Goal: Task Accomplishment & Management: Manage account settings

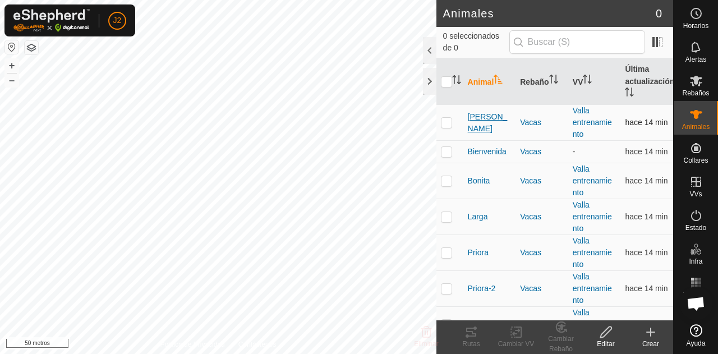
click at [488, 128] on span "[PERSON_NAME]" at bounding box center [490, 123] width 44 height 24
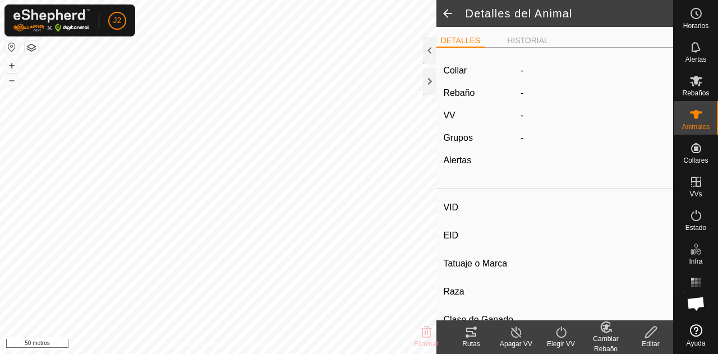
type input "Asuncion"
type input "-"
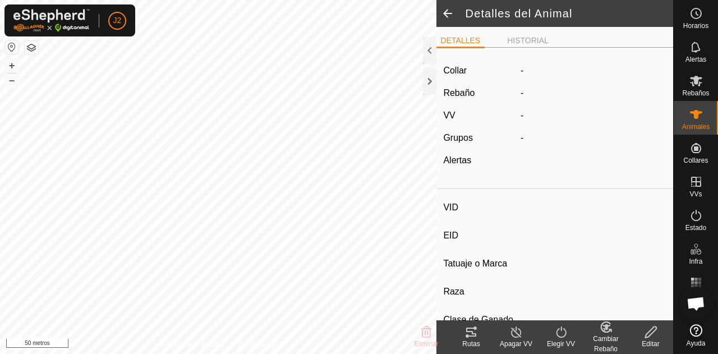
type input "0 kg"
type input "-"
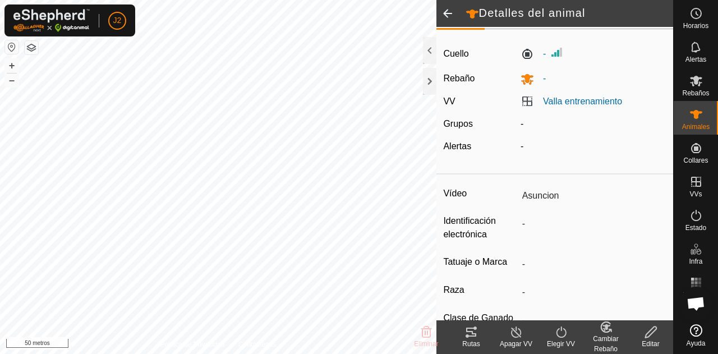
scroll to position [20, 0]
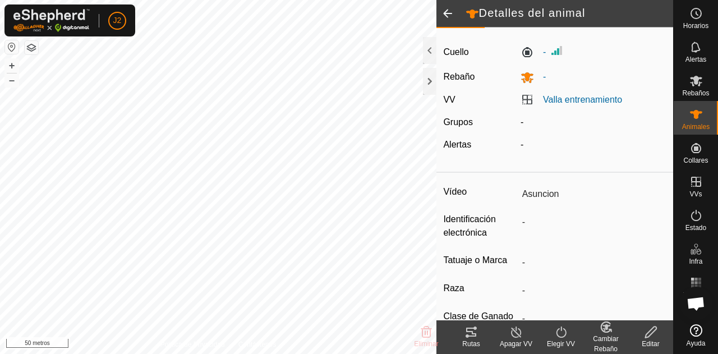
click at [518, 330] on icon at bounding box center [516, 331] width 14 height 13
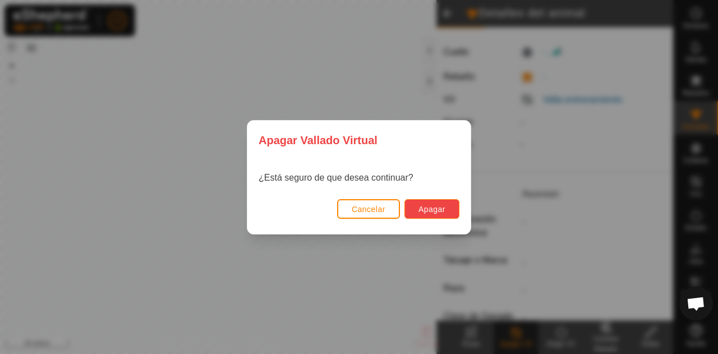
click at [453, 216] on button "Apagar" at bounding box center [431, 209] width 55 height 20
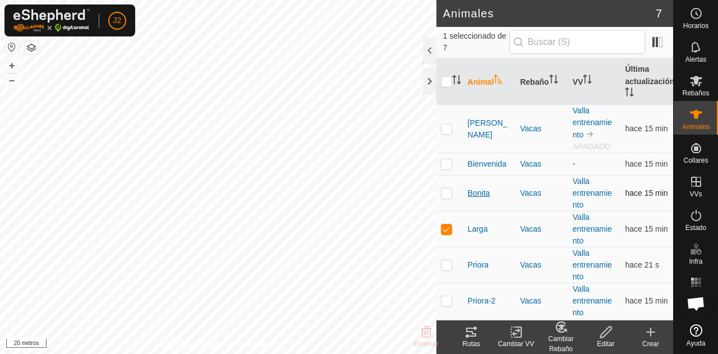
click at [474, 192] on font "Bonita" at bounding box center [479, 192] width 22 height 9
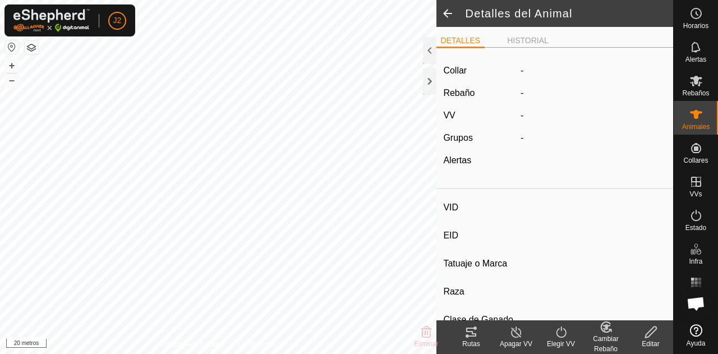
type input "Bonita"
type input "-"
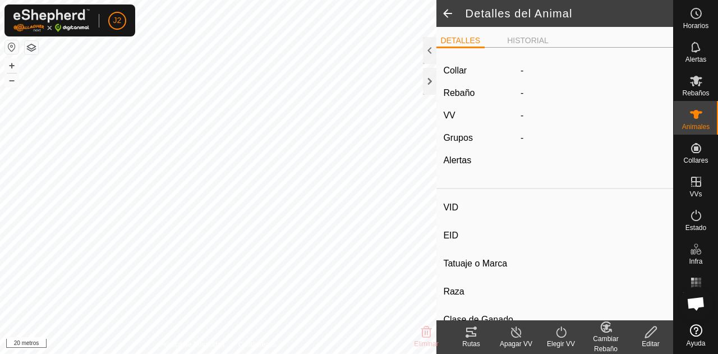
type input "0 kg"
type input "-"
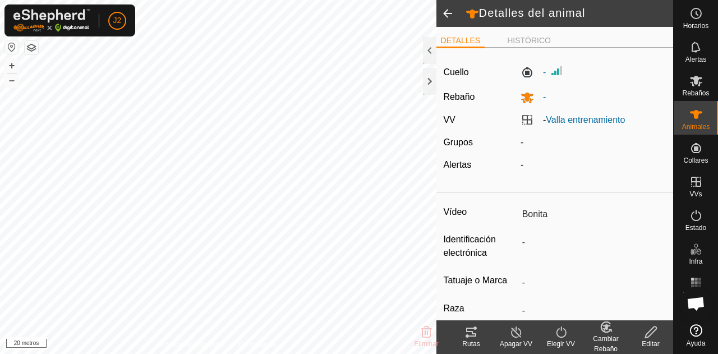
click at [514, 331] on line at bounding box center [515, 332] width 9 height 9
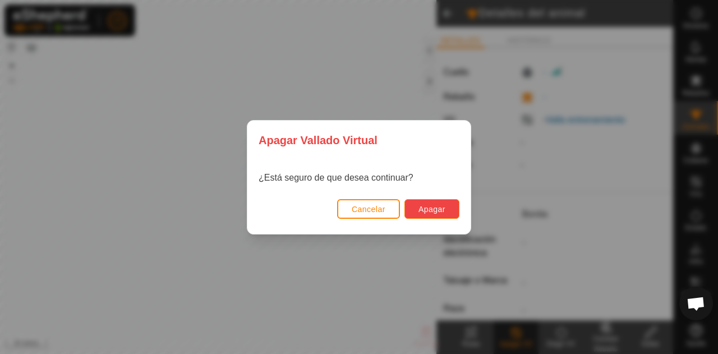
click at [445, 210] on font "Apagar" at bounding box center [431, 209] width 27 height 9
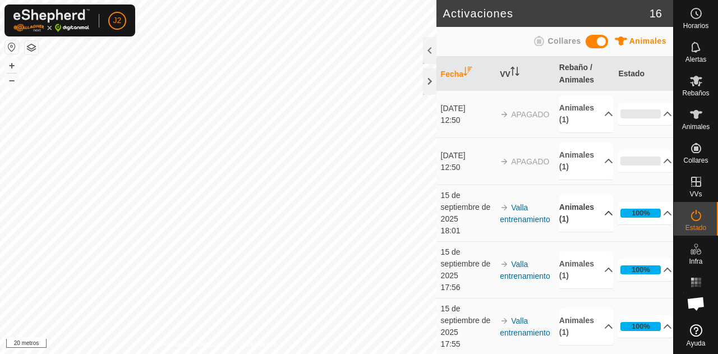
click at [574, 232] on p-accordion-header "Animales (1)" at bounding box center [586, 213] width 54 height 37
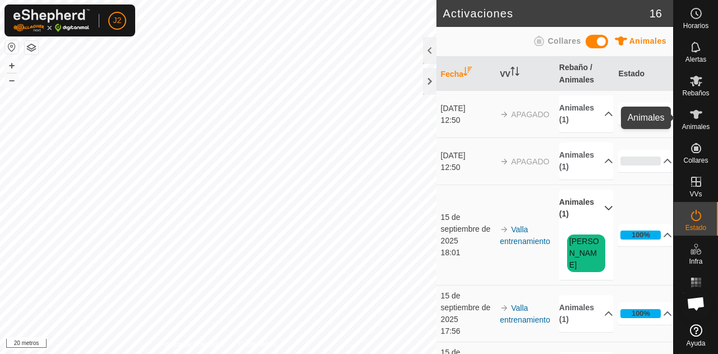
click at [699, 121] on icon at bounding box center [695, 114] width 13 height 13
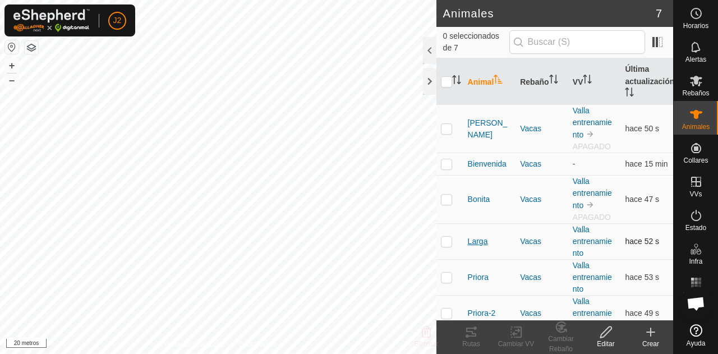
click at [480, 239] on font "Larga" at bounding box center [478, 241] width 20 height 9
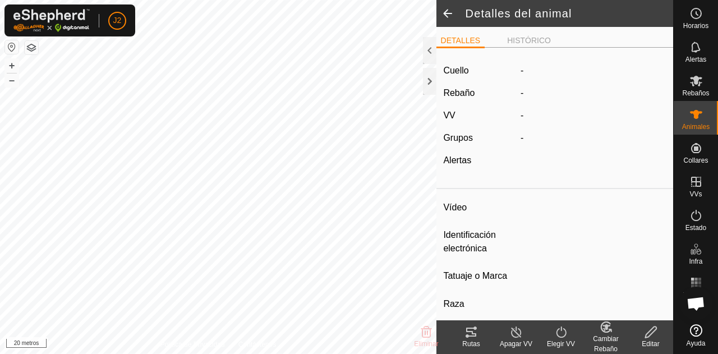
type input "Larga"
type input "-"
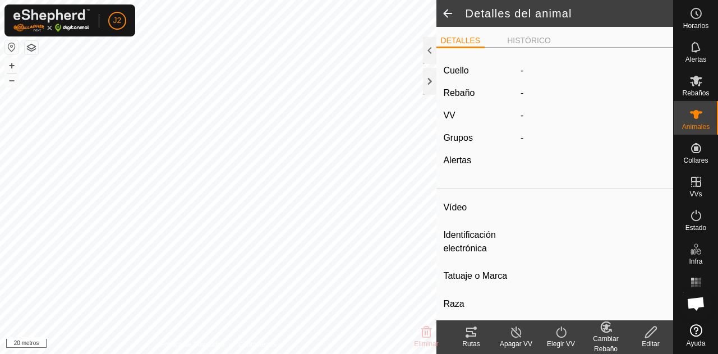
type input "0 kg"
type input "-"
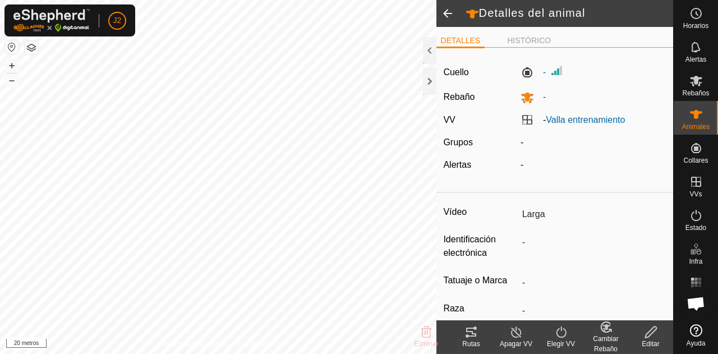
click at [515, 335] on icon at bounding box center [516, 331] width 14 height 13
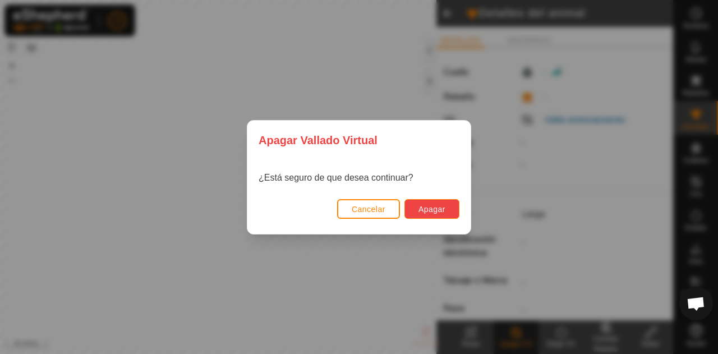
click at [439, 210] on font "Apagar" at bounding box center [431, 209] width 27 height 9
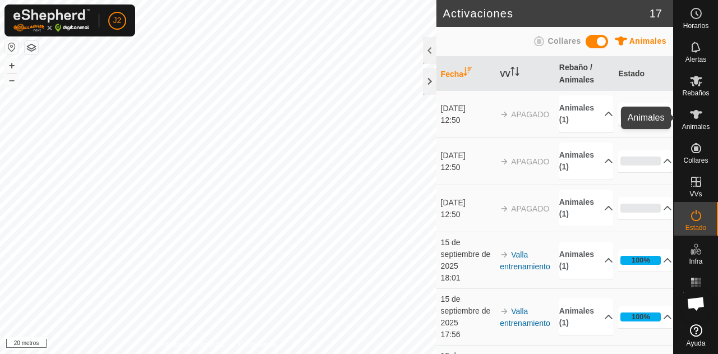
click at [694, 123] on font "Animales" at bounding box center [695, 127] width 27 height 8
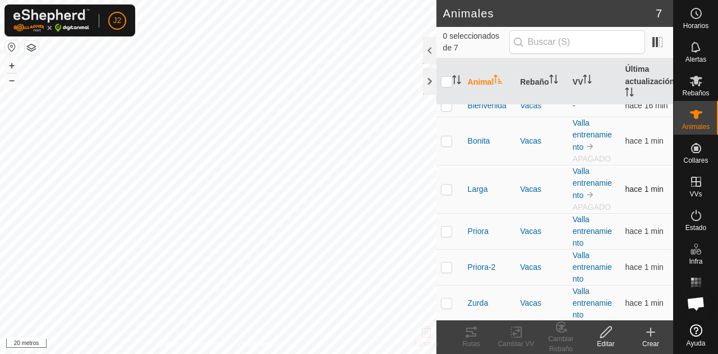
scroll to position [59, 0]
click at [478, 233] on font "Priora" at bounding box center [478, 230] width 21 height 9
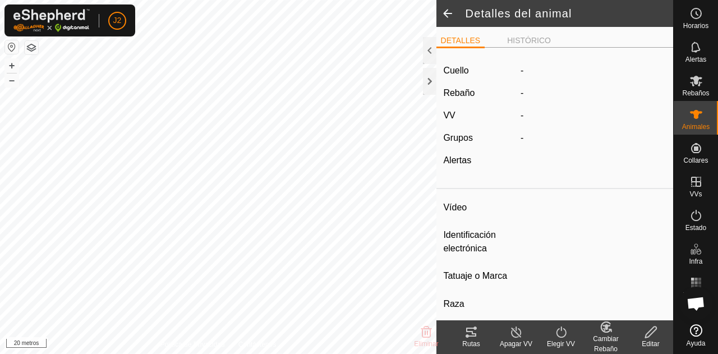
type input "Priora"
type input "-"
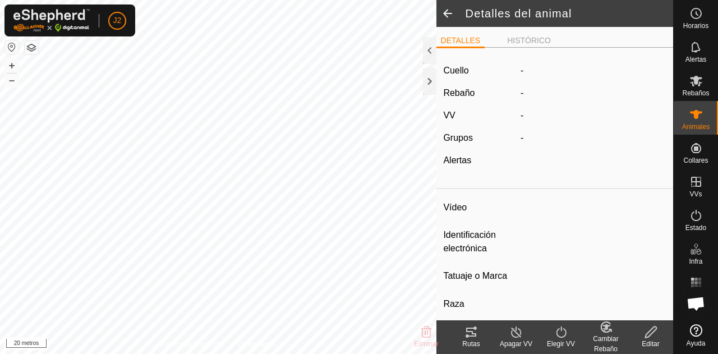
type input "0 kg"
type input "-"
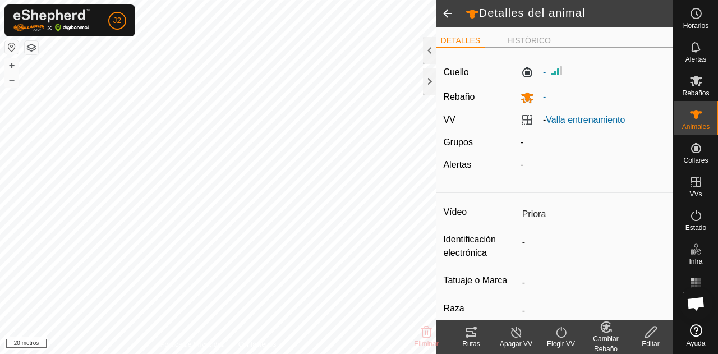
click at [518, 339] on div "Apagar VV" at bounding box center [515, 344] width 45 height 10
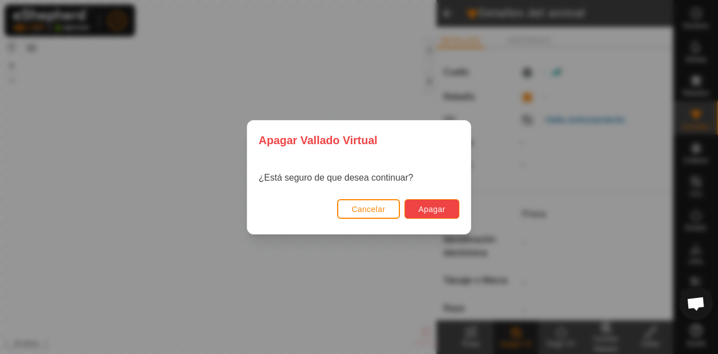
click at [440, 216] on button "Apagar" at bounding box center [431, 209] width 55 height 20
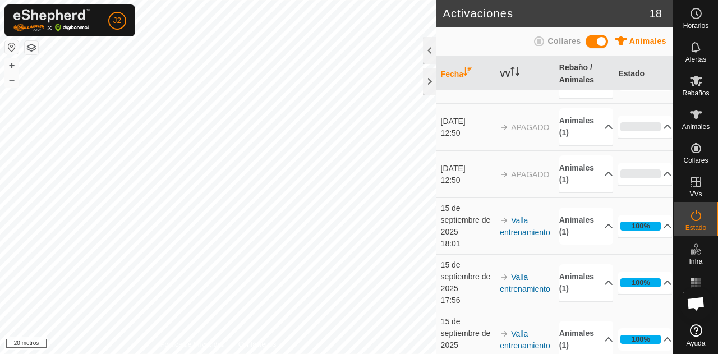
scroll to position [85, 0]
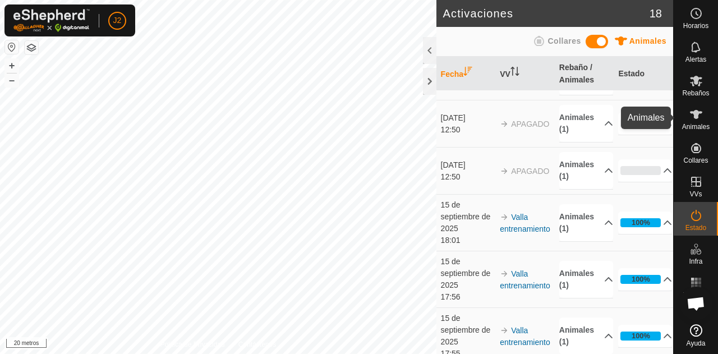
click at [689, 122] on es-animals-svg-icon at bounding box center [696, 114] width 20 height 18
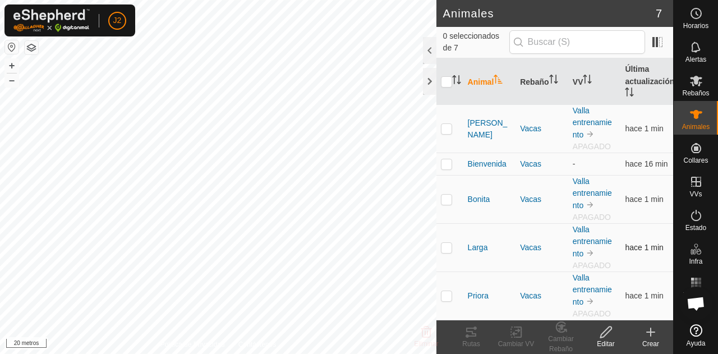
scroll to position [71, 0]
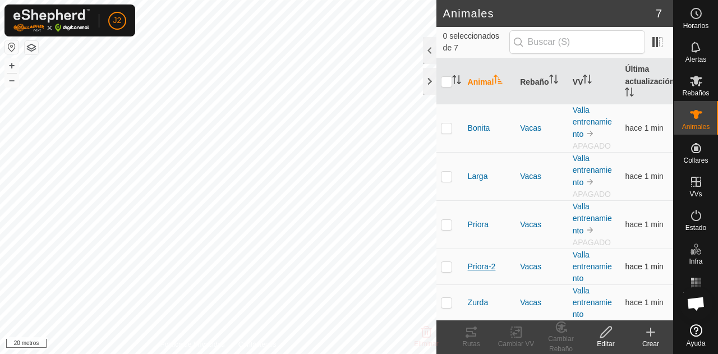
click at [478, 267] on font "Priora-2" at bounding box center [482, 266] width 28 height 9
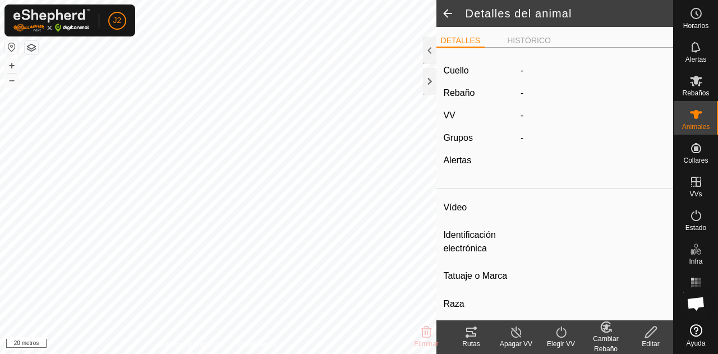
type input "Priora-2"
type input "-"
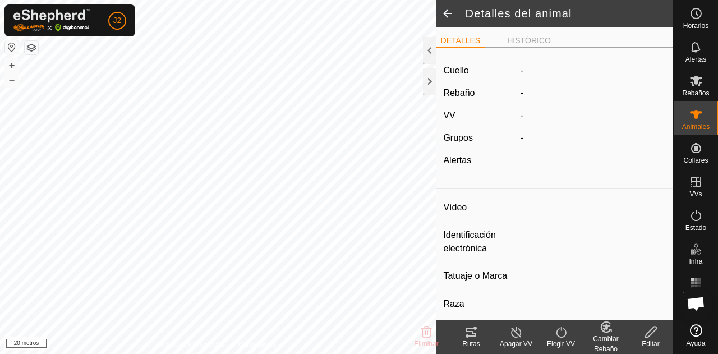
type input "0 kg"
type input "-"
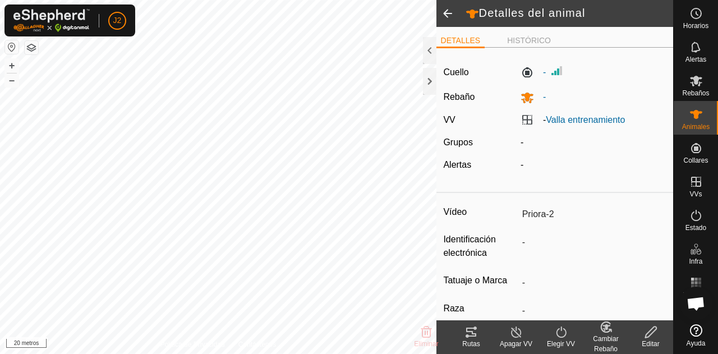
click at [501, 329] on turn-off-svg-icon at bounding box center [515, 331] width 45 height 13
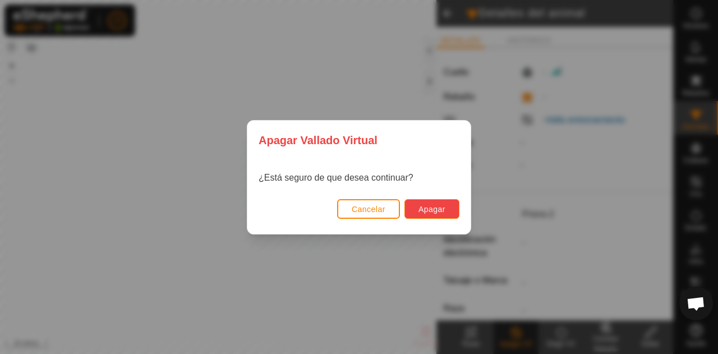
click at [450, 210] on button "Apagar" at bounding box center [431, 209] width 55 height 20
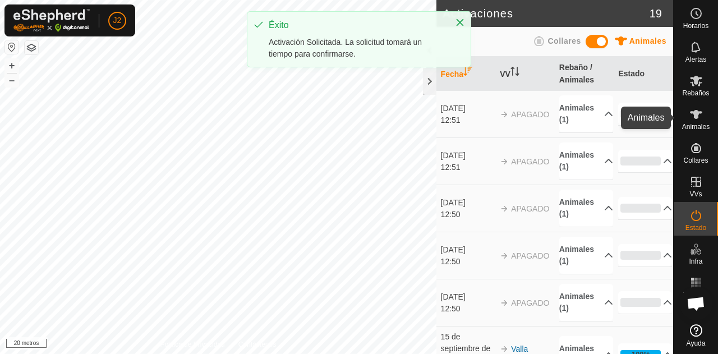
click at [702, 122] on es-animals-svg-icon at bounding box center [696, 114] width 20 height 18
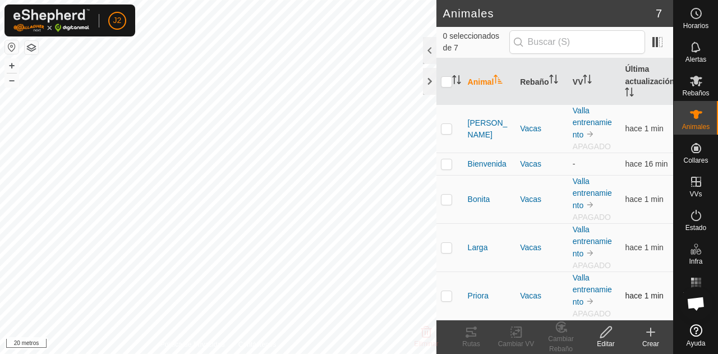
scroll to position [83, 0]
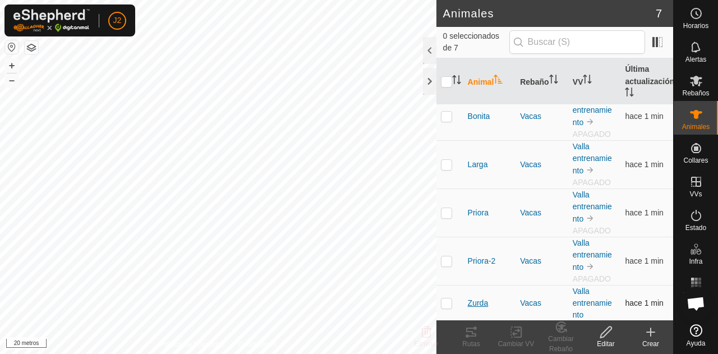
click at [478, 303] on font "Zurda" at bounding box center [478, 302] width 21 height 9
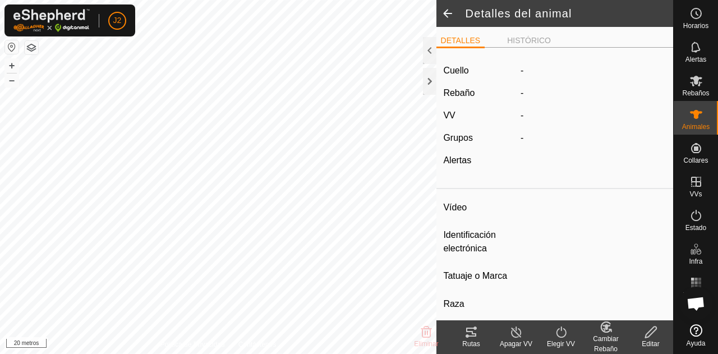
type input "Zurda"
type input "-"
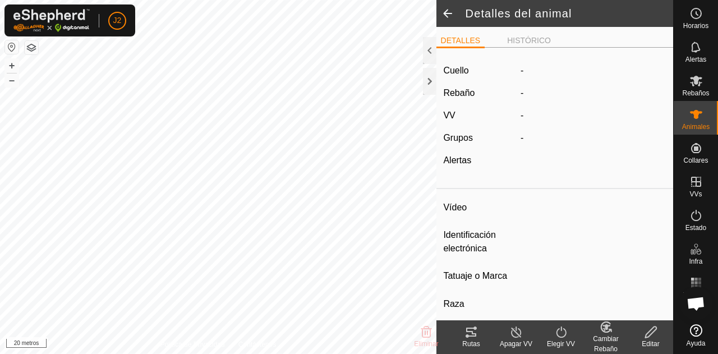
type input "0 kg"
type input "-"
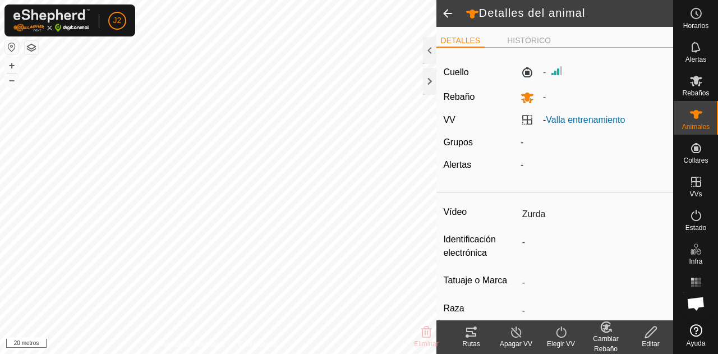
click at [511, 340] on font "Apagar VV" at bounding box center [516, 344] width 33 height 8
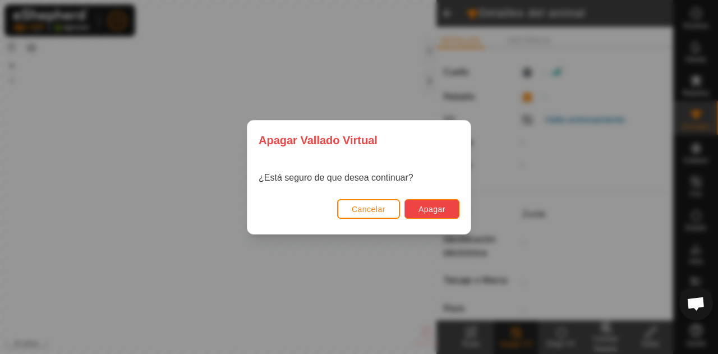
click at [441, 210] on font "Apagar" at bounding box center [431, 209] width 27 height 9
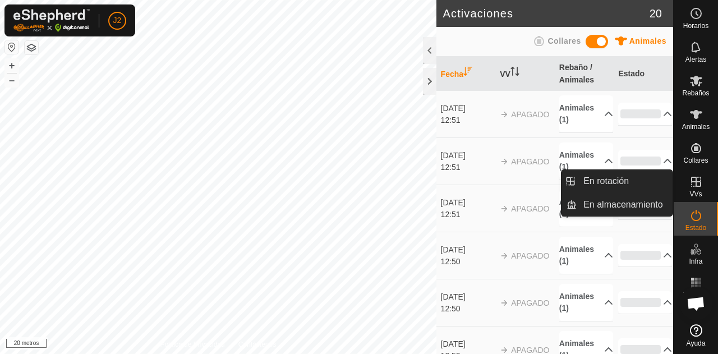
click at [700, 181] on icon at bounding box center [695, 181] width 13 height 13
click at [616, 179] on link "En rotación" at bounding box center [624, 181] width 96 height 22
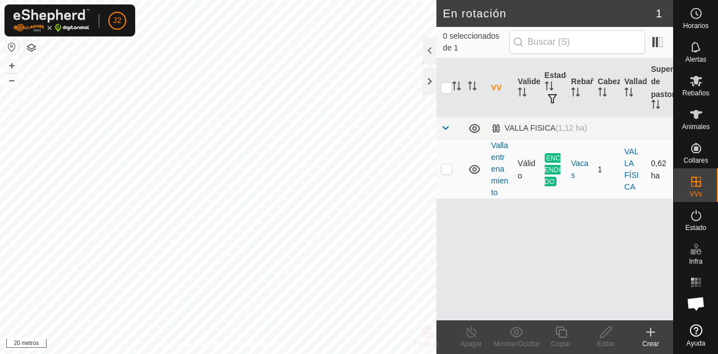
click at [497, 176] on td "Valla entrenamiento" at bounding box center [500, 169] width 26 height 59
click at [543, 160] on td "ENCENDIDO" at bounding box center [553, 169] width 26 height 59
click at [496, 158] on font "Valla entrenamiento" at bounding box center [499, 169] width 17 height 56
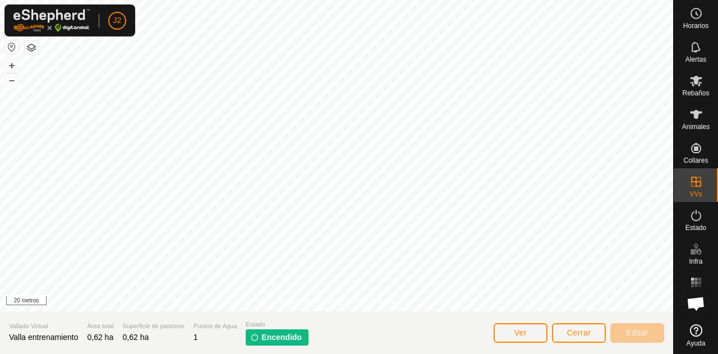
click at [268, 337] on font "Encendido" at bounding box center [281, 337] width 40 height 9
click at [690, 221] on icon at bounding box center [695, 215] width 13 height 13
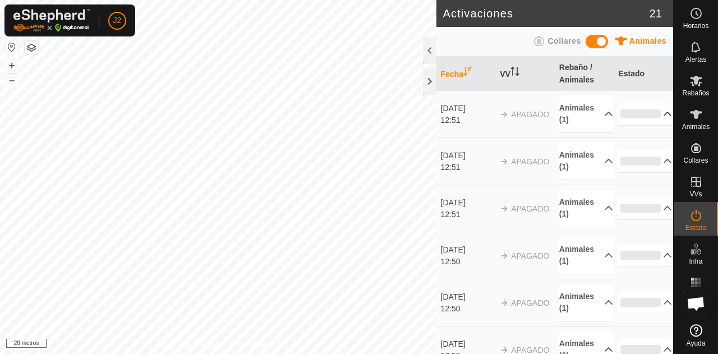
click at [649, 119] on p-accordion-header "0%" at bounding box center [645, 114] width 54 height 22
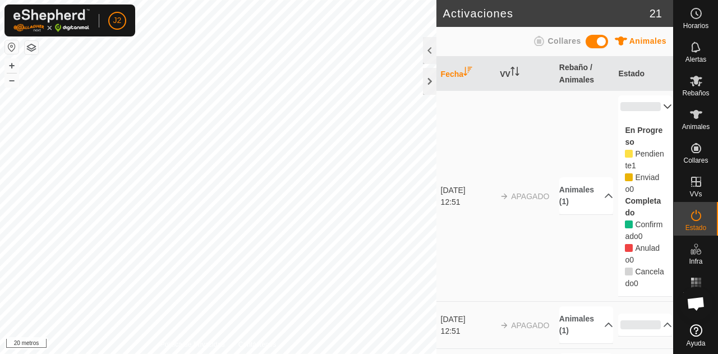
click at [655, 106] on p-accordion-header "0%" at bounding box center [645, 106] width 54 height 22
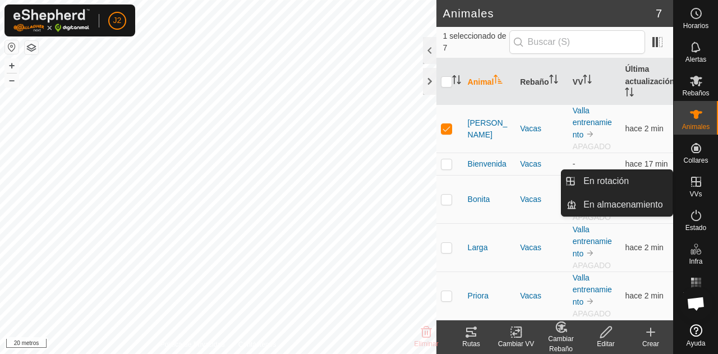
click at [700, 184] on icon at bounding box center [696, 182] width 10 height 10
click at [625, 186] on link "En rotación" at bounding box center [624, 181] width 96 height 22
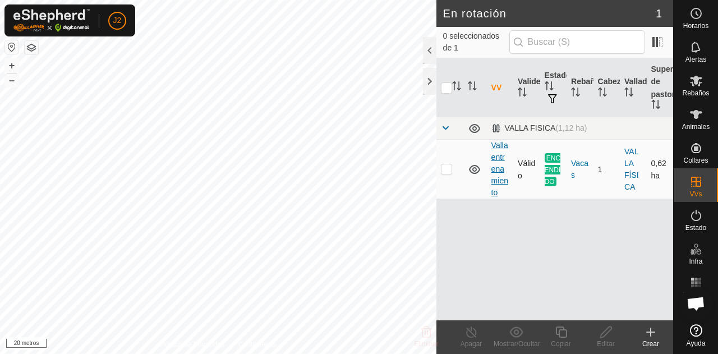
click at [491, 165] on font "Valla entrenamiento" at bounding box center [499, 169] width 17 height 56
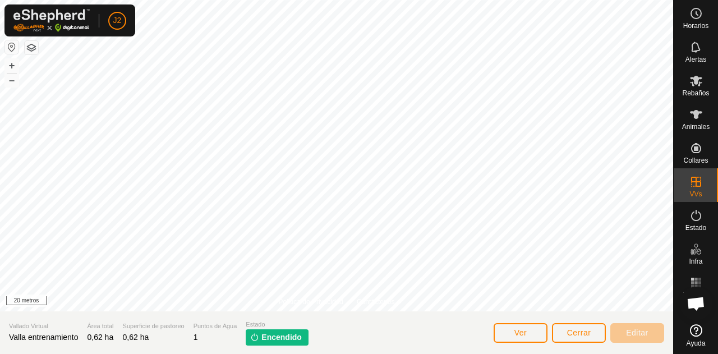
click at [270, 345] on p-tag "Encendido" at bounding box center [277, 337] width 63 height 16
click at [513, 330] on button "Ver" at bounding box center [520, 333] width 54 height 20
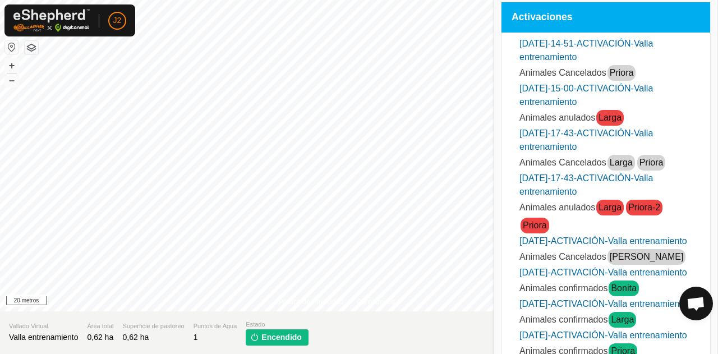
click at [276, 335] on font "Encendido" at bounding box center [281, 337] width 40 height 9
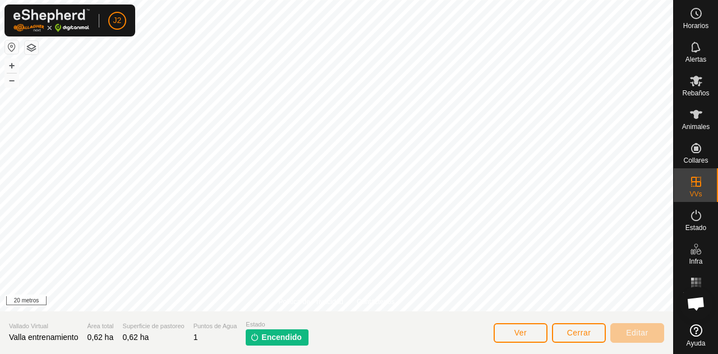
click at [276, 335] on font "Encendido" at bounding box center [281, 337] width 40 height 9
click at [324, 333] on section "Vallado Virtual Valla entrenamiento Área total 0,62 ha Superficie de pastoreo 0…" at bounding box center [336, 332] width 673 height 43
click at [263, 334] on font "Encendido" at bounding box center [281, 337] width 40 height 9
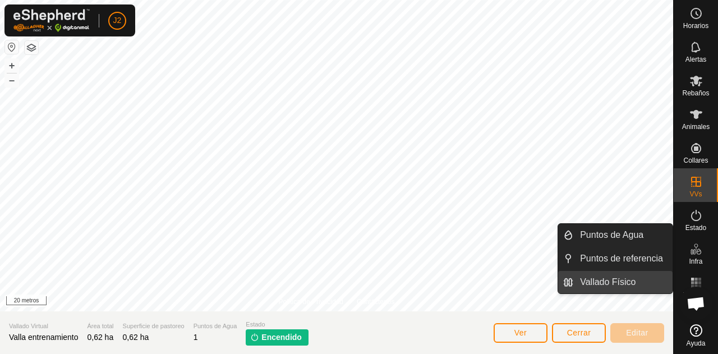
click at [631, 285] on link "Vallado Físico" at bounding box center [622, 282] width 99 height 22
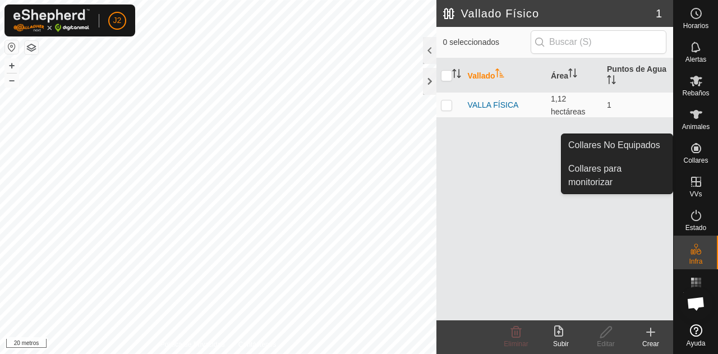
click at [686, 154] on es-neckbands-svg-icon at bounding box center [696, 148] width 20 height 18
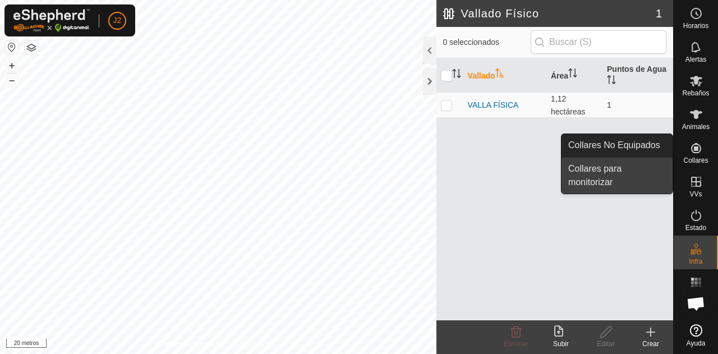
click at [604, 167] on link "Collares para monitorizar" at bounding box center [616, 176] width 111 height 36
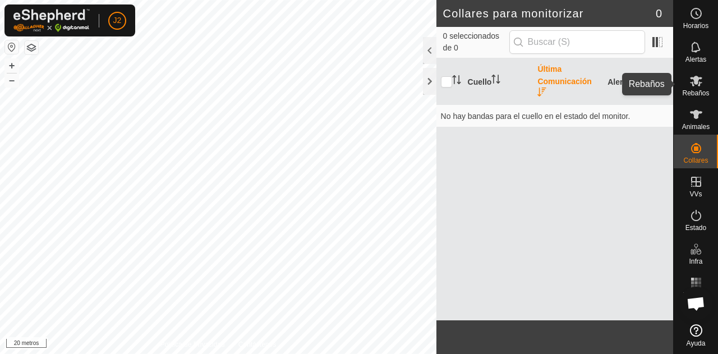
click at [700, 96] on font "Rebaños" at bounding box center [695, 93] width 27 height 8
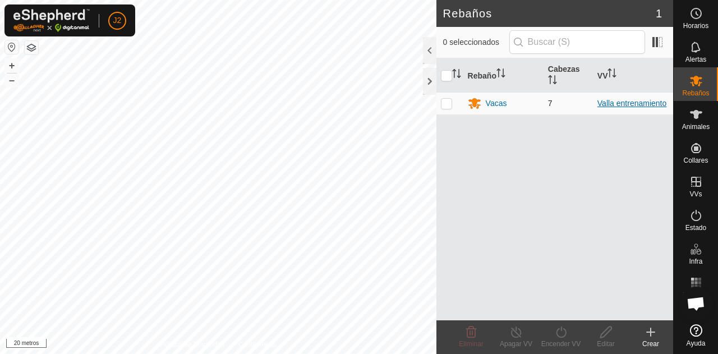
click at [606, 105] on font "Valla entrenamiento" at bounding box center [631, 103] width 69 height 9
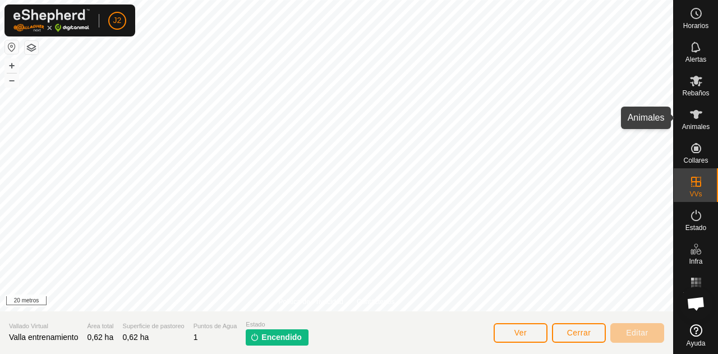
click at [702, 120] on icon at bounding box center [695, 114] width 13 height 13
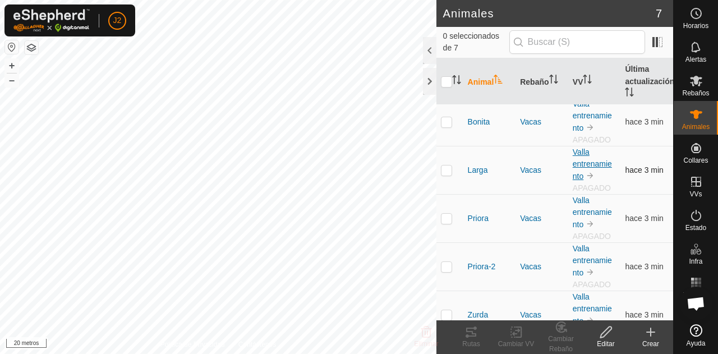
scroll to position [95, 0]
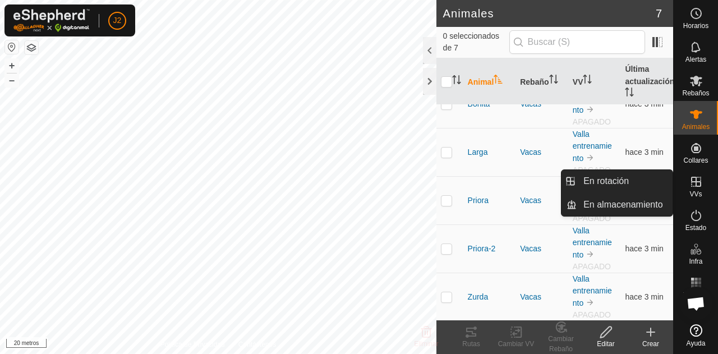
click at [699, 181] on icon at bounding box center [696, 182] width 10 height 10
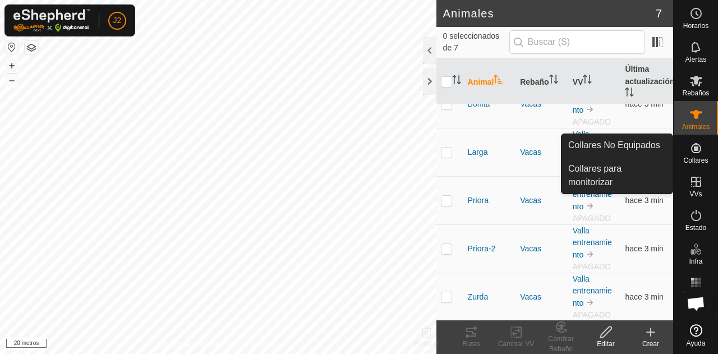
click at [690, 151] on icon at bounding box center [695, 147] width 13 height 13
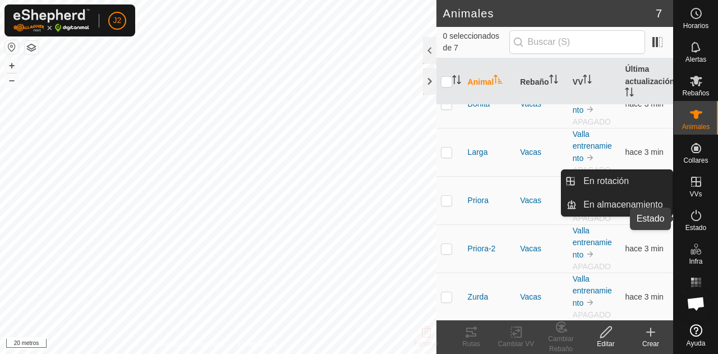
click at [695, 224] on font "Estado" at bounding box center [695, 228] width 21 height 8
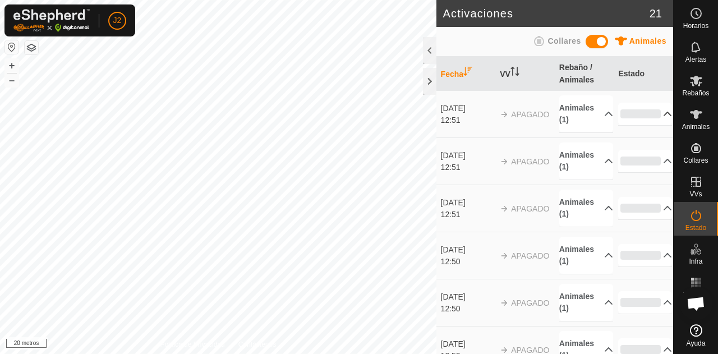
click at [648, 113] on p-accordion-header "0%" at bounding box center [645, 114] width 54 height 22
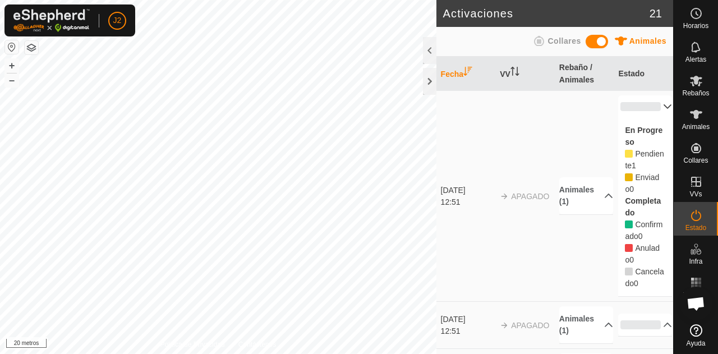
click at [648, 113] on p-accordion-header "0%" at bounding box center [645, 106] width 54 height 22
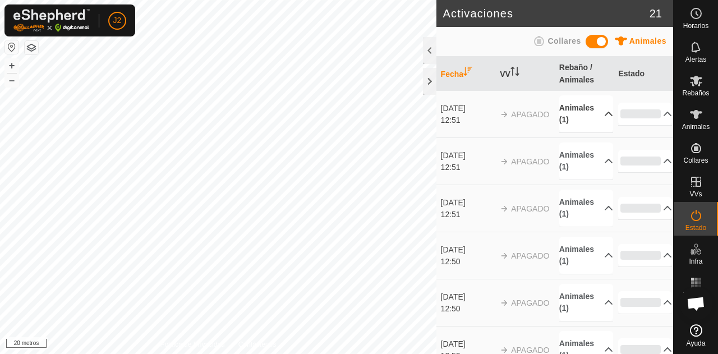
click at [585, 126] on p-accordion-header "Animales (1)" at bounding box center [586, 113] width 54 height 37
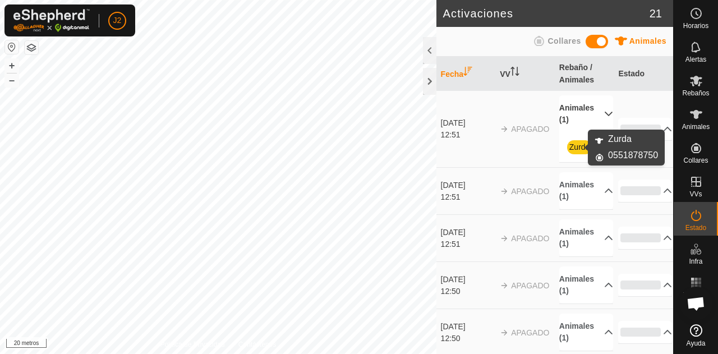
click at [572, 149] on font "Zurda" at bounding box center [579, 146] width 21 height 9
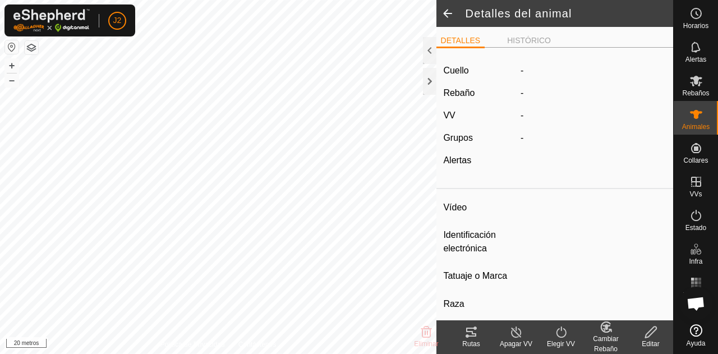
type input "Zurda"
type input "-"
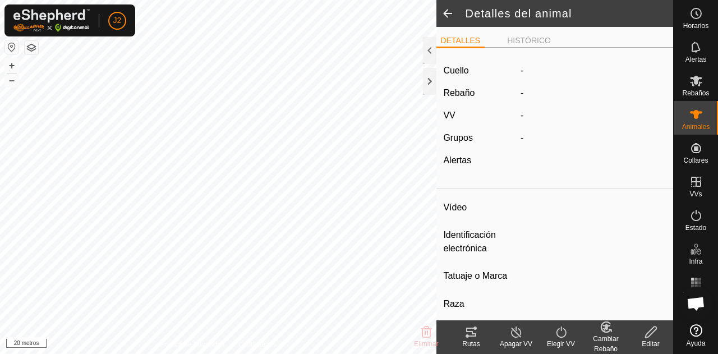
type input "0 kg"
type input "-"
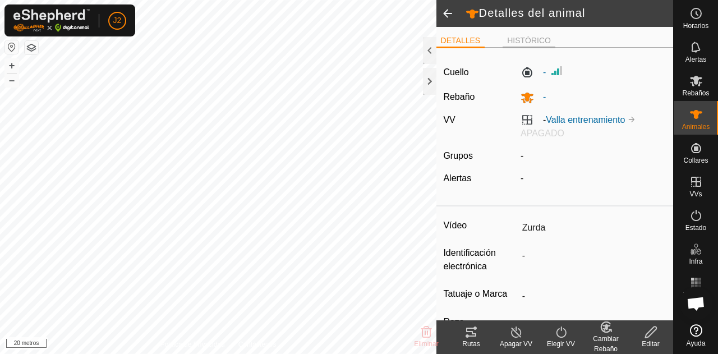
click at [523, 40] on font "HISTÓRICO" at bounding box center [529, 40] width 44 height 9
type input "Larga"
type input "-"
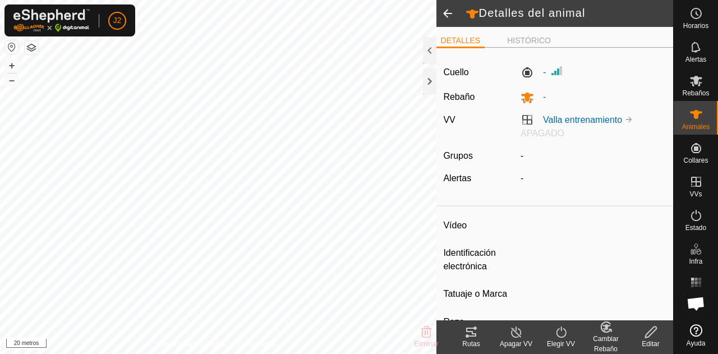
type input "-"
type input "0 kg"
type input "-"
click at [514, 332] on icon at bounding box center [516, 331] width 14 height 13
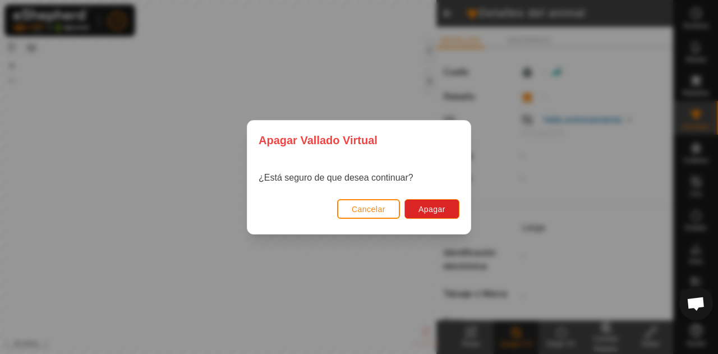
click at [394, 202] on button "Cancelar" at bounding box center [368, 209] width 63 height 20
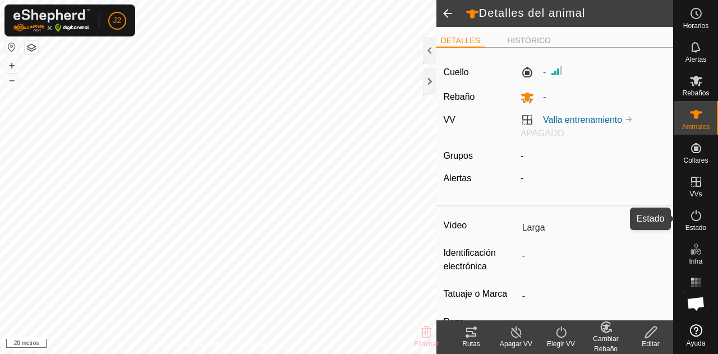
click at [699, 210] on icon at bounding box center [695, 215] width 13 height 13
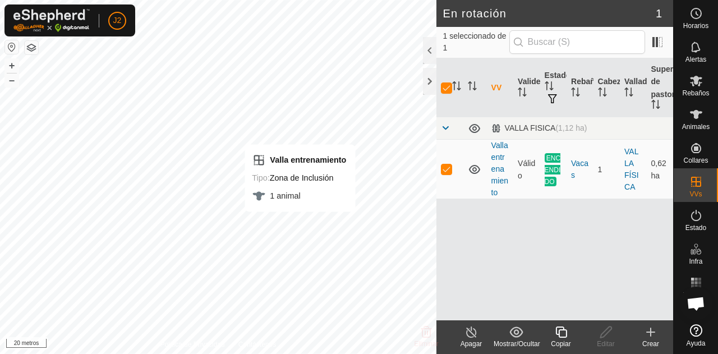
checkbox input "false"
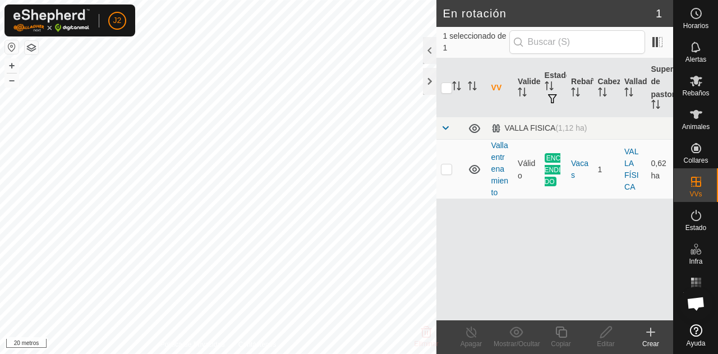
checkbox input "true"
click at [468, 335] on icon at bounding box center [471, 331] width 14 height 13
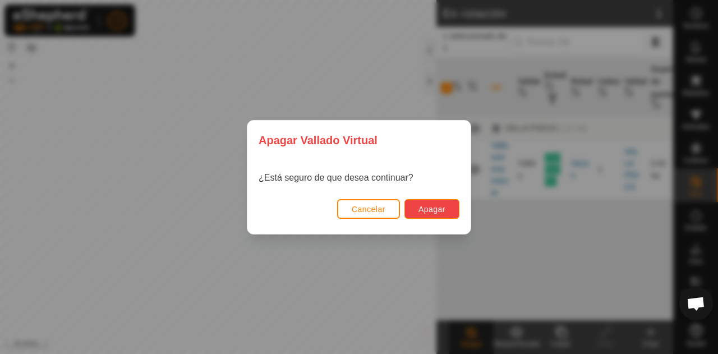
click at [426, 215] on button "Apagar" at bounding box center [431, 209] width 55 height 20
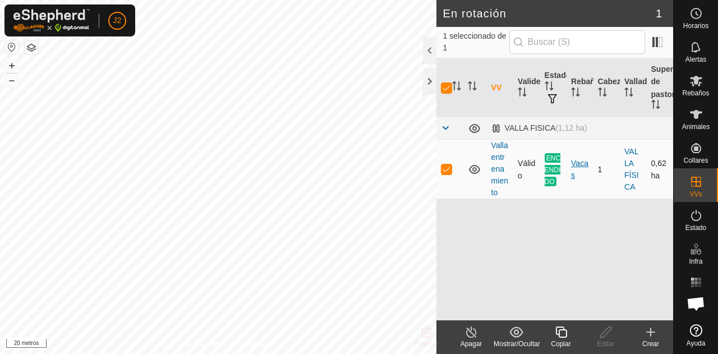
click at [580, 163] on font "Vacas" at bounding box center [579, 169] width 17 height 21
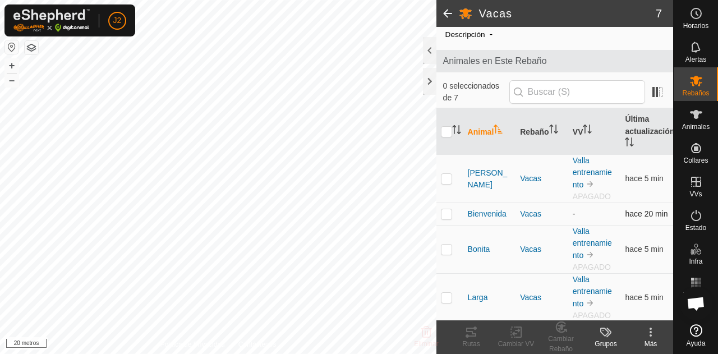
scroll to position [39, 0]
click at [483, 210] on font "Bienvenida" at bounding box center [487, 213] width 39 height 9
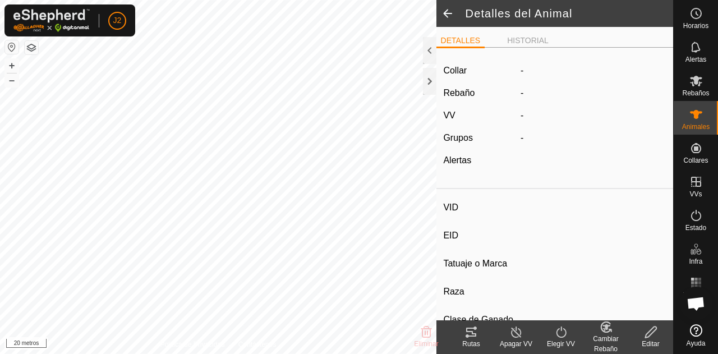
type input "Bienvenida"
type input "-"
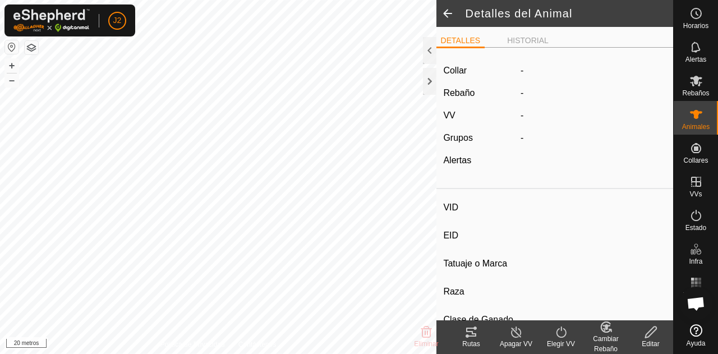
type input "0 kg"
type input "-"
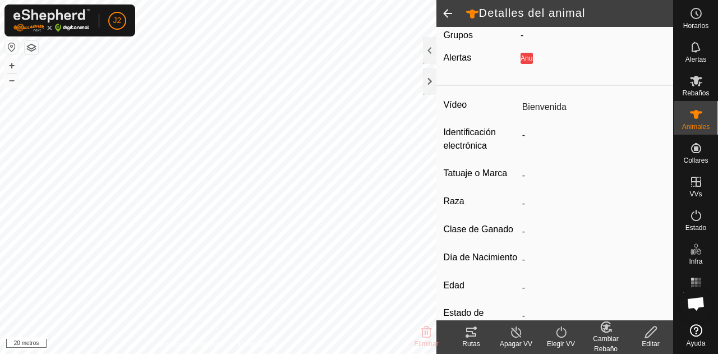
scroll to position [109, 0]
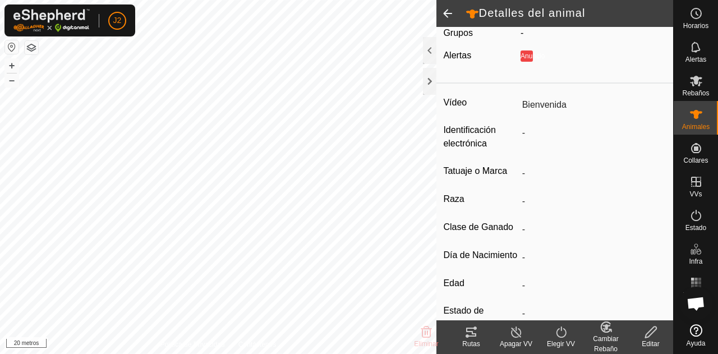
click at [515, 336] on icon at bounding box center [516, 331] width 14 height 13
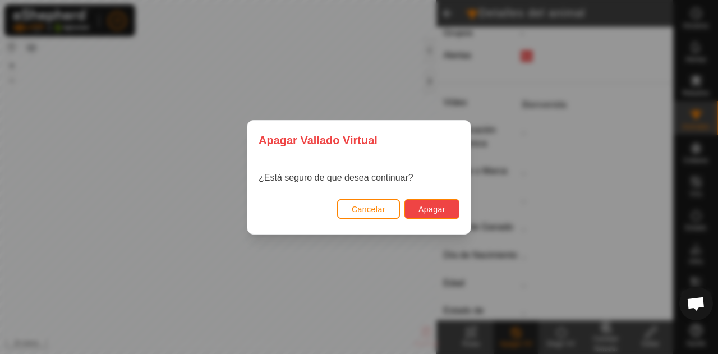
click at [442, 211] on font "Apagar" at bounding box center [431, 209] width 27 height 9
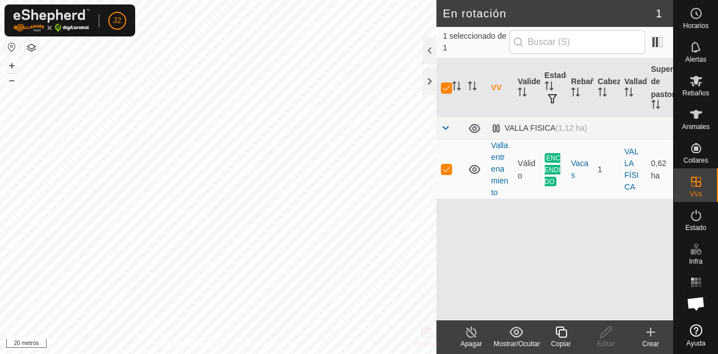
click at [469, 338] on icon at bounding box center [471, 331] width 14 height 13
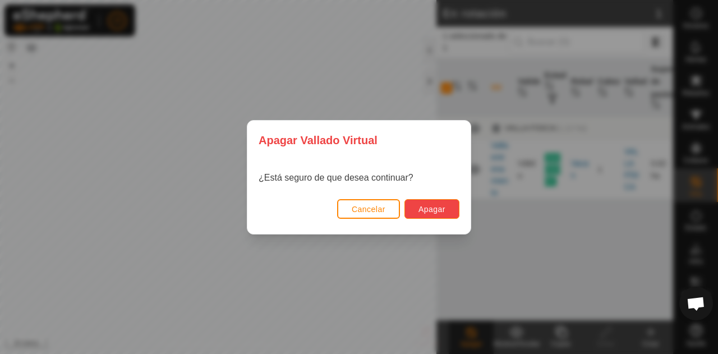
click at [418, 210] on font "Apagar" at bounding box center [431, 209] width 27 height 9
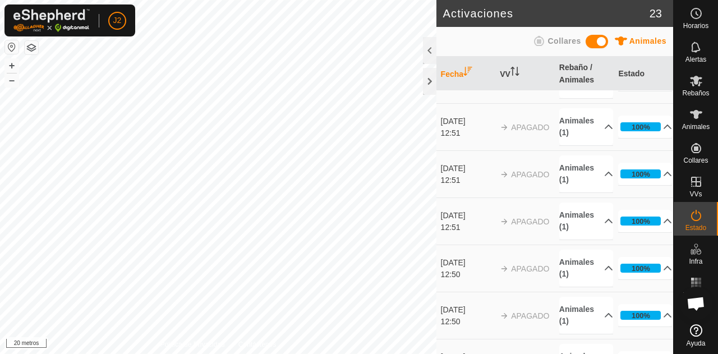
scroll to position [129, 0]
click at [633, 184] on p-accordion-header "100%" at bounding box center [645, 173] width 54 height 22
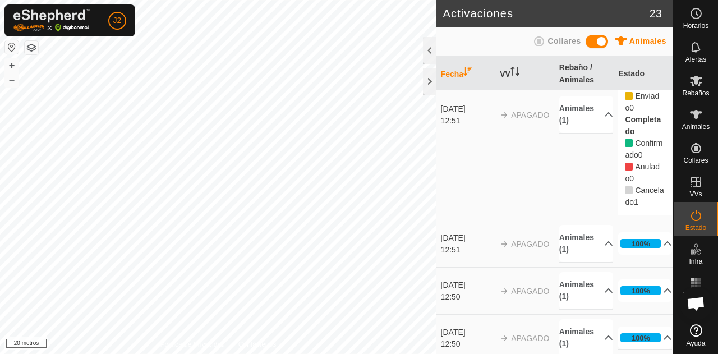
scroll to position [0, 0]
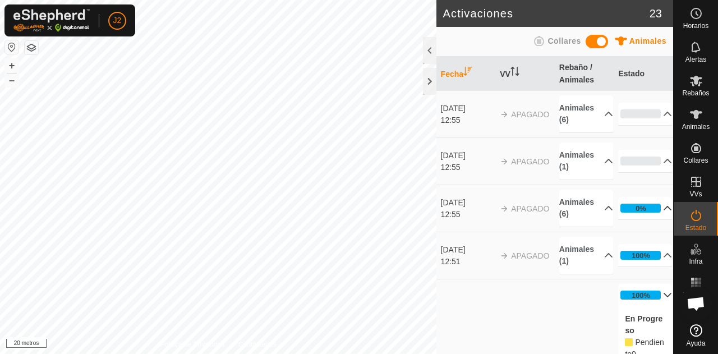
click at [639, 219] on p-accordion-header "0%" at bounding box center [645, 208] width 54 height 22
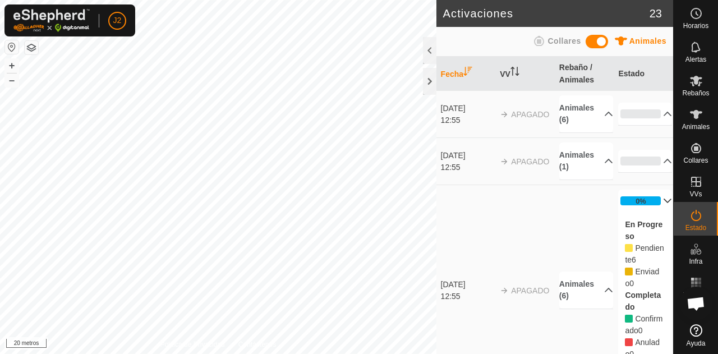
click at [638, 212] on p-accordion-header "0%" at bounding box center [645, 201] width 54 height 22
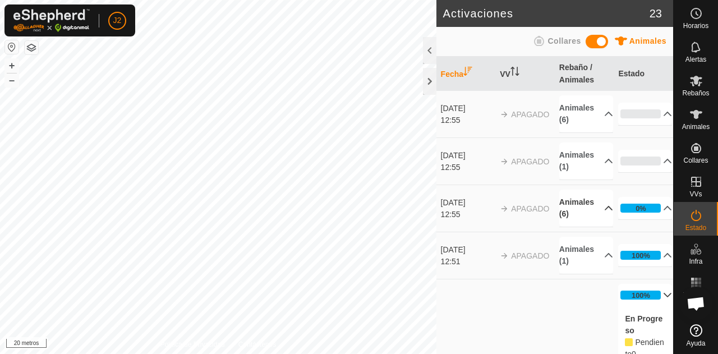
click at [576, 227] on p-accordion-header "Animales (6)" at bounding box center [586, 208] width 54 height 37
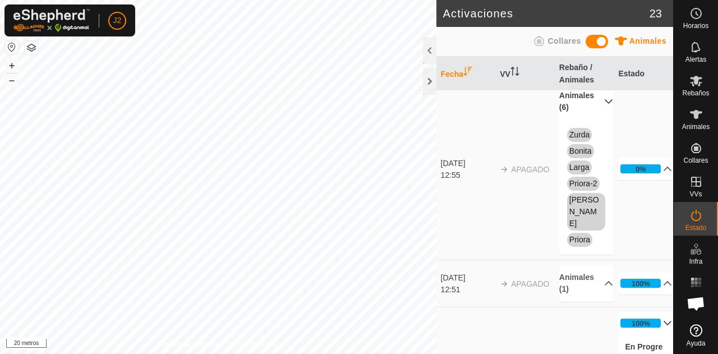
scroll to position [107, 0]
click at [576, 297] on p-accordion-header "Animales (1)" at bounding box center [586, 282] width 54 height 37
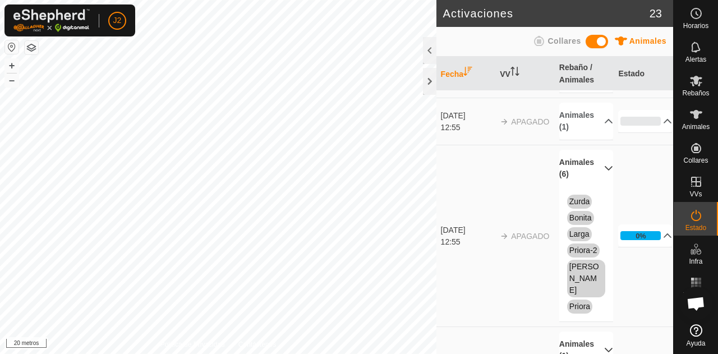
scroll to position [31, 0]
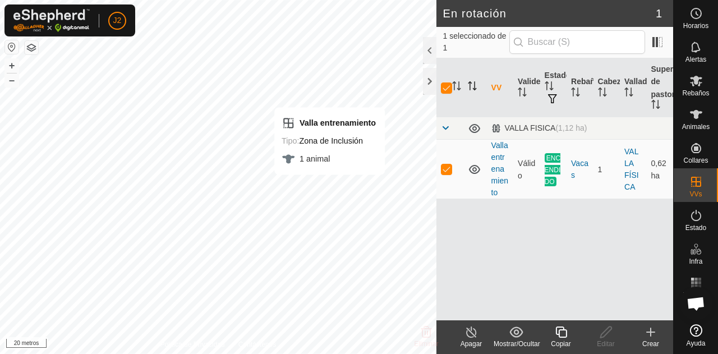
checkbox input "false"
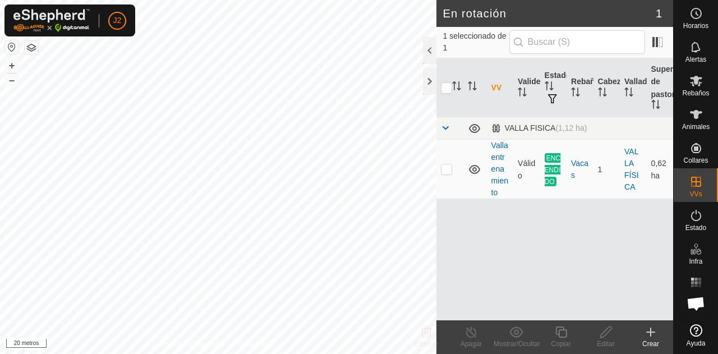
click at [648, 339] on div "Crear" at bounding box center [650, 344] width 45 height 10
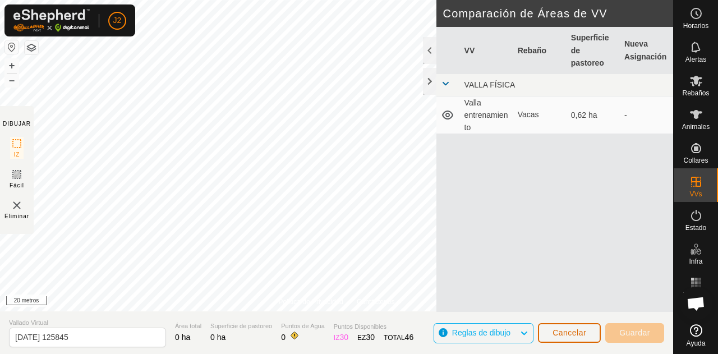
click at [557, 333] on font "Cancelar" at bounding box center [569, 332] width 34 height 9
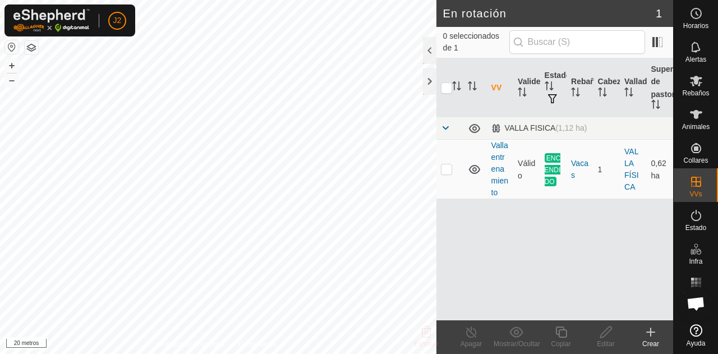
checkbox input "true"
click at [461, 330] on turn-off-svg-icon at bounding box center [471, 331] width 45 height 13
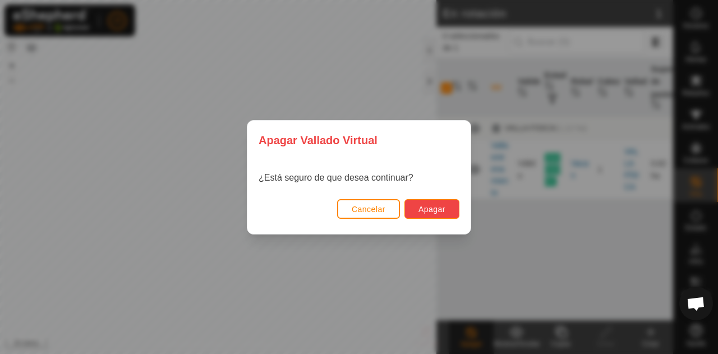
click at [441, 204] on button "Apagar" at bounding box center [431, 209] width 55 height 20
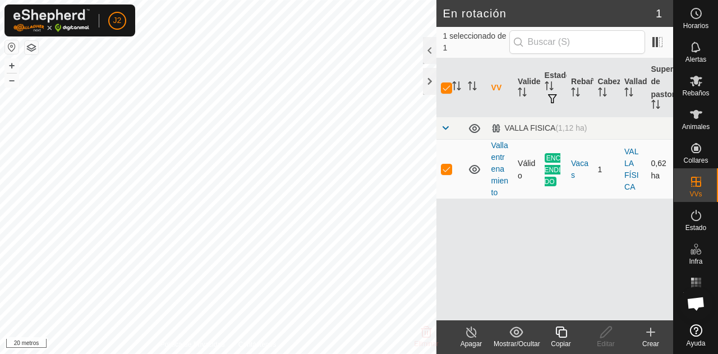
click at [554, 176] on td "ENCENDIDO" at bounding box center [553, 169] width 26 height 59
click at [546, 189] on td "ENCENDIDO" at bounding box center [553, 169] width 26 height 59
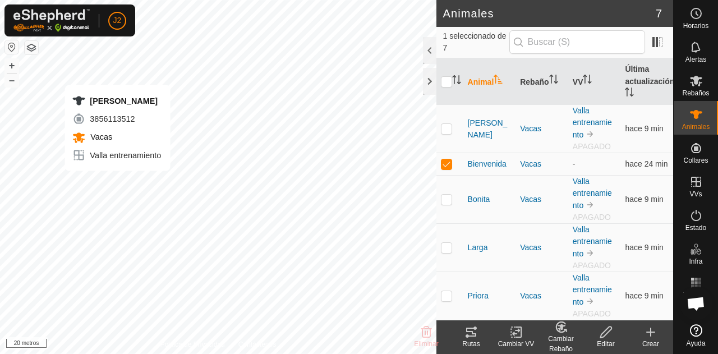
checkbox input "true"
checkbox input "false"
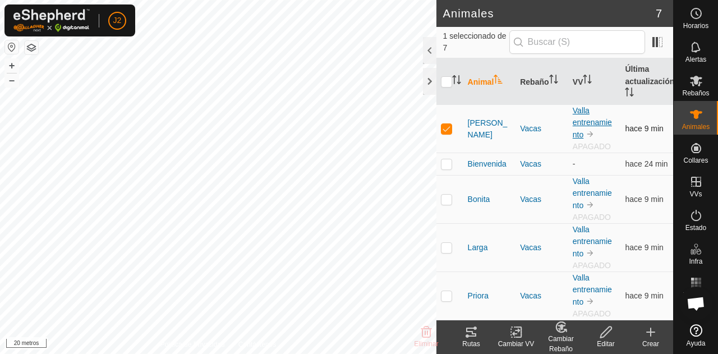
click at [580, 131] on font "Valla entrenamiento" at bounding box center [592, 122] width 39 height 33
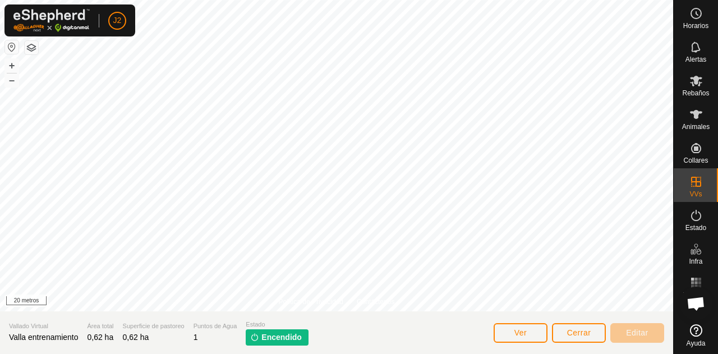
click at [275, 336] on font "Encendido" at bounding box center [281, 337] width 40 height 9
click at [525, 331] on font "Ver" at bounding box center [520, 332] width 13 height 9
click at [590, 335] on font "Cerrar" at bounding box center [579, 332] width 24 height 9
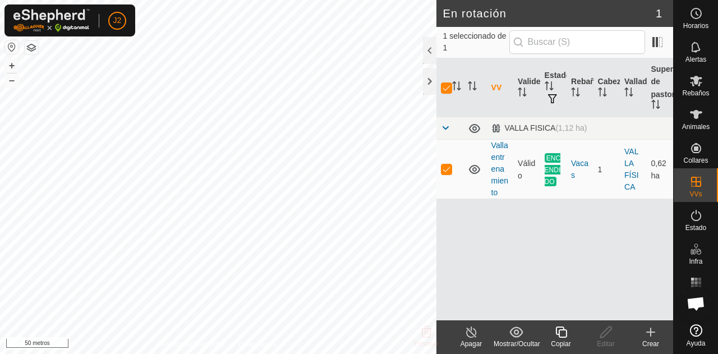
click at [478, 335] on turn-off-svg-icon at bounding box center [471, 331] width 45 height 13
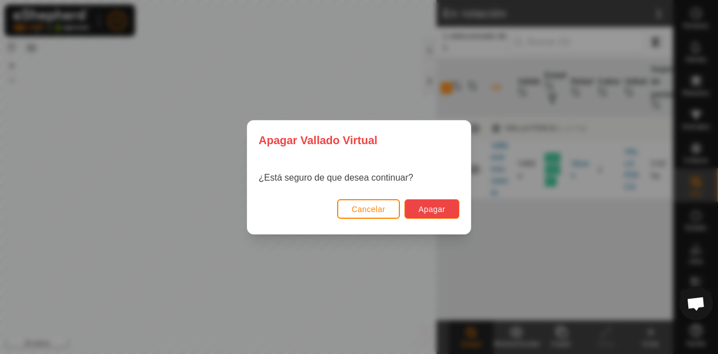
click at [439, 211] on font "Apagar" at bounding box center [431, 209] width 27 height 9
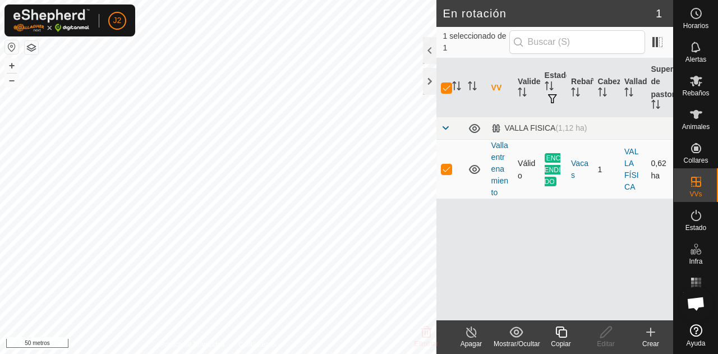
click at [475, 170] on icon at bounding box center [474, 169] width 11 height 9
click at [475, 170] on icon at bounding box center [474, 169] width 13 height 13
click at [648, 337] on icon at bounding box center [650, 331] width 13 height 13
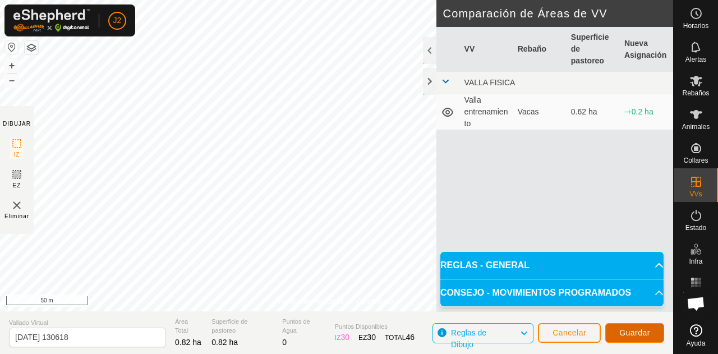
click at [617, 328] on button "Guardar" at bounding box center [634, 333] width 59 height 20
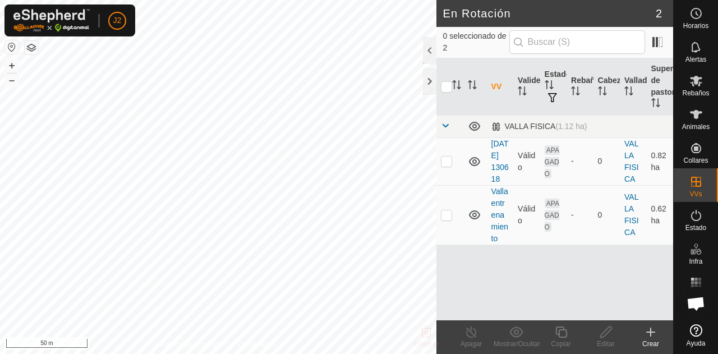
checkbox input "true"
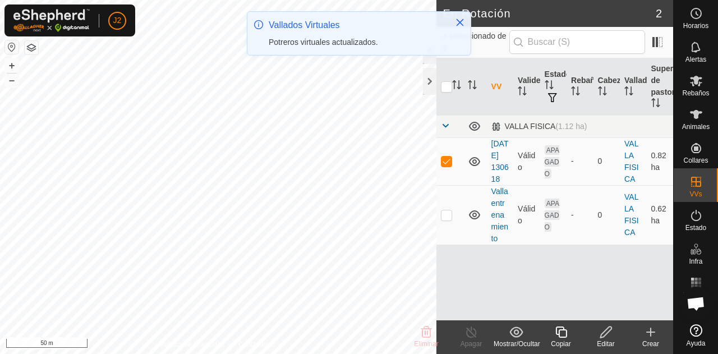
checkbox input "false"
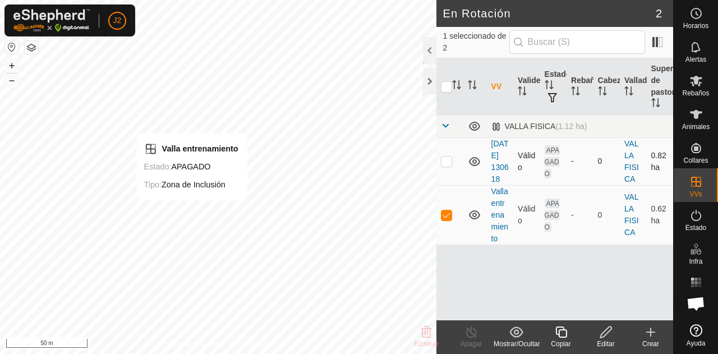
checkbox input "false"
checkbox input "true"
click at [603, 341] on div "Editar" at bounding box center [605, 344] width 45 height 10
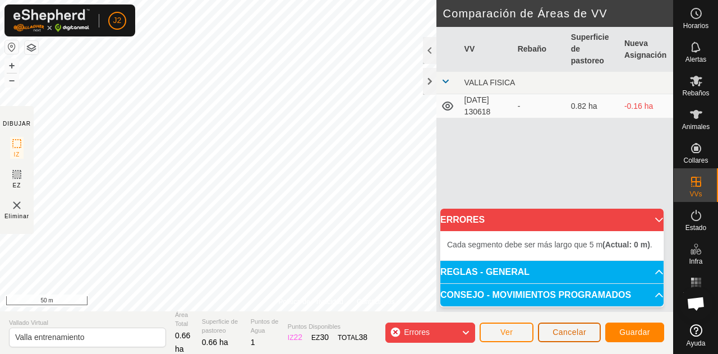
click at [543, 333] on button "Cancelar" at bounding box center [569, 332] width 63 height 20
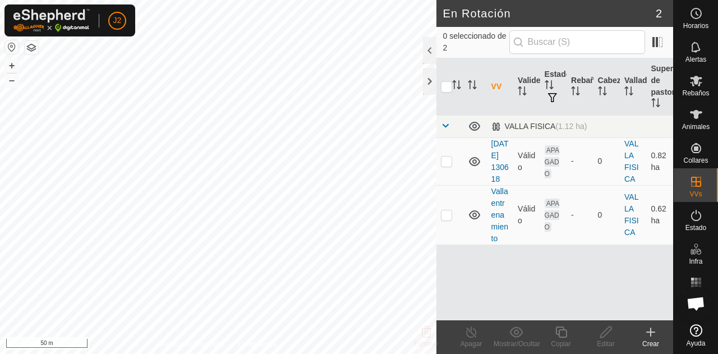
checkbox input "true"
checkbox input "false"
click at [513, 342] on div "Mostrar/Ocultar" at bounding box center [515, 344] width 45 height 10
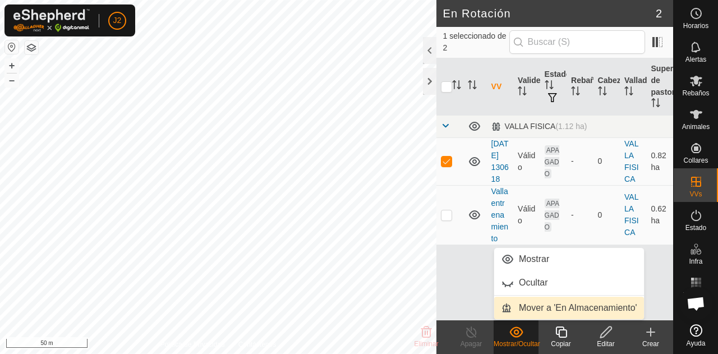
click at [536, 315] on link "Mover a 'En Almacenamiento'" at bounding box center [569, 308] width 150 height 22
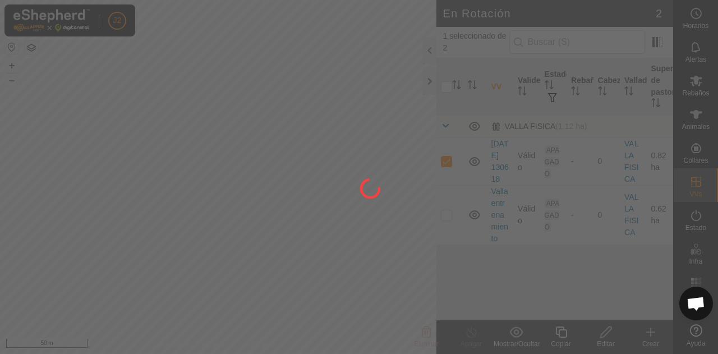
checkbox input "false"
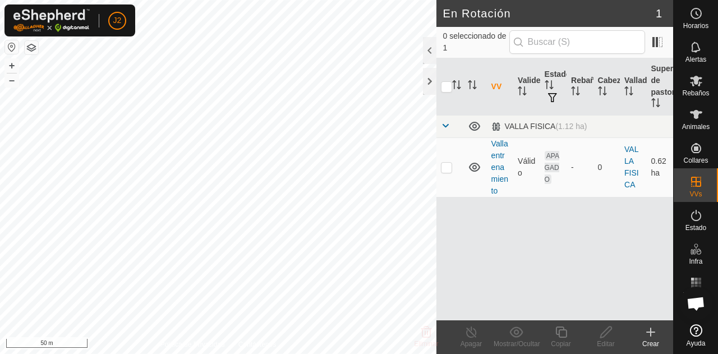
checkbox input "true"
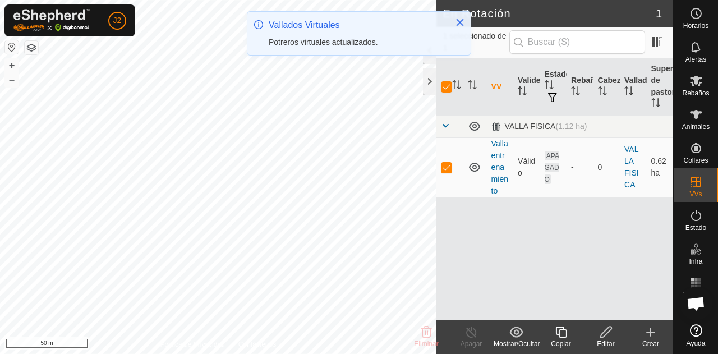
click at [533, 341] on div "Mostrar/Ocultar" at bounding box center [515, 344] width 45 height 10
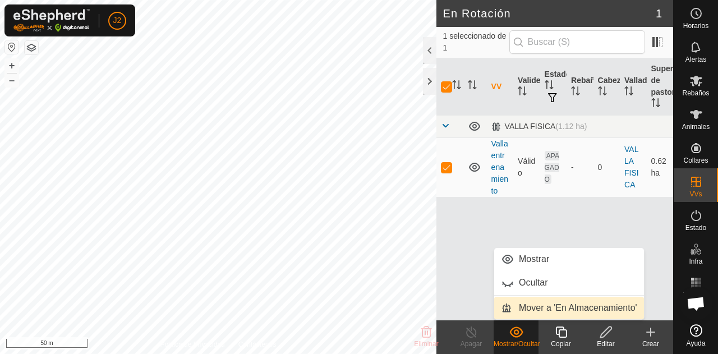
click at [528, 311] on link "Mover a 'En Almacenamiento'" at bounding box center [569, 308] width 150 height 22
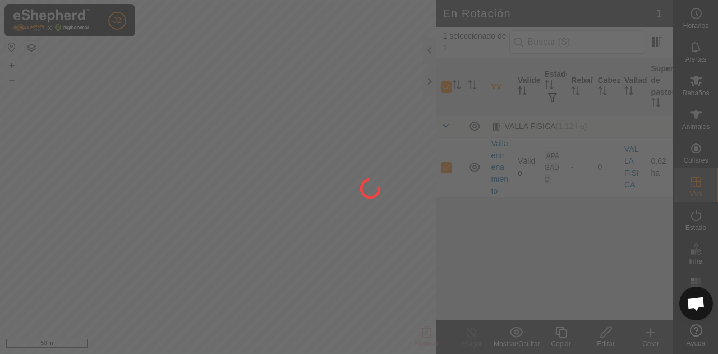
checkbox input "false"
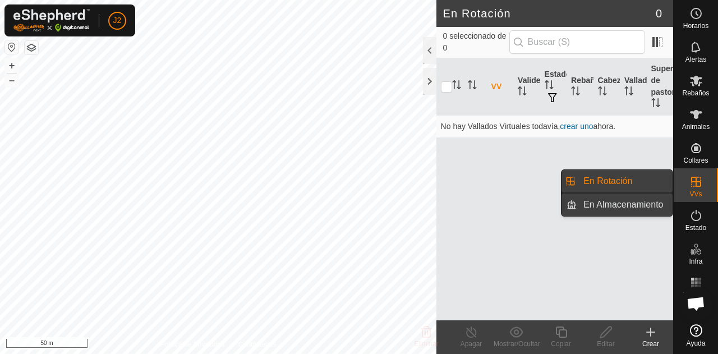
click at [650, 206] on link "En Almacenamiento" at bounding box center [624, 204] width 96 height 22
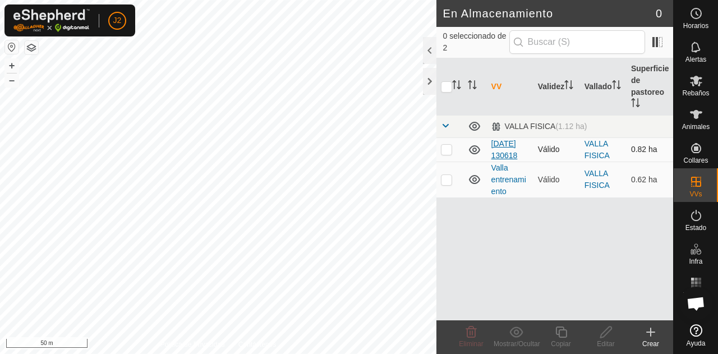
click at [500, 142] on link "[DATE] 130618" at bounding box center [504, 149] width 26 height 21
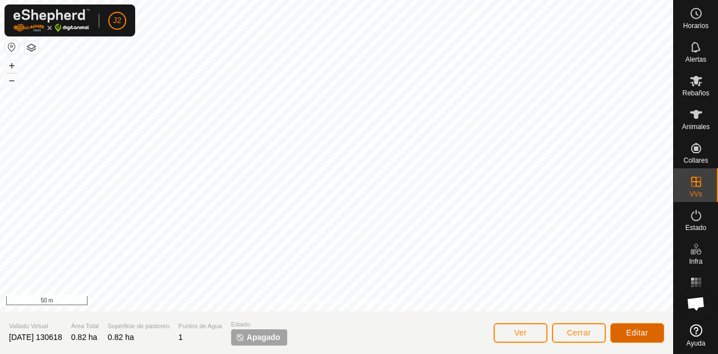
click at [640, 333] on span "Editar" at bounding box center [637, 332] width 22 height 9
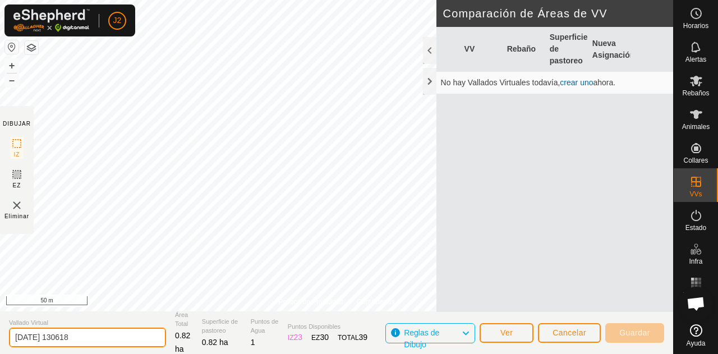
click at [100, 336] on input "[DATE] 130618" at bounding box center [87, 337] width 157 height 20
type input "2"
type input "Valla entrenamiento 2"
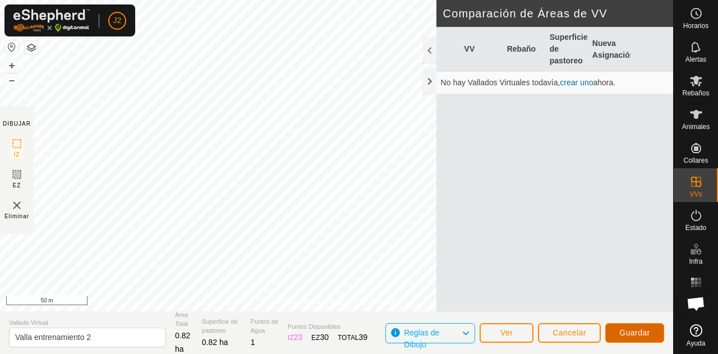
click at [619, 337] on span "Guardar" at bounding box center [634, 332] width 31 height 9
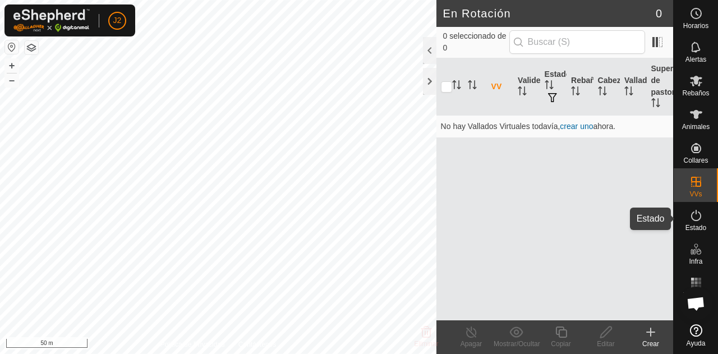
click at [698, 234] on div "Estado" at bounding box center [695, 219] width 44 height 34
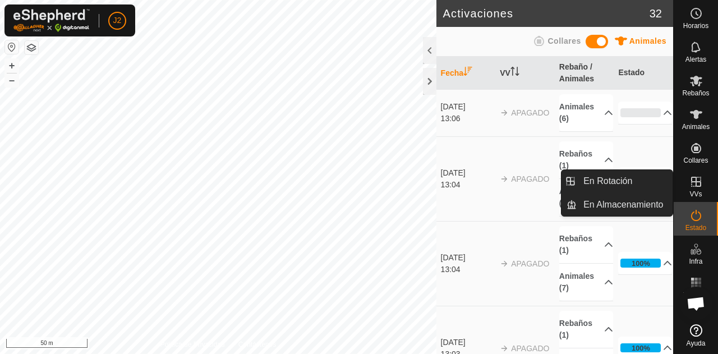
click at [690, 184] on icon at bounding box center [695, 181] width 13 height 13
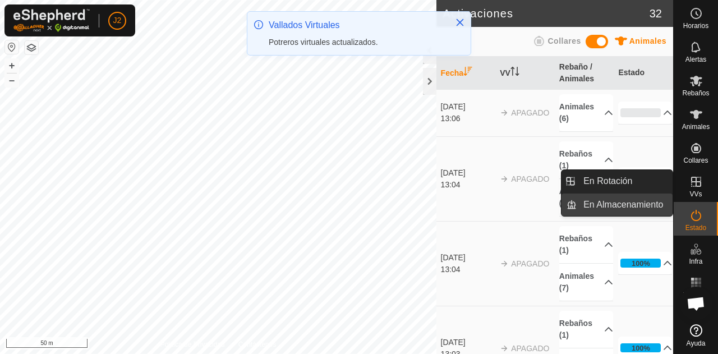
click at [637, 204] on link "En Almacenamiento" at bounding box center [624, 204] width 96 height 22
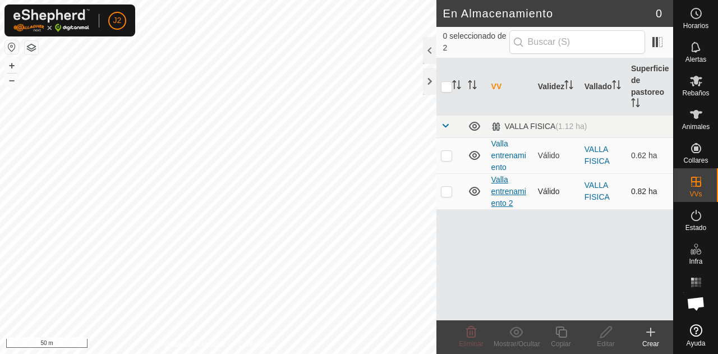
click at [501, 192] on link "Valla entrenamiento 2" at bounding box center [508, 191] width 35 height 33
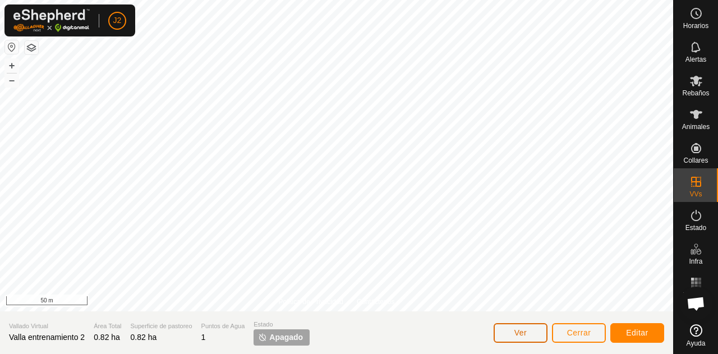
click at [525, 330] on span "Ver" at bounding box center [520, 332] width 13 height 9
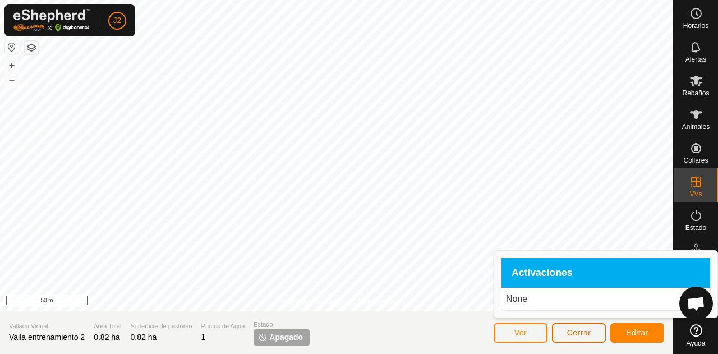
click at [583, 331] on span "Cerrar" at bounding box center [579, 332] width 24 height 9
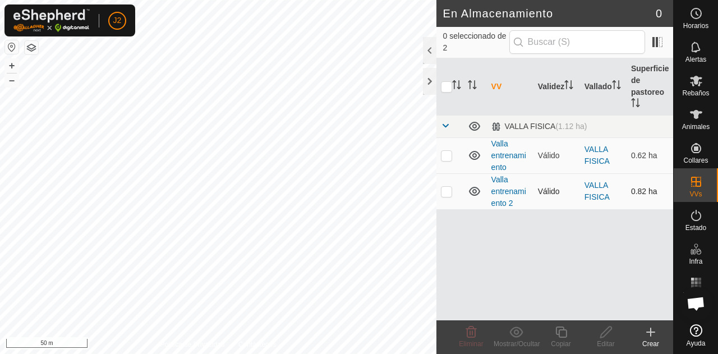
click at [473, 188] on icon at bounding box center [474, 190] width 13 height 13
click at [476, 193] on icon at bounding box center [477, 194] width 2 height 2
click at [446, 188] on p-checkbox at bounding box center [446, 191] width 11 height 9
click at [515, 332] on icon at bounding box center [516, 331] width 14 height 13
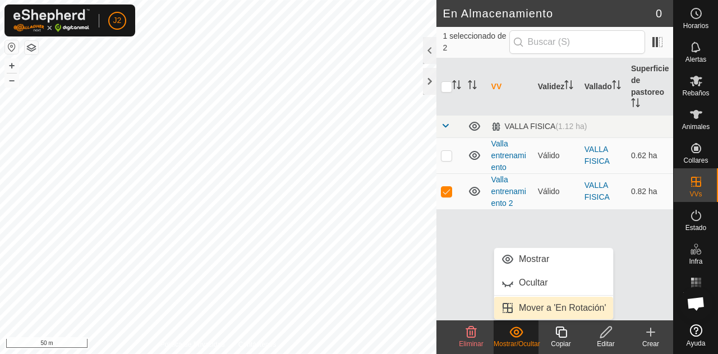
click at [535, 311] on link "Mover a 'En Rotación'" at bounding box center [553, 308] width 119 height 22
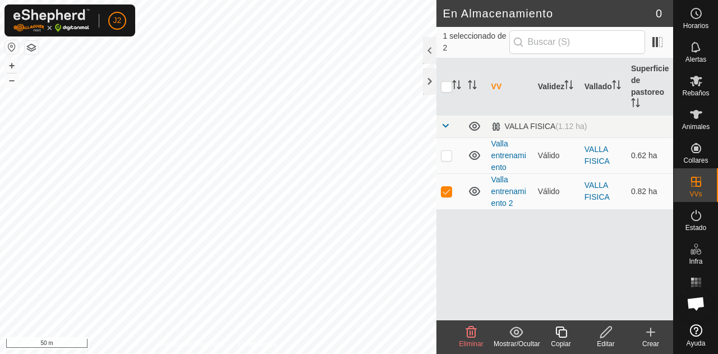
checkbox input "false"
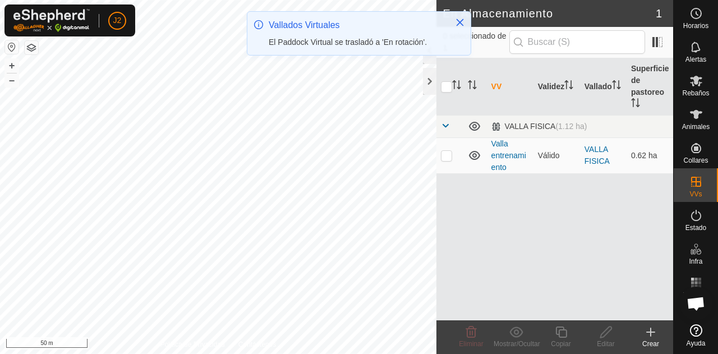
click at [379, 162] on div "J2 Horarios Alertas Rebaños Animales Collares VVs Estado Infra Mapa de Calor Ay…" at bounding box center [359, 177] width 718 height 354
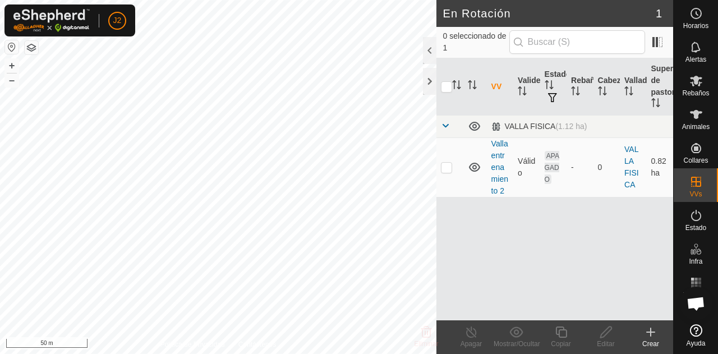
checkbox input "true"
click at [501, 163] on link "Valla entrenamiento 2" at bounding box center [499, 167] width 17 height 56
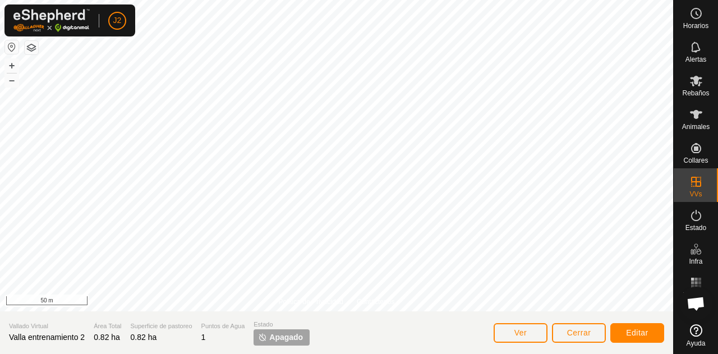
click at [296, 343] on span "Apagado" at bounding box center [286, 337] width 34 height 12
click at [680, 221] on div "Estado" at bounding box center [695, 219] width 44 height 34
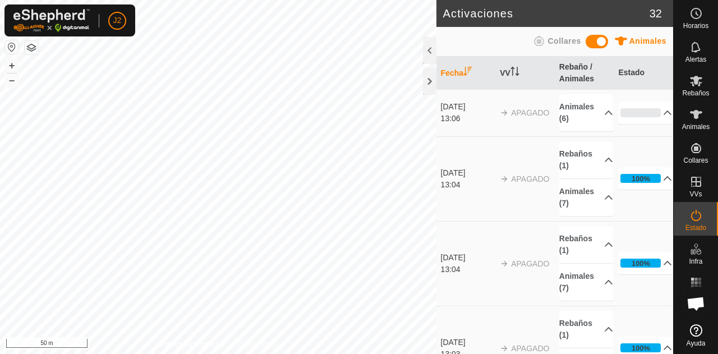
click at [525, 110] on span "APAGADO" at bounding box center [530, 112] width 38 height 9
click at [573, 118] on p-accordion-header "Animales (6)" at bounding box center [586, 112] width 54 height 37
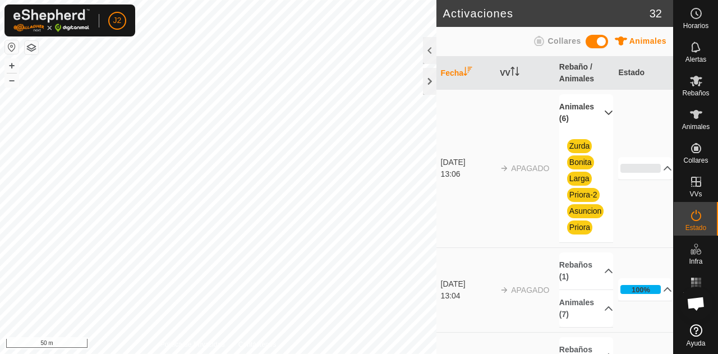
click at [574, 117] on p-accordion-header "Animales (6)" at bounding box center [586, 112] width 54 height 37
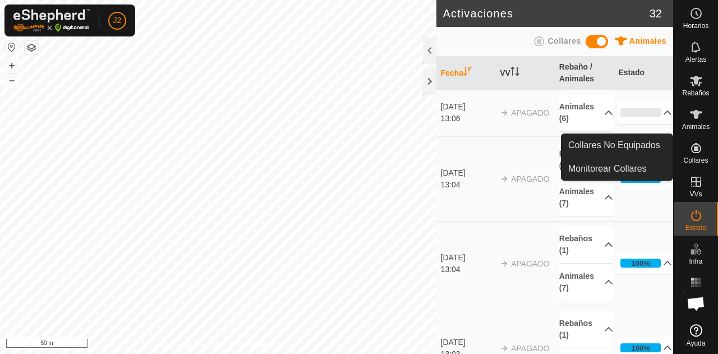
click at [698, 147] on icon at bounding box center [695, 147] width 13 height 13
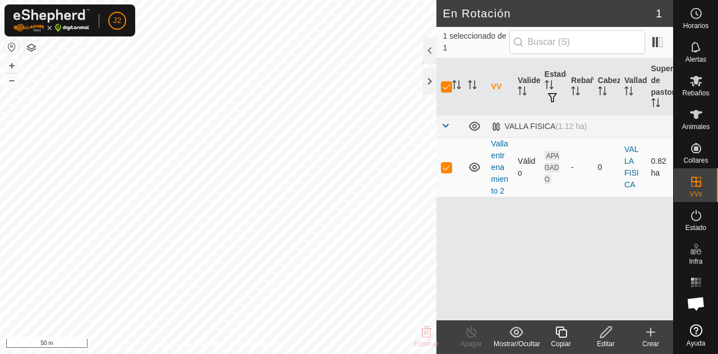
click at [553, 159] on span "APAGADO" at bounding box center [551, 167] width 15 height 33
click at [548, 76] on th "Estado" at bounding box center [553, 86] width 26 height 57
click at [694, 114] on icon at bounding box center [696, 114] width 12 height 9
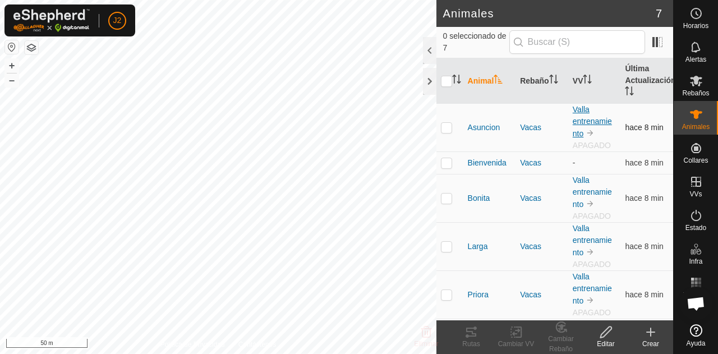
click at [581, 122] on link "Valla entrenamiento" at bounding box center [592, 121] width 39 height 33
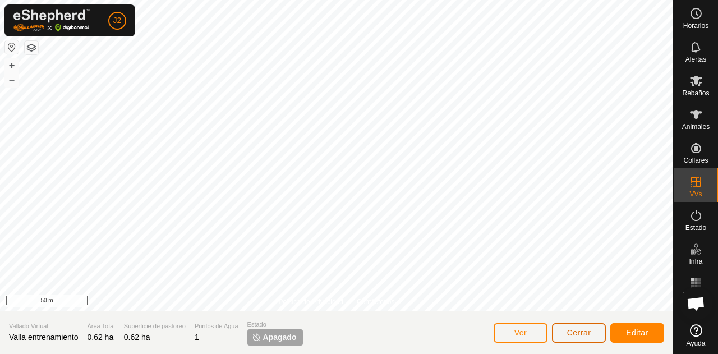
click at [580, 331] on span "Cerrar" at bounding box center [579, 332] width 24 height 9
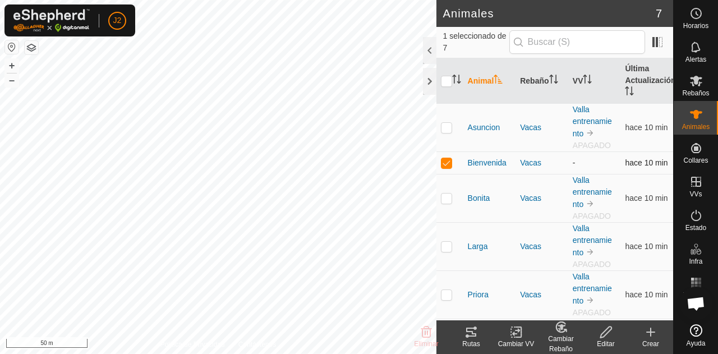
click at [441, 168] on td at bounding box center [449, 162] width 27 height 22
checkbox input "false"
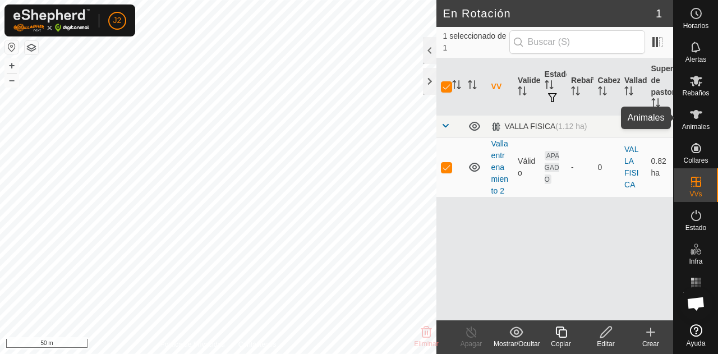
click at [700, 126] on span "Animales" at bounding box center [695, 126] width 27 height 7
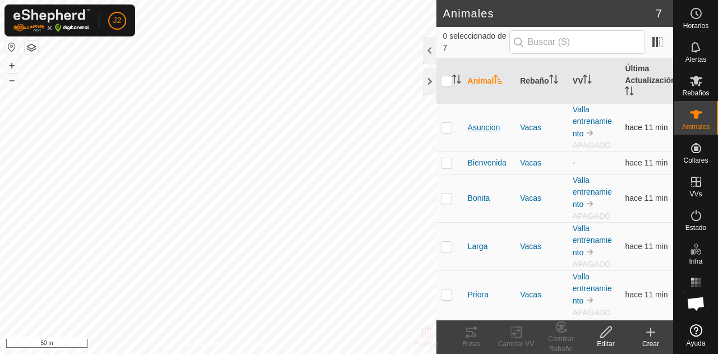
click at [477, 130] on span "Asuncion" at bounding box center [484, 128] width 33 height 12
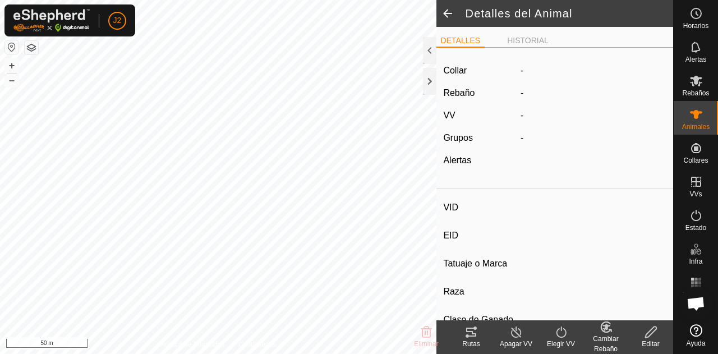
type input "Asuncion"
type input "-"
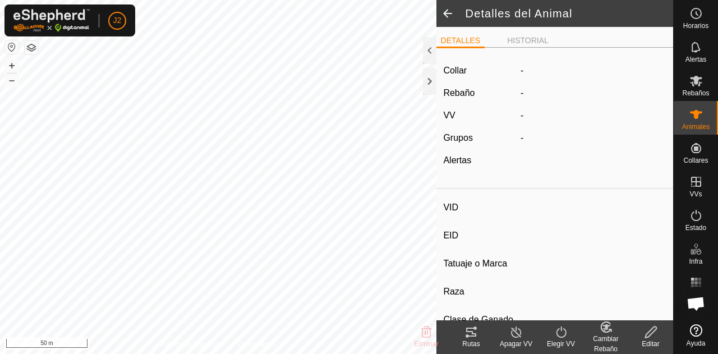
type input "0 kg"
type input "-"
click at [561, 332] on icon at bounding box center [561, 331] width 14 height 13
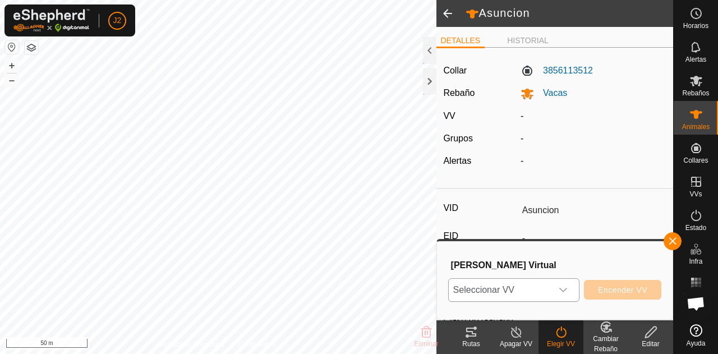
click at [564, 293] on icon "dropdown trigger" at bounding box center [563, 289] width 9 height 9
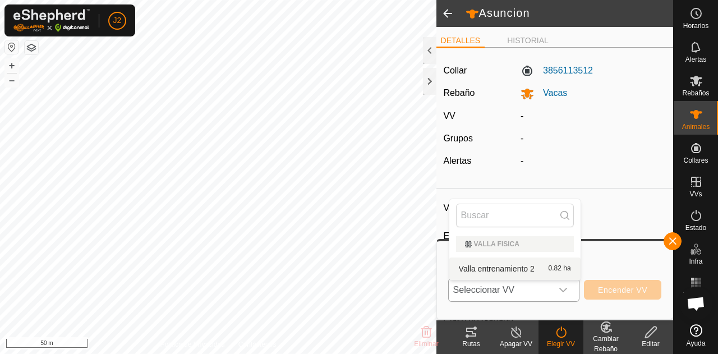
click at [527, 267] on li "Valla entrenamiento 2 0.82 ha" at bounding box center [514, 268] width 131 height 22
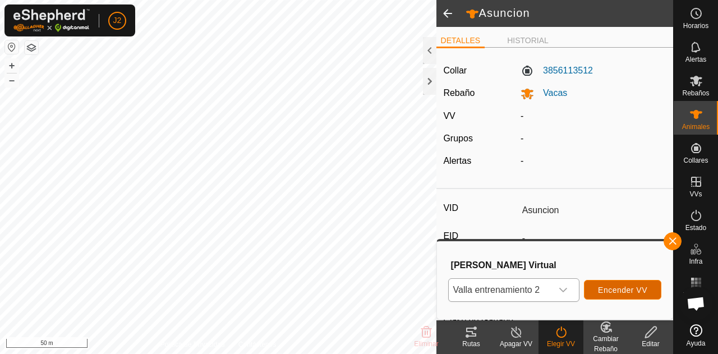
click at [625, 288] on span "Encender VV" at bounding box center [622, 289] width 49 height 9
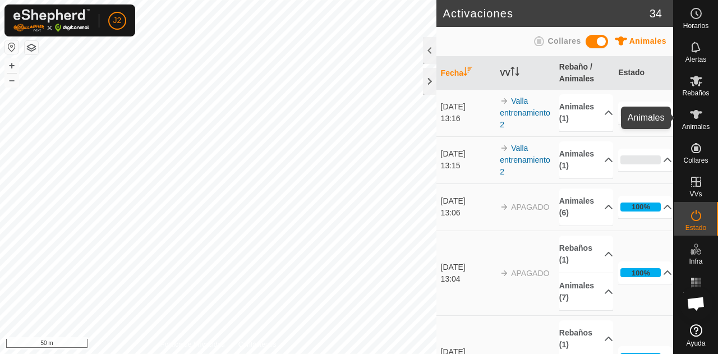
click at [701, 118] on icon at bounding box center [695, 114] width 13 height 13
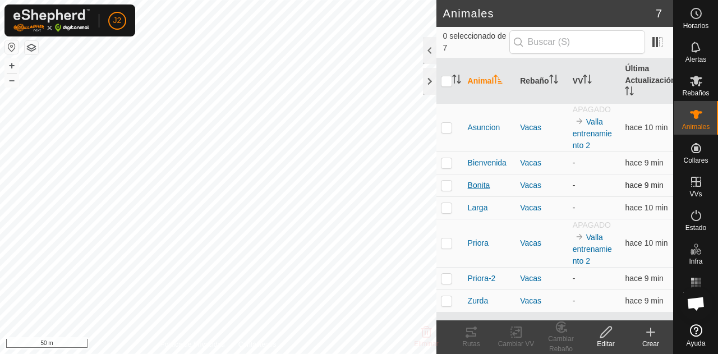
click at [468, 183] on span "Bonita" at bounding box center [479, 185] width 22 height 12
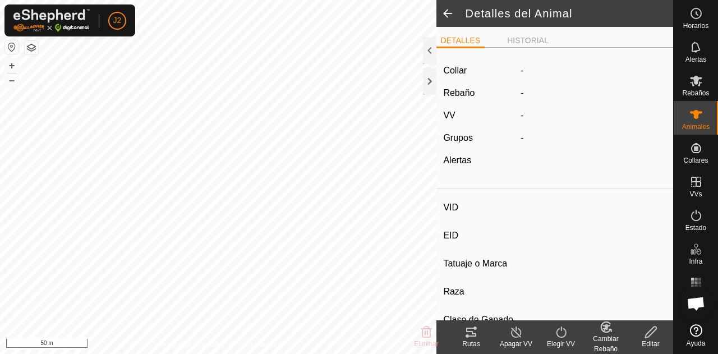
type input "Bonita"
type input "-"
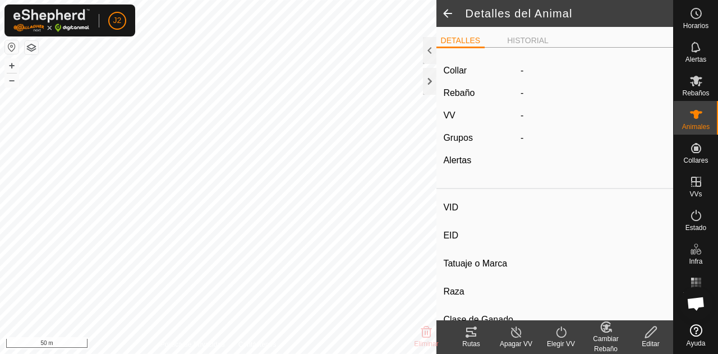
type input "0 kg"
type input "-"
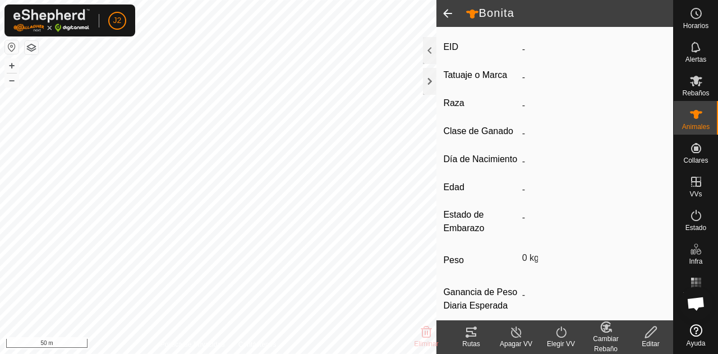
scroll to position [183, 0]
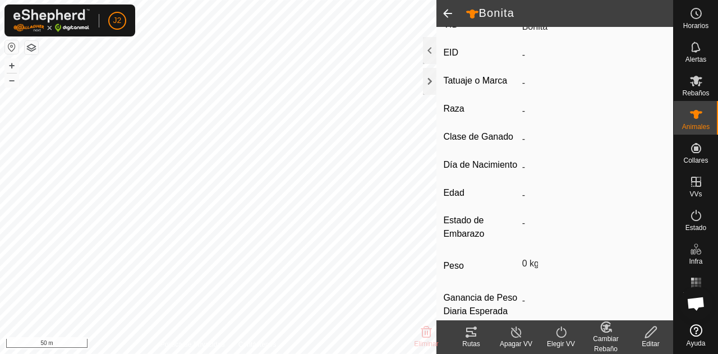
click at [558, 339] on div "Elegir VV" at bounding box center [560, 344] width 45 height 10
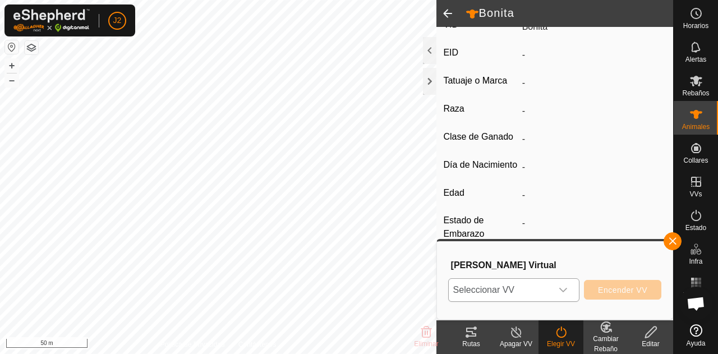
click at [528, 290] on span "Seleccionar VV" at bounding box center [500, 290] width 103 height 22
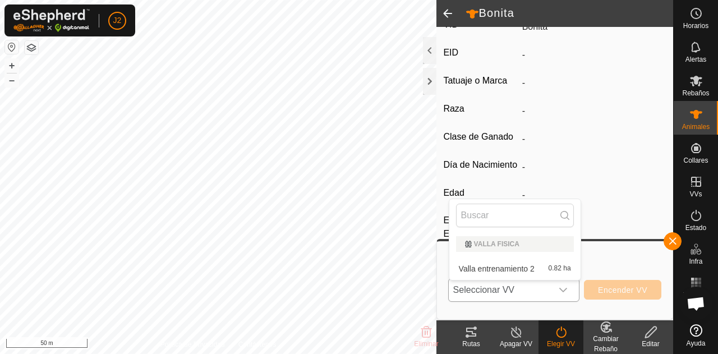
click at [531, 264] on li "Valla entrenamiento 2 0.82 ha" at bounding box center [514, 268] width 131 height 22
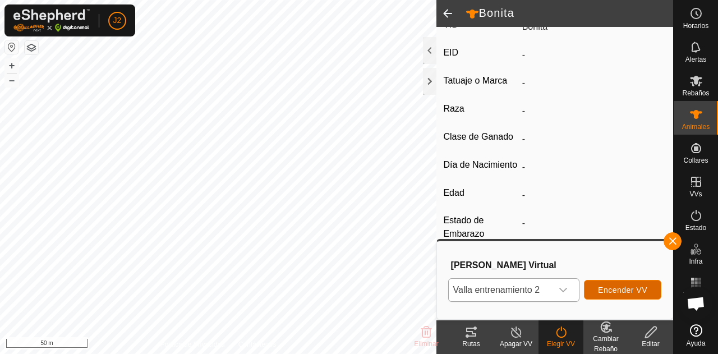
click at [613, 284] on button "Encender VV" at bounding box center [622, 290] width 77 height 20
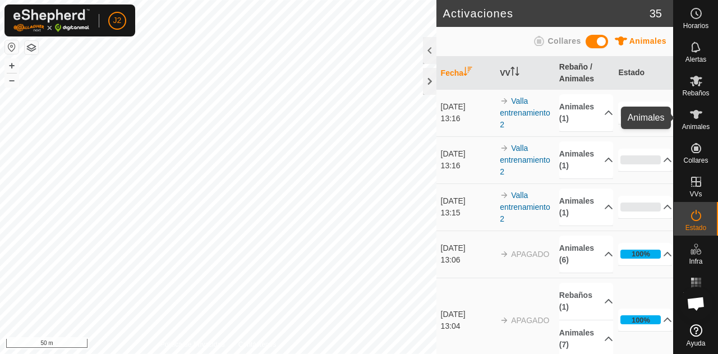
click at [694, 128] on span "Animales" at bounding box center [695, 126] width 27 height 7
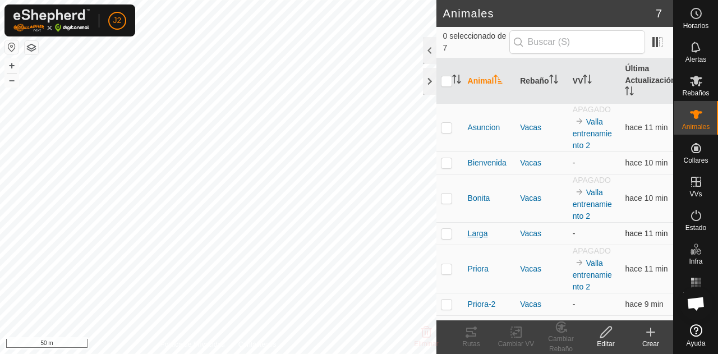
click at [476, 233] on span "Larga" at bounding box center [478, 234] width 20 height 12
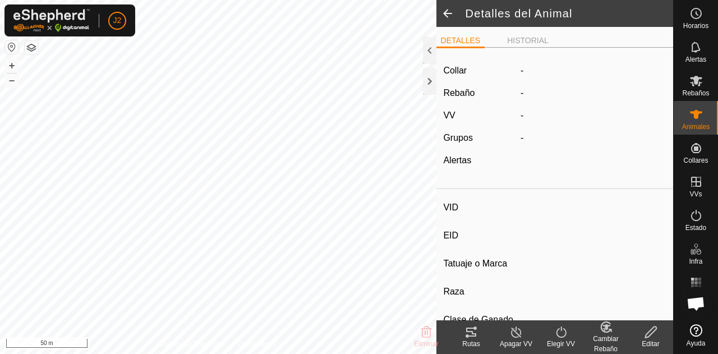
type input "Larga"
type input "-"
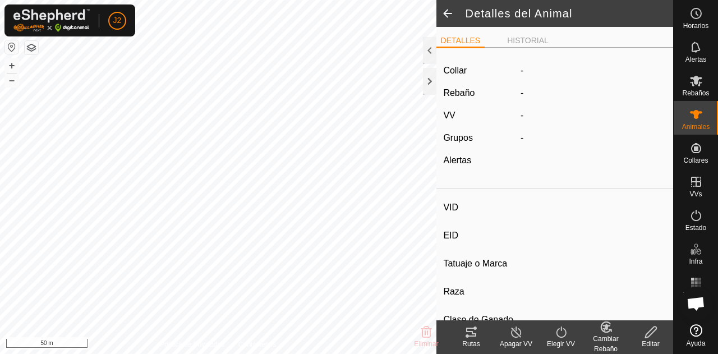
type input "0 kg"
type input "-"
click at [561, 333] on icon at bounding box center [561, 331] width 14 height 13
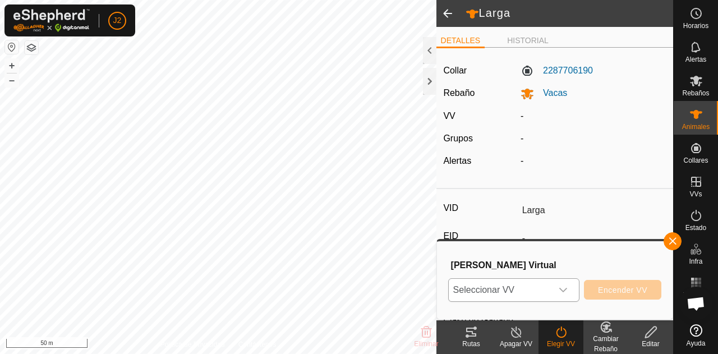
click at [559, 291] on div "dropdown trigger" at bounding box center [563, 290] width 22 height 22
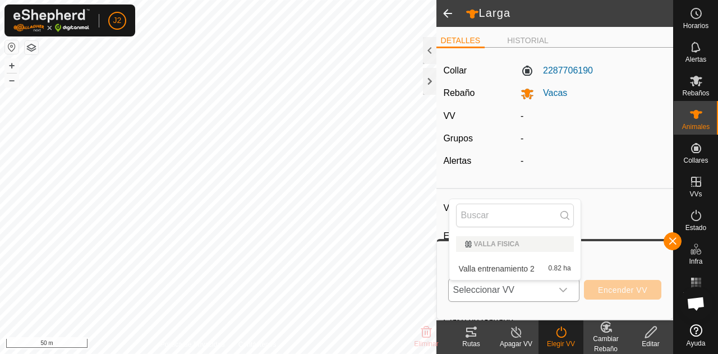
click at [541, 264] on li "Valla entrenamiento 2 0.82 ha" at bounding box center [514, 268] width 131 height 22
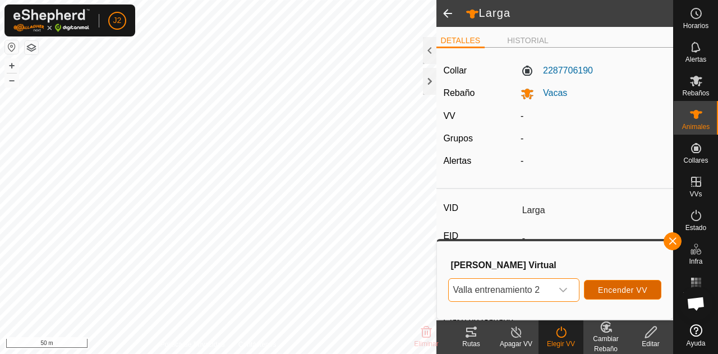
click at [598, 285] on button "Encender VV" at bounding box center [622, 290] width 77 height 20
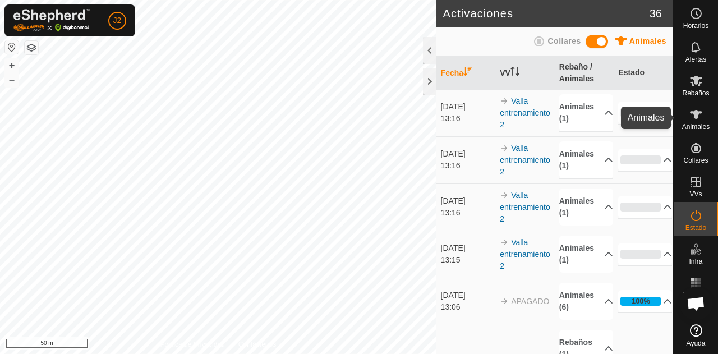
click at [689, 124] on span "Animales" at bounding box center [695, 126] width 27 height 7
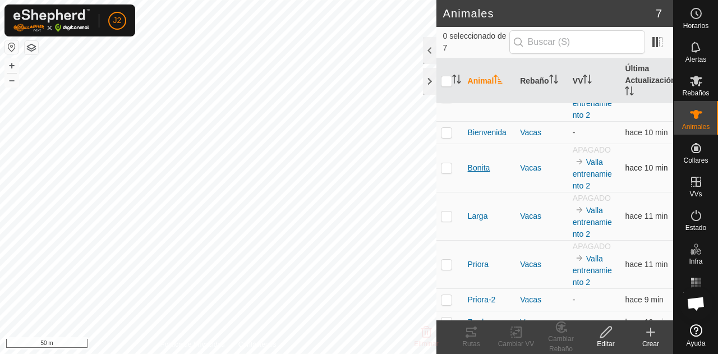
scroll to position [44, 0]
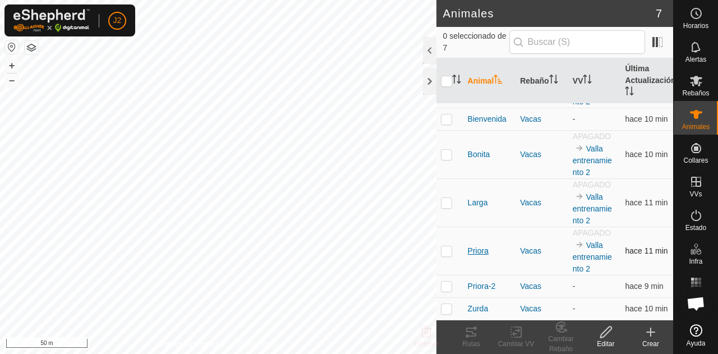
click at [475, 248] on span "Priora" at bounding box center [478, 251] width 21 height 12
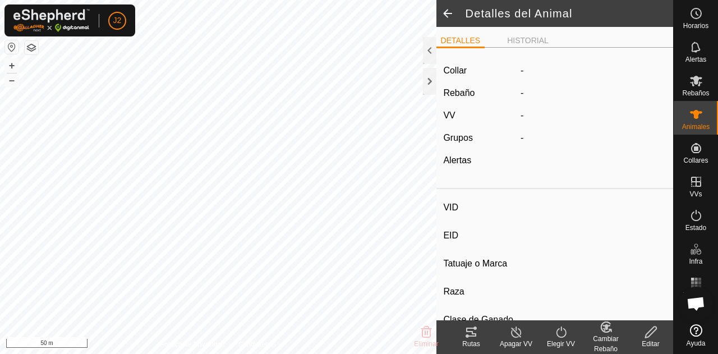
type input "Priora"
type input "-"
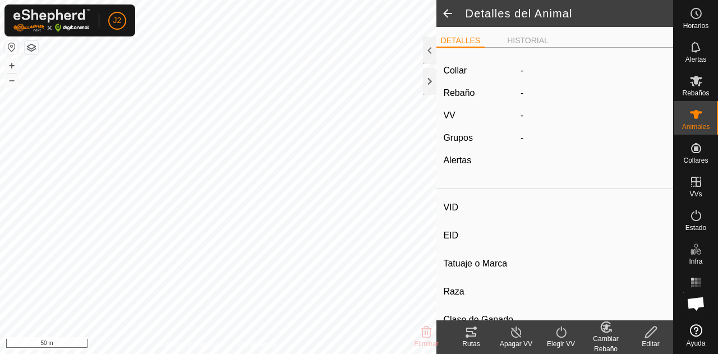
type input "0 kg"
type input "-"
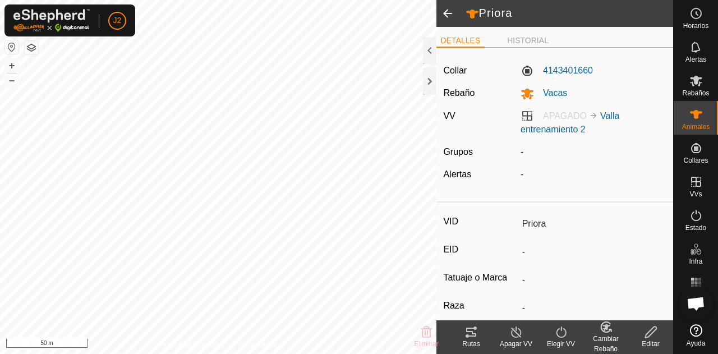
click at [548, 336] on turn-on-svg-icon at bounding box center [560, 331] width 45 height 13
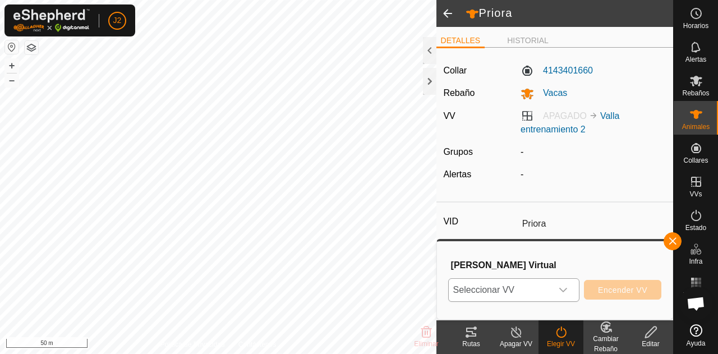
click at [559, 281] on div "dropdown trigger" at bounding box center [563, 290] width 22 height 22
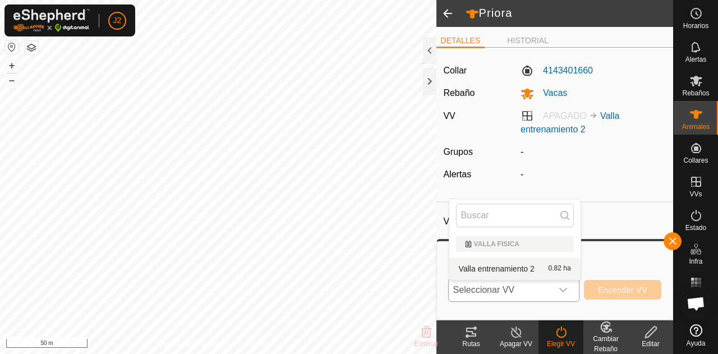
click at [527, 265] on li "Valla entrenamiento 2 0.82 ha" at bounding box center [514, 268] width 131 height 22
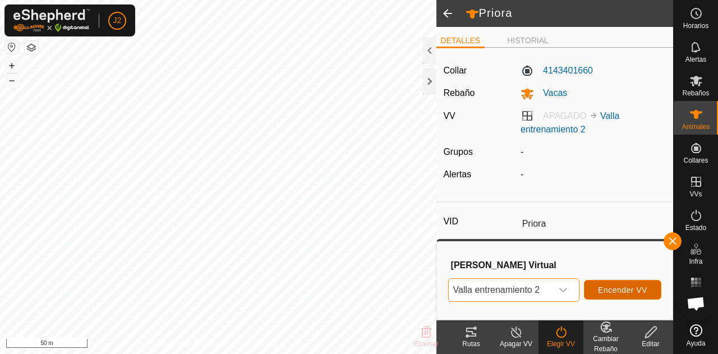
click at [611, 289] on span "Encender VV" at bounding box center [622, 289] width 49 height 9
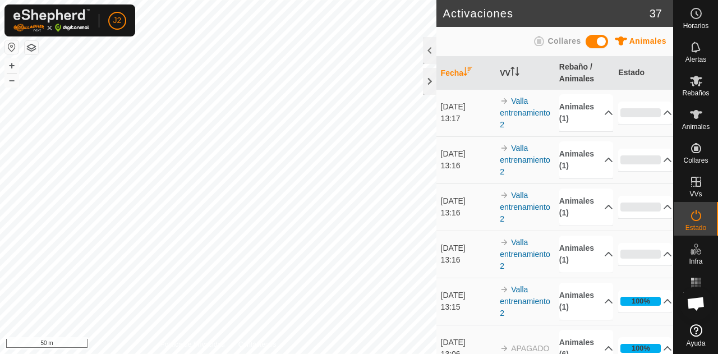
scroll to position [1, 0]
click at [689, 129] on span "Animales" at bounding box center [695, 126] width 27 height 7
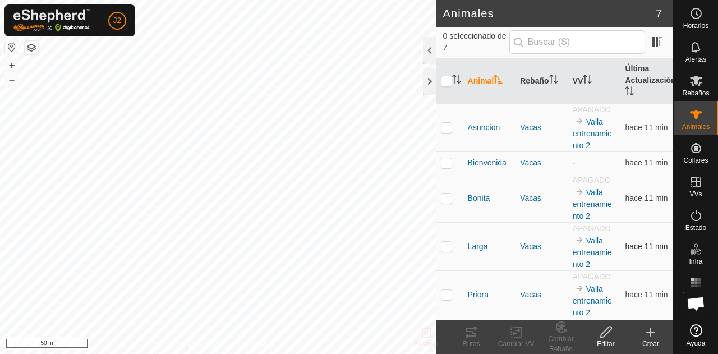
scroll to position [46, 0]
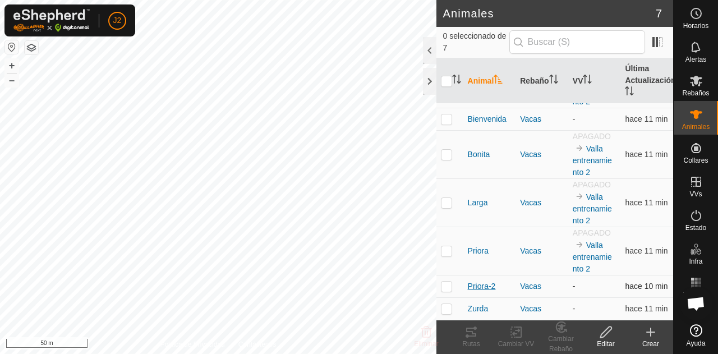
click at [478, 280] on span "Priora-2" at bounding box center [482, 286] width 28 height 12
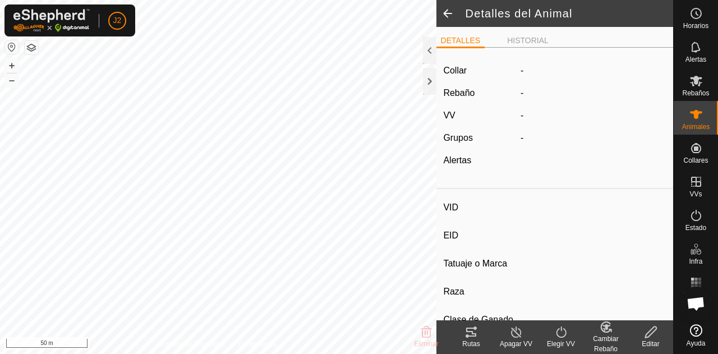
type input "Priora-2"
type input "-"
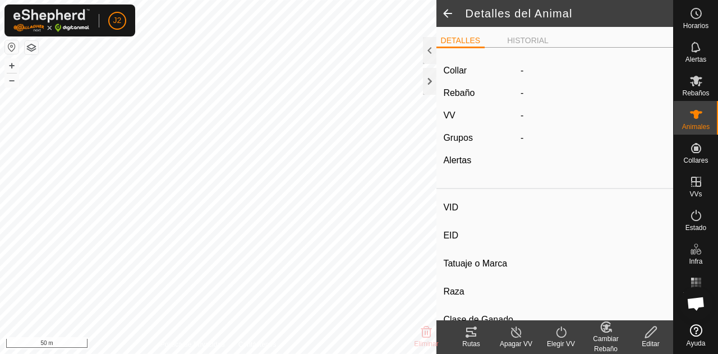
type input "0 kg"
type input "-"
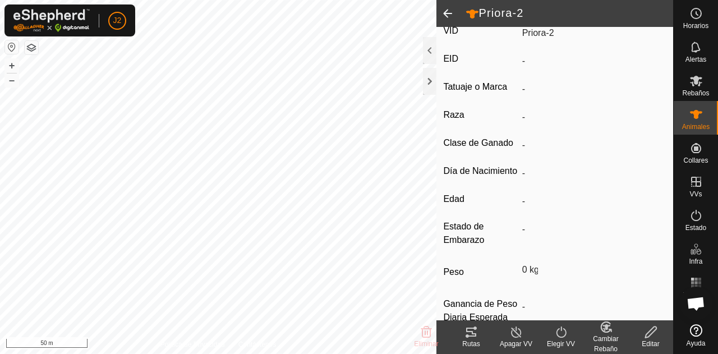
scroll to position [181, 0]
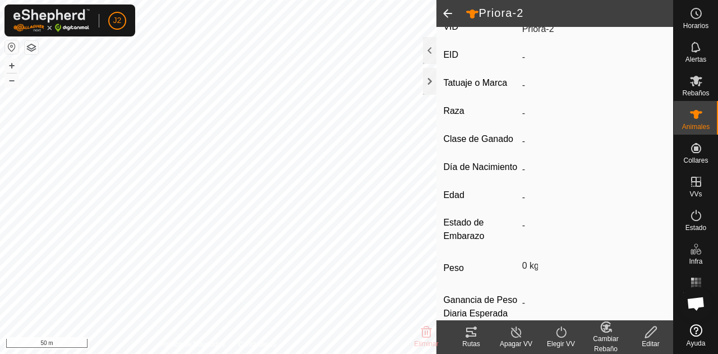
click at [556, 339] on div "Elegir VV" at bounding box center [560, 344] width 45 height 10
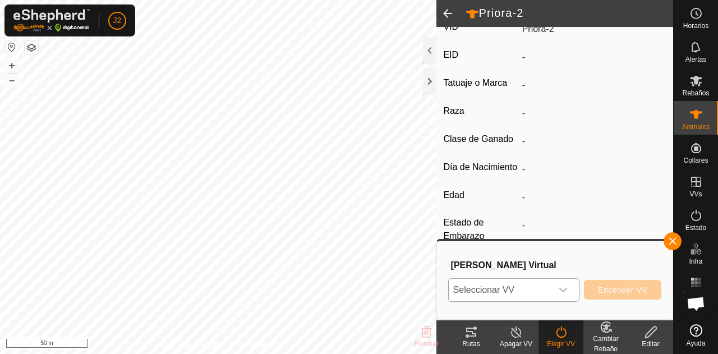
click at [559, 296] on div "dropdown trigger" at bounding box center [563, 290] width 22 height 22
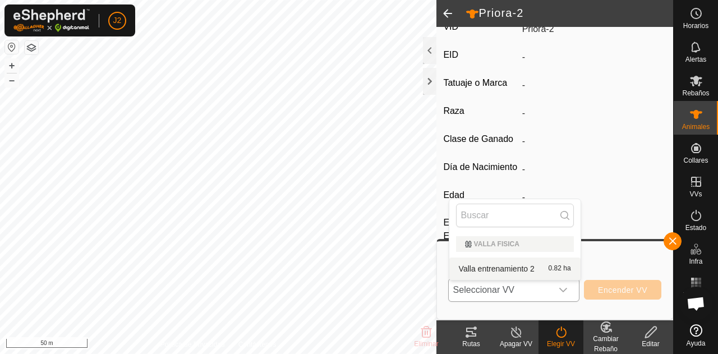
click at [546, 270] on li "Valla entrenamiento 2 0.82 ha" at bounding box center [514, 268] width 131 height 22
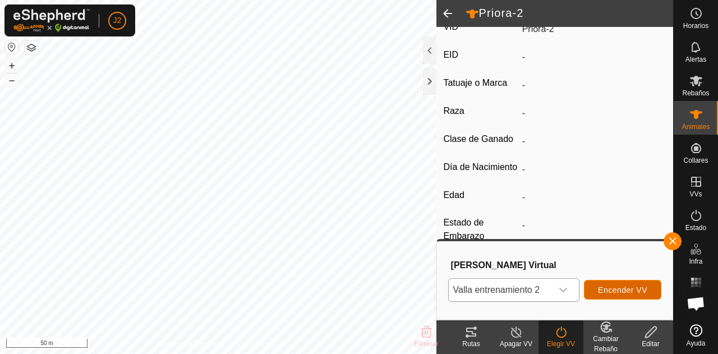
click at [598, 289] on span "Encender VV" at bounding box center [622, 289] width 49 height 9
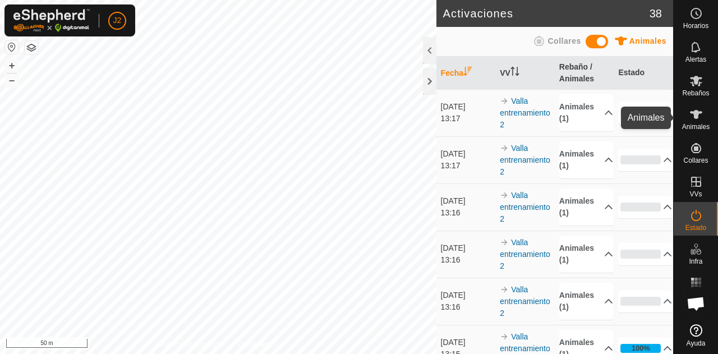
click at [701, 124] on span "Animales" at bounding box center [695, 126] width 27 height 7
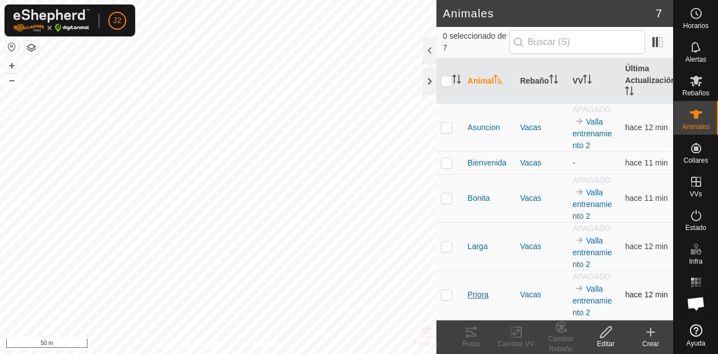
scroll to position [70, 0]
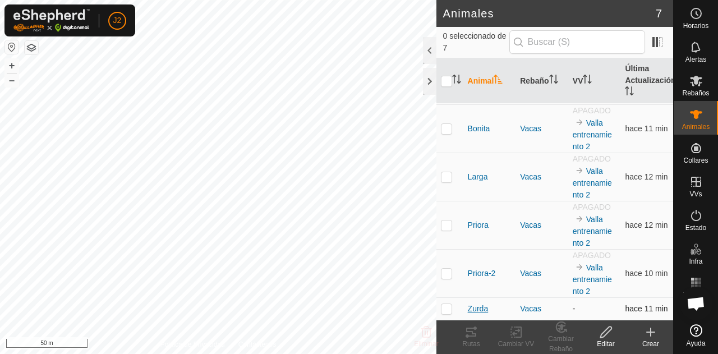
click at [479, 306] on span "Zurda" at bounding box center [478, 309] width 21 height 12
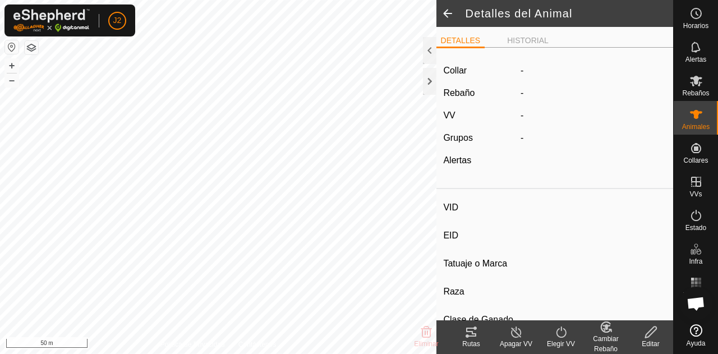
type input "Zurda"
type input "-"
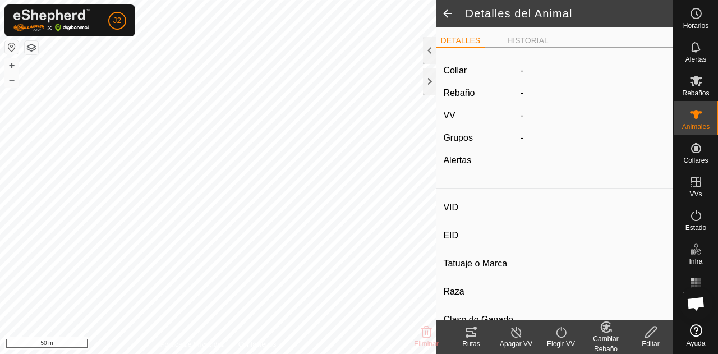
type input "0 kg"
type input "-"
click at [555, 336] on icon at bounding box center [561, 331] width 14 height 13
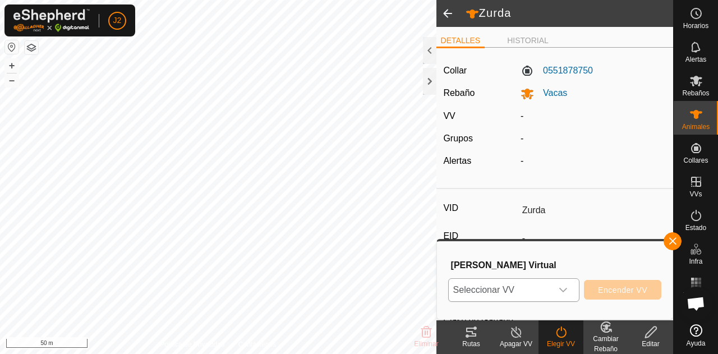
click at [570, 294] on div "dropdown trigger" at bounding box center [563, 290] width 22 height 22
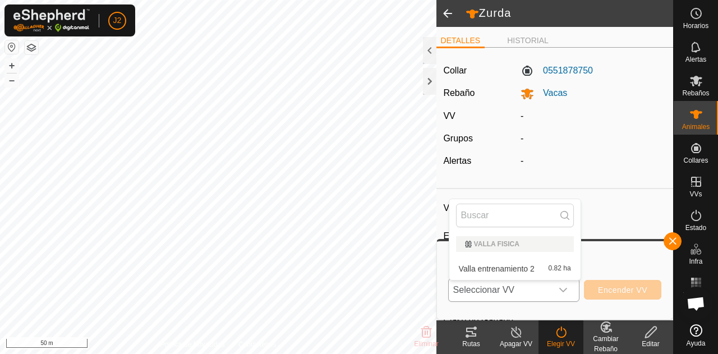
click at [548, 262] on li "Valla entrenamiento 2 0.82 ha" at bounding box center [514, 268] width 131 height 22
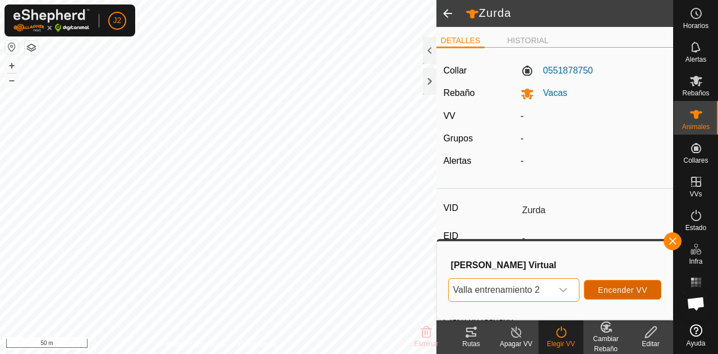
click at [598, 293] on span "Encender VV" at bounding box center [622, 289] width 49 height 9
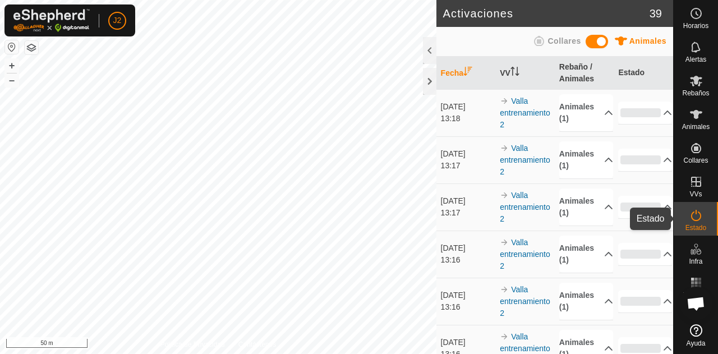
click at [693, 224] on span "Estado" at bounding box center [695, 227] width 21 height 7
click at [699, 130] on span "Animales" at bounding box center [695, 126] width 27 height 7
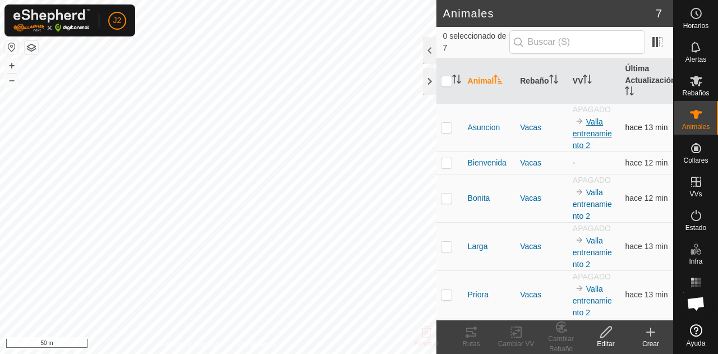
click at [592, 124] on link "Valla entrenamiento 2" at bounding box center [592, 133] width 39 height 33
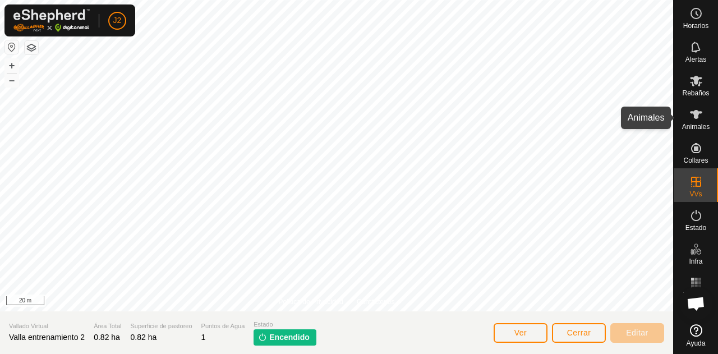
click at [687, 114] on es-animals-svg-icon at bounding box center [696, 114] width 20 height 18
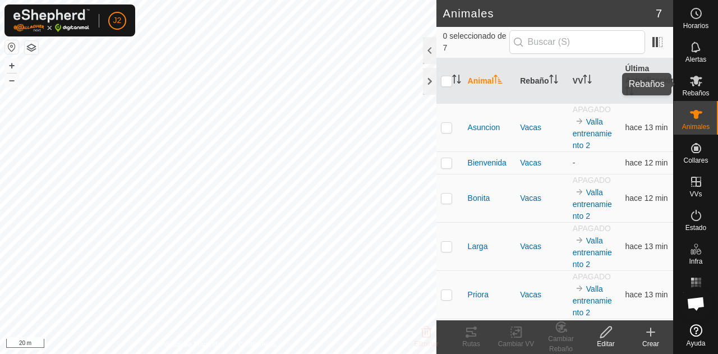
click at [698, 77] on icon at bounding box center [696, 81] width 12 height 11
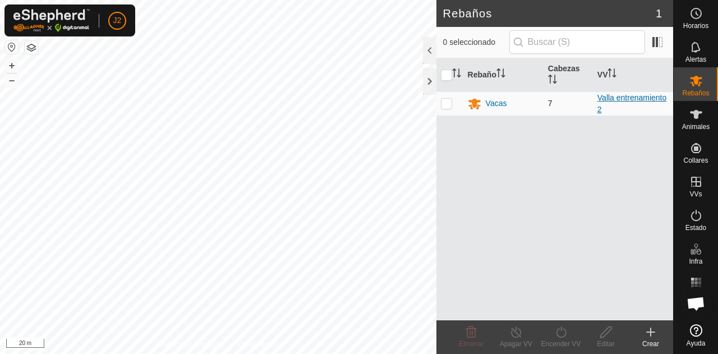
click at [612, 95] on link "Valla entrenamiento 2" at bounding box center [631, 103] width 69 height 21
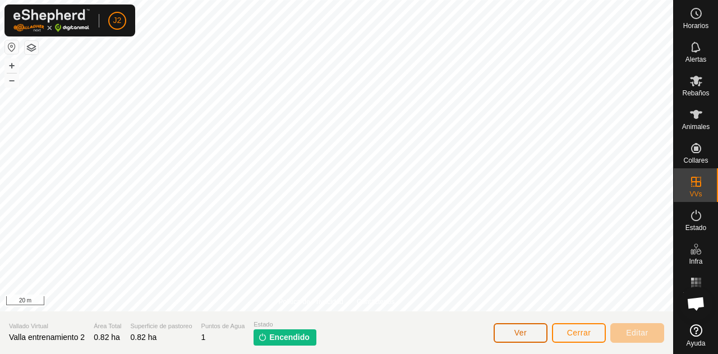
click at [516, 335] on span "Ver" at bounding box center [520, 332] width 13 height 9
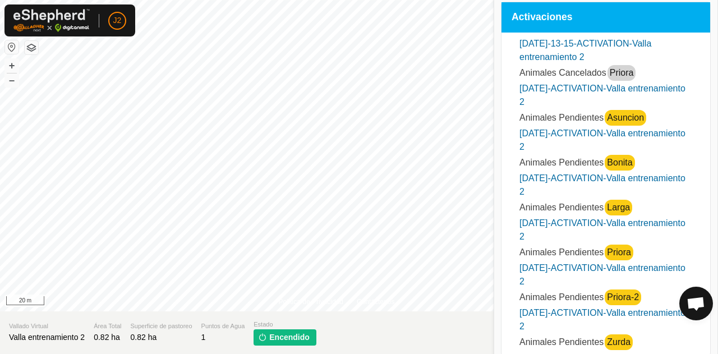
click at [571, 130] on link "[DATE]-ACTIVATION-Valla entrenamiento 2" at bounding box center [602, 139] width 166 height 23
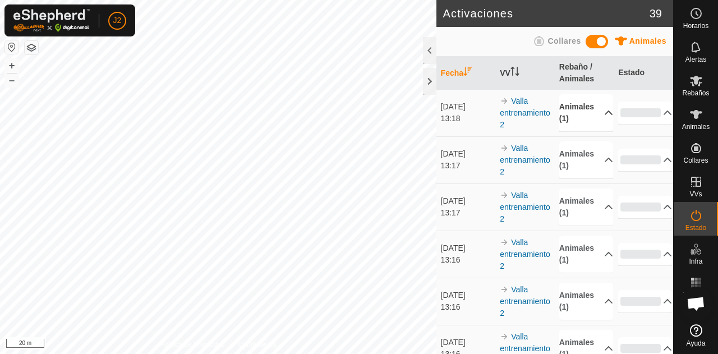
click at [594, 110] on p-accordion-header "Animales (1)" at bounding box center [586, 112] width 54 height 37
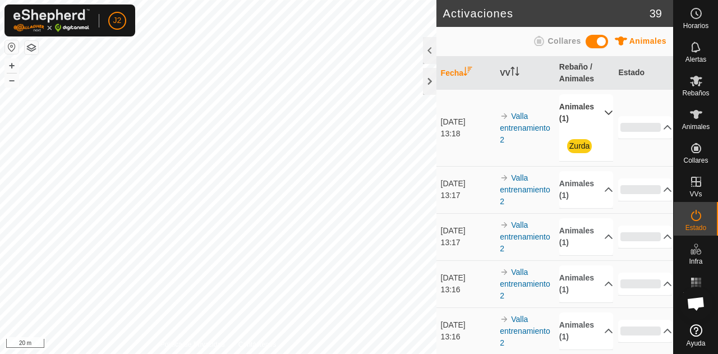
click at [594, 110] on p-accordion-header "Animales (1)" at bounding box center [586, 112] width 54 height 37
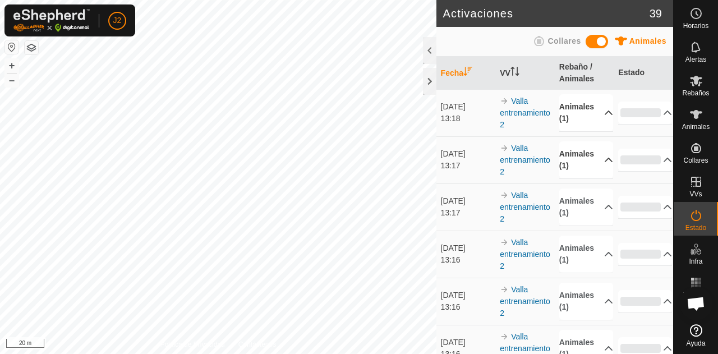
click at [588, 160] on p-accordion-header "Animales (1)" at bounding box center [586, 159] width 54 height 37
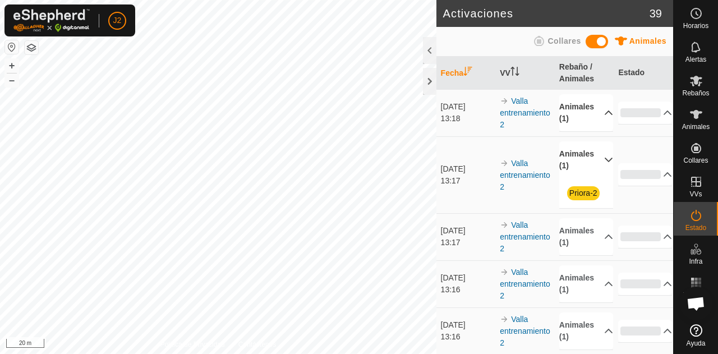
click at [588, 160] on p-accordion-header "Animales (1)" at bounding box center [586, 159] width 54 height 37
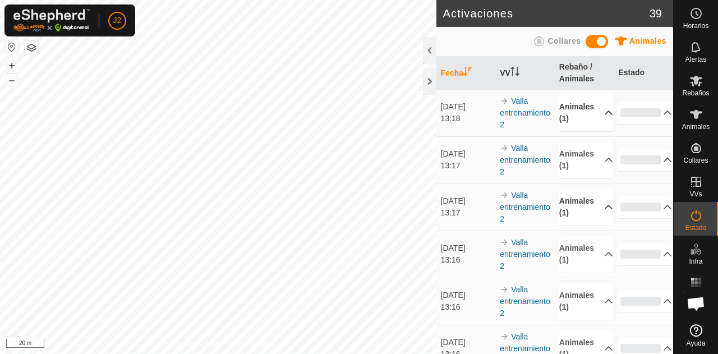
click at [588, 199] on p-accordion-header "Animales (1)" at bounding box center [586, 206] width 54 height 37
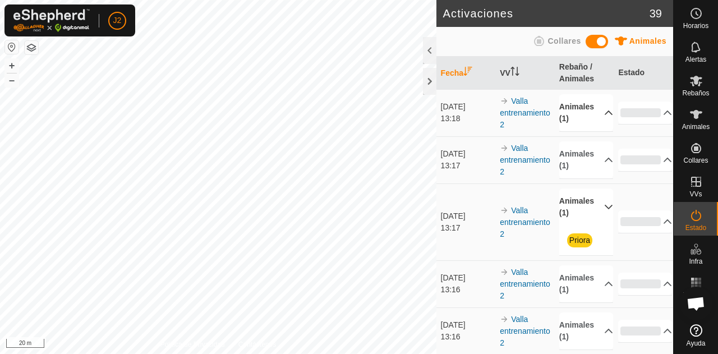
click at [588, 199] on p-accordion-header "Animales (1)" at bounding box center [586, 206] width 54 height 37
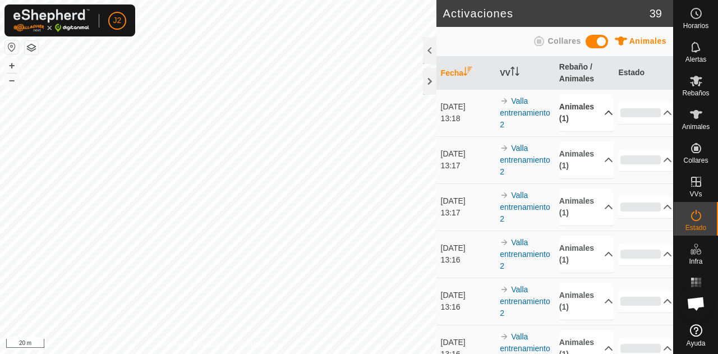
click at [577, 112] on p-accordion-header "Animales (1)" at bounding box center [586, 112] width 54 height 37
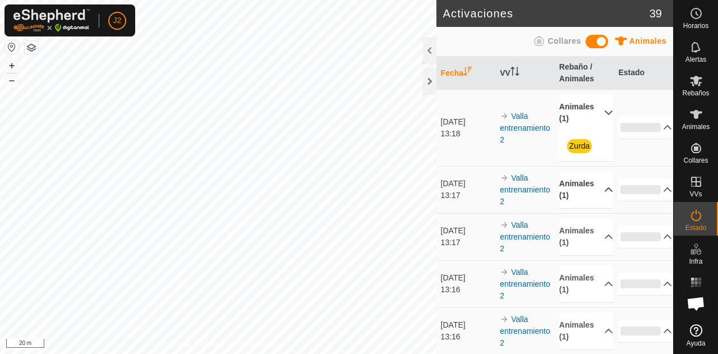
click at [579, 182] on p-accordion-header "Animales (1)" at bounding box center [586, 189] width 54 height 37
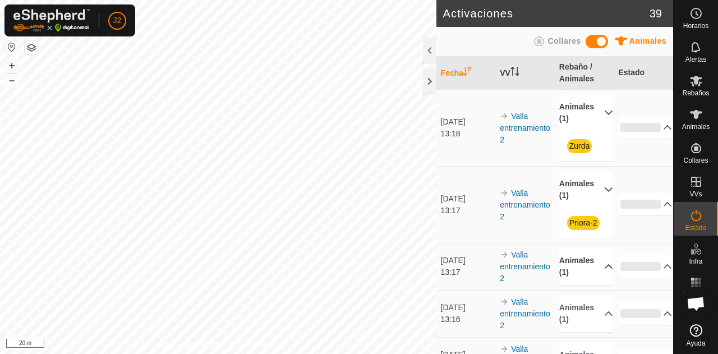
click at [589, 264] on p-accordion-header "Animales (1)" at bounding box center [586, 266] width 54 height 37
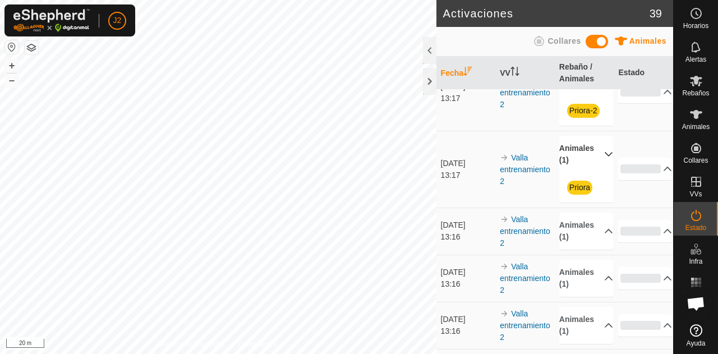
scroll to position [150, 0]
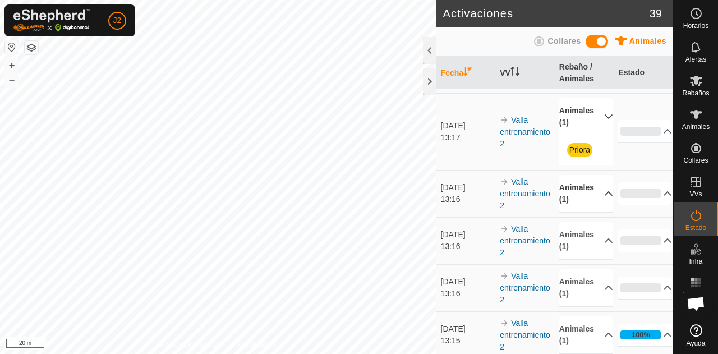
click at [580, 188] on p-accordion-header "Animales (1)" at bounding box center [586, 193] width 54 height 37
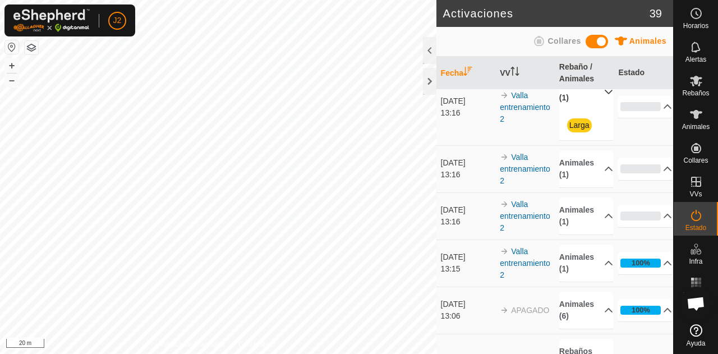
scroll to position [252, 0]
click at [581, 174] on p-accordion-header "Animales (1)" at bounding box center [586, 167] width 54 height 37
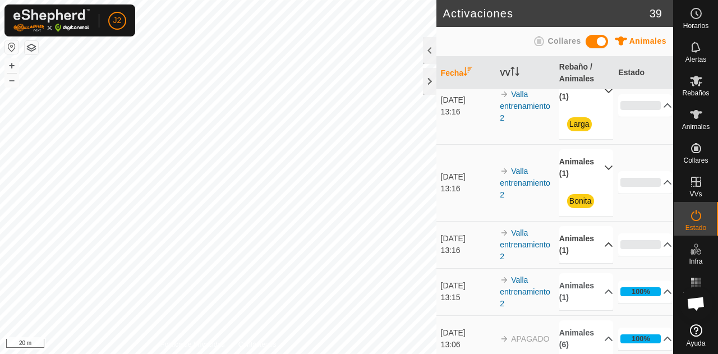
click at [583, 241] on p-accordion-header "Animales (1)" at bounding box center [586, 244] width 54 height 37
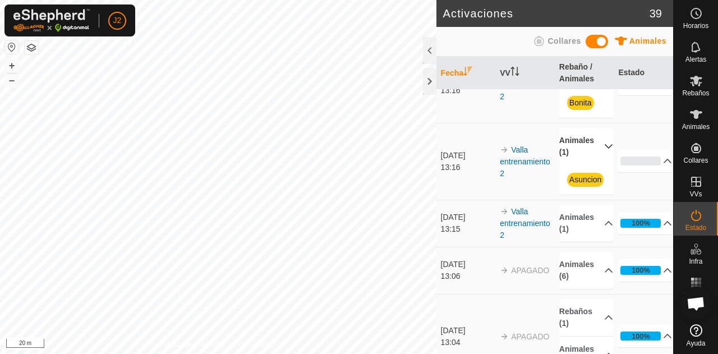
scroll to position [352, 0]
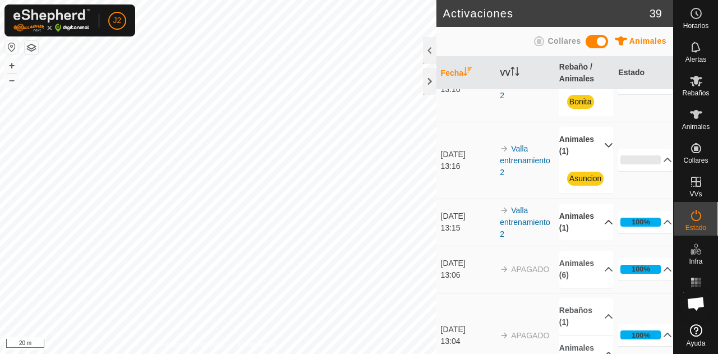
click at [585, 229] on p-accordion-header "Animales (1)" at bounding box center [586, 222] width 54 height 37
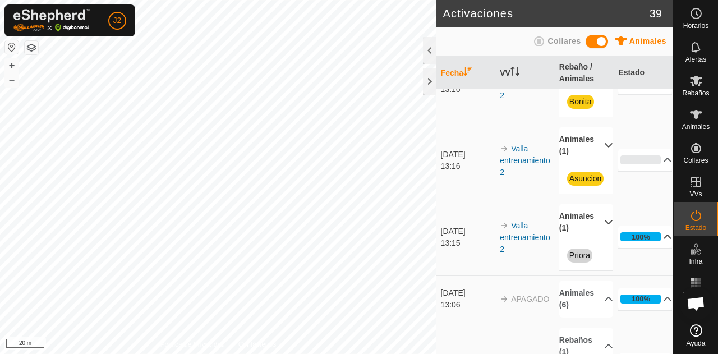
click at [634, 241] on p-accordion-header "100%" at bounding box center [645, 236] width 54 height 22
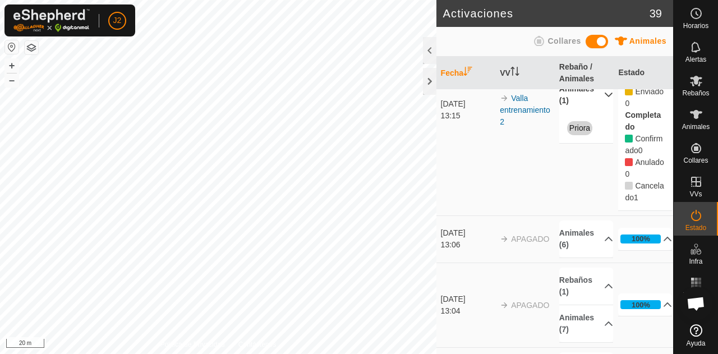
scroll to position [547, 0]
click at [599, 246] on p-accordion-header "Animales (6)" at bounding box center [586, 237] width 54 height 37
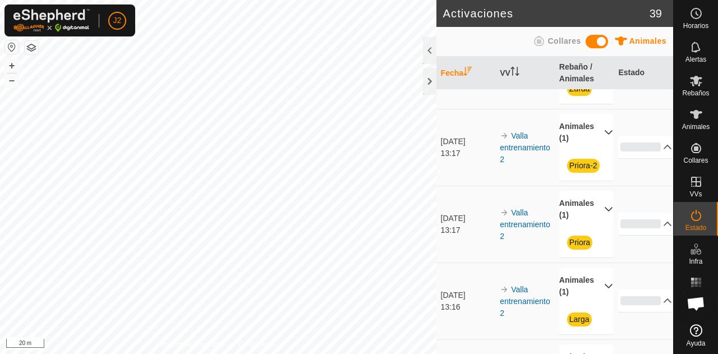
scroll to position [0, 0]
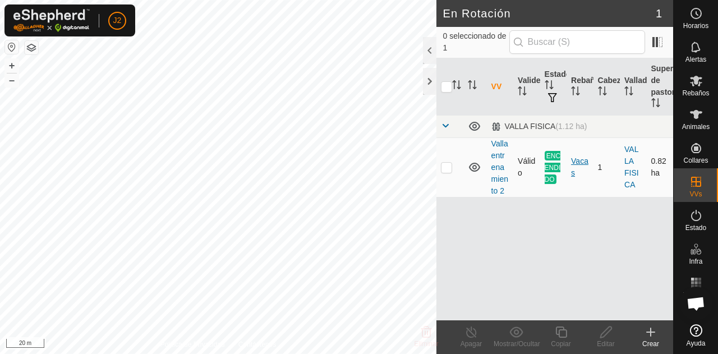
click at [580, 163] on div "Vacas" at bounding box center [579, 167] width 17 height 24
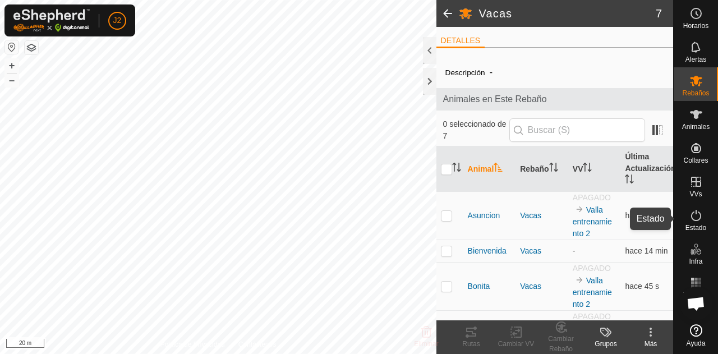
click at [697, 219] on icon at bounding box center [695, 215] width 13 height 13
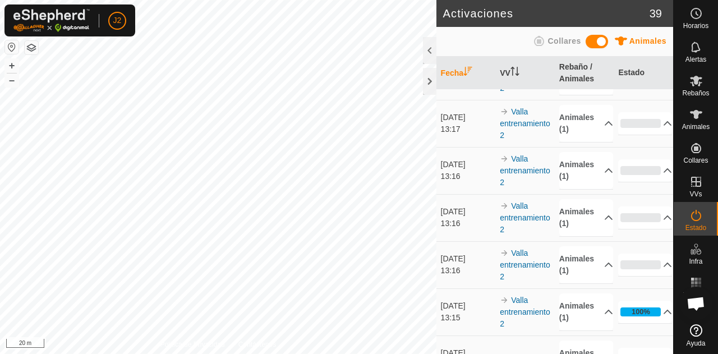
scroll to position [85, 0]
click at [643, 271] on p-accordion-header "0%" at bounding box center [645, 263] width 54 height 22
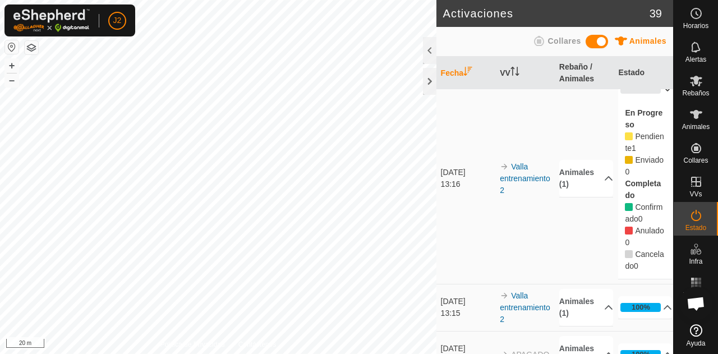
scroll to position [252, 0]
click at [597, 302] on p-accordion-header "Animales (1)" at bounding box center [586, 306] width 54 height 37
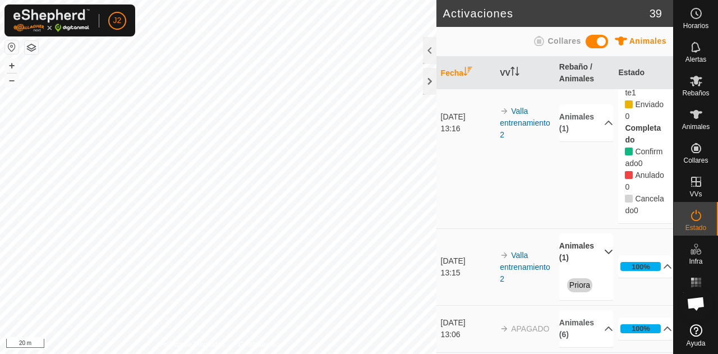
scroll to position [274, 0]
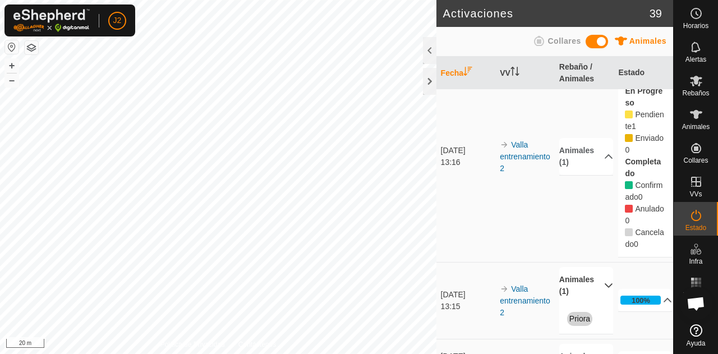
click at [593, 282] on p-accordion-header "Animales (1)" at bounding box center [586, 285] width 54 height 37
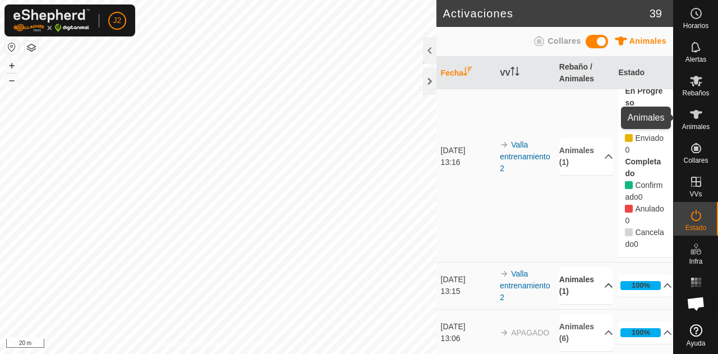
click at [699, 117] on icon at bounding box center [695, 114] width 13 height 13
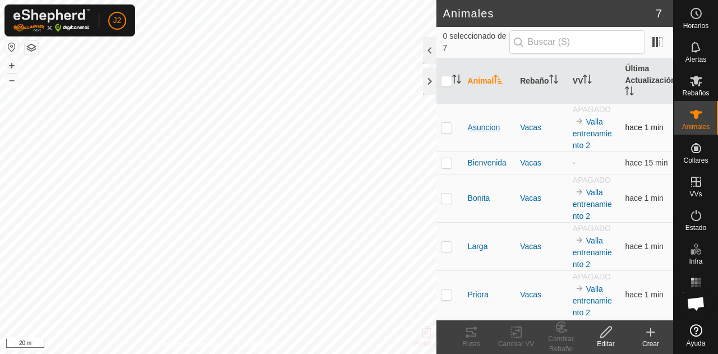
click at [476, 124] on span "Asuncion" at bounding box center [484, 128] width 33 height 12
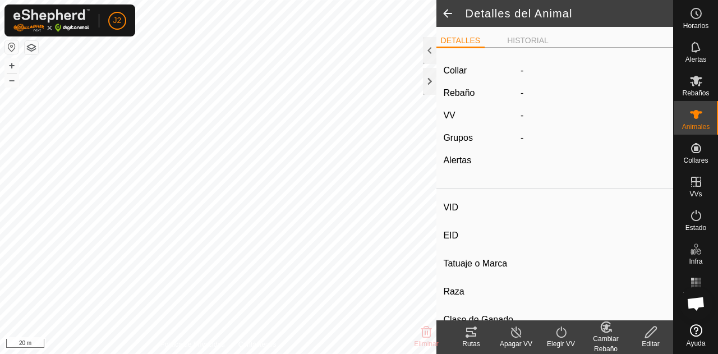
type input "Asuncion"
type input "-"
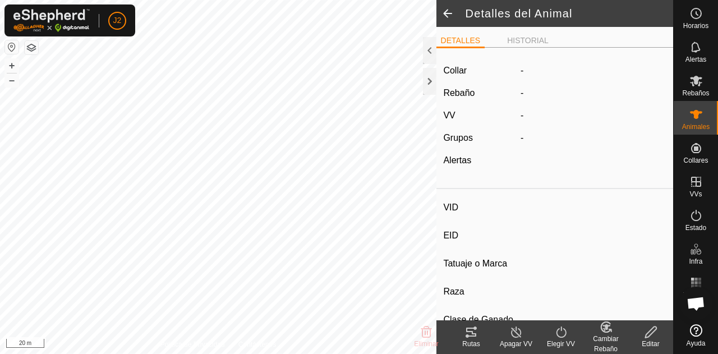
type input "0 kg"
type input "-"
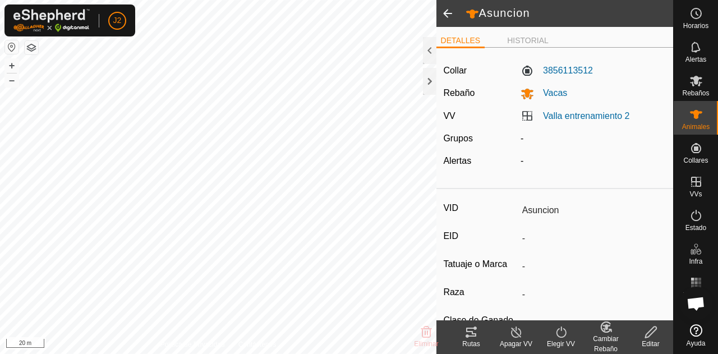
click at [559, 326] on icon at bounding box center [561, 331] width 14 height 13
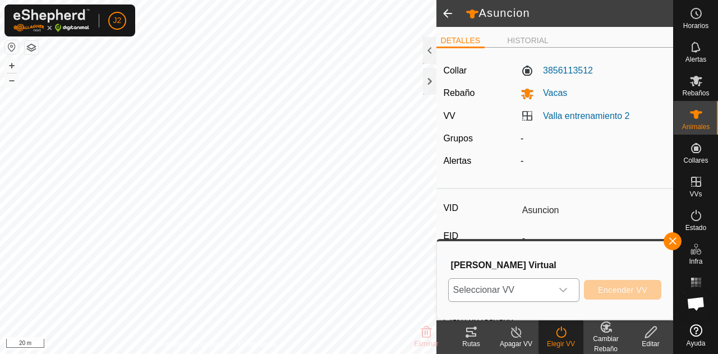
click at [562, 289] on icon "dropdown trigger" at bounding box center [563, 289] width 9 height 9
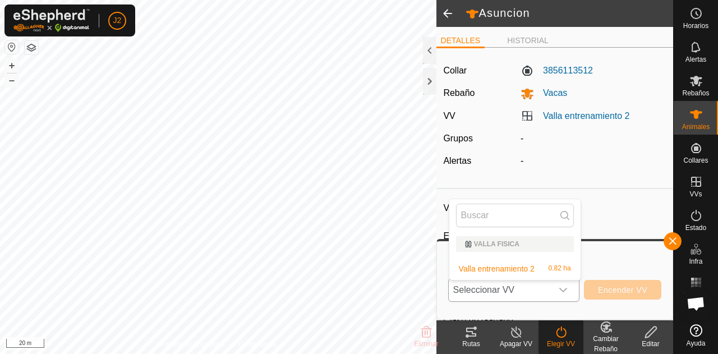
click at [535, 270] on li "Valla entrenamiento 2 0.82 ha" at bounding box center [514, 268] width 131 height 22
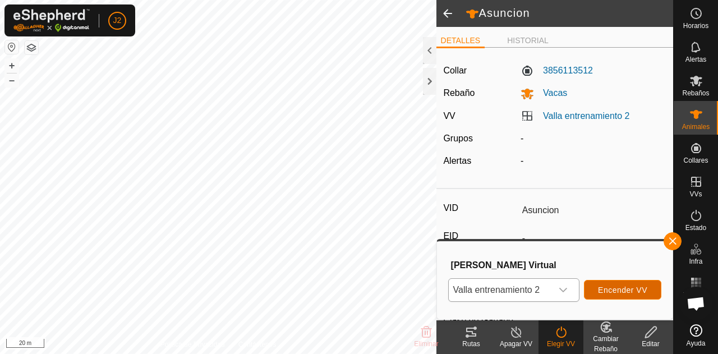
click at [611, 283] on button "Encender VV" at bounding box center [622, 290] width 77 height 20
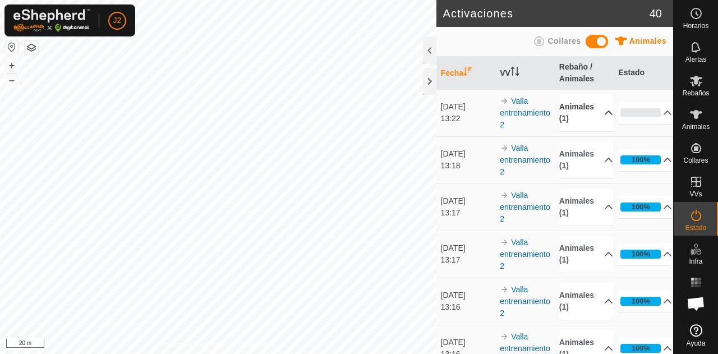
click at [597, 114] on p-accordion-header "Animales (1)" at bounding box center [586, 112] width 54 height 37
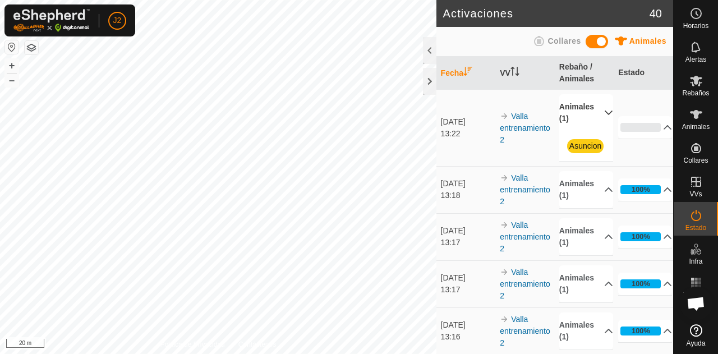
click at [597, 114] on p-accordion-header "Animales (1)" at bounding box center [586, 112] width 54 height 37
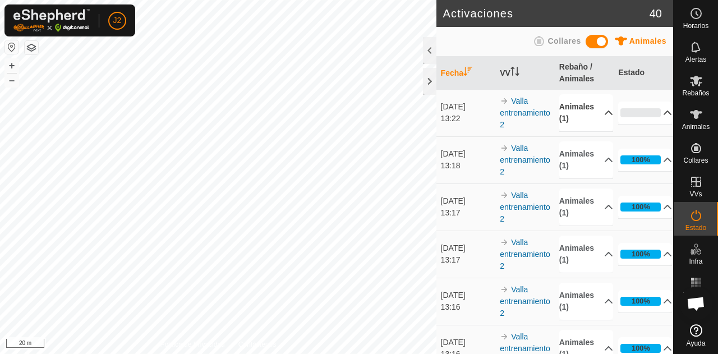
click at [628, 112] on p-accordion-header "0%" at bounding box center [645, 112] width 54 height 22
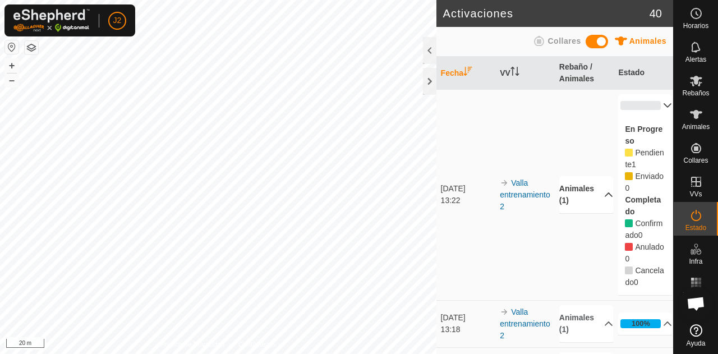
click at [628, 112] on p-accordion-header "0%" at bounding box center [645, 105] width 54 height 22
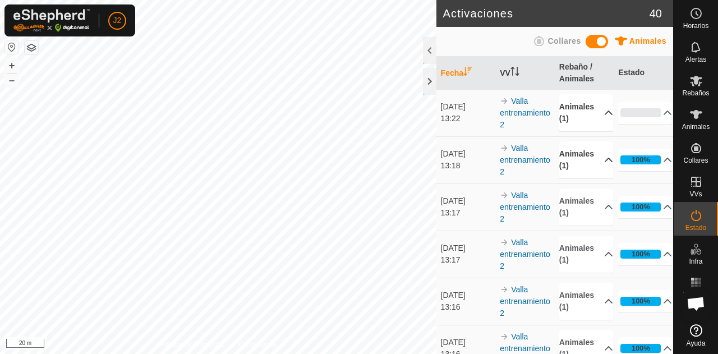
click at [570, 159] on p-accordion-header "Animales (1)" at bounding box center [586, 159] width 54 height 37
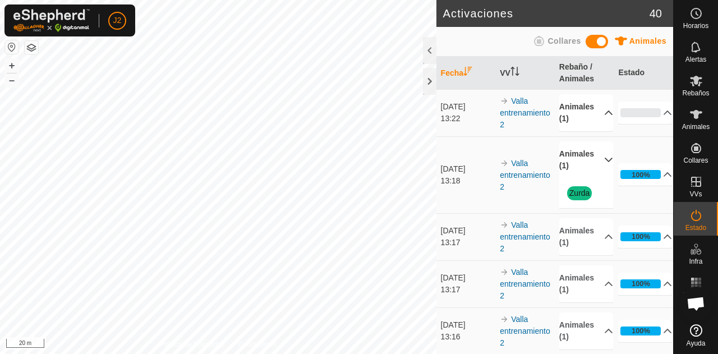
click at [570, 159] on p-accordion-header "Animales (1)" at bounding box center [586, 159] width 54 height 37
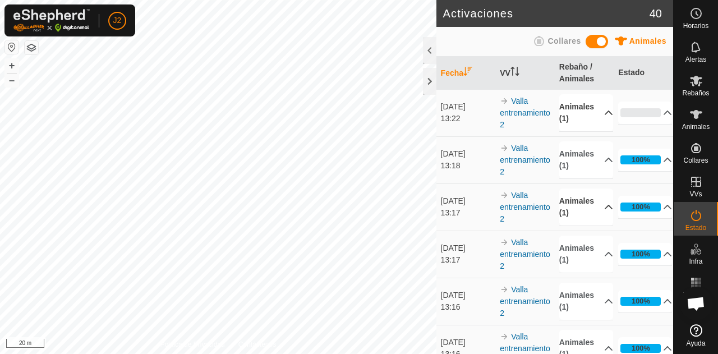
click at [582, 206] on p-accordion-header "Animales (1)" at bounding box center [586, 206] width 54 height 37
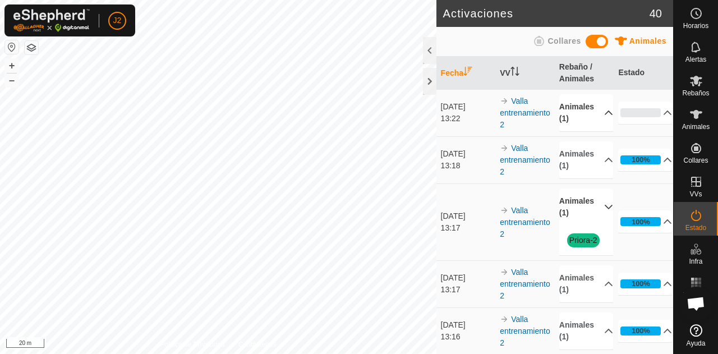
click at [582, 206] on p-accordion-header "Animales (1)" at bounding box center [586, 206] width 54 height 37
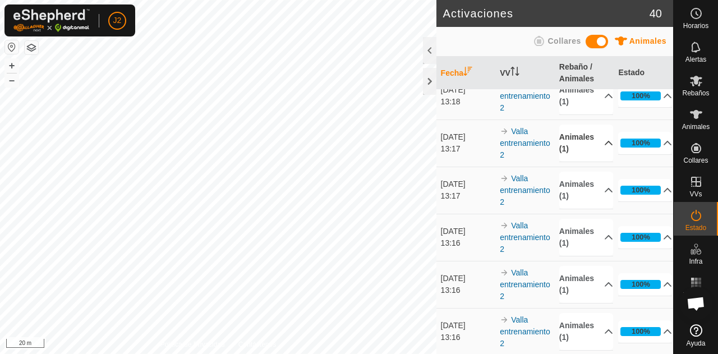
scroll to position [66, 0]
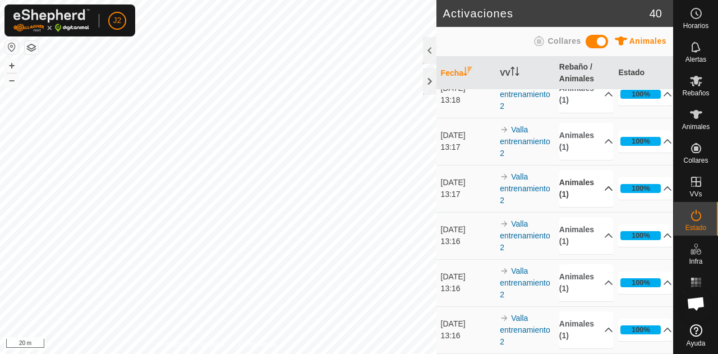
click at [583, 191] on p-accordion-header "Animales (1)" at bounding box center [586, 188] width 54 height 37
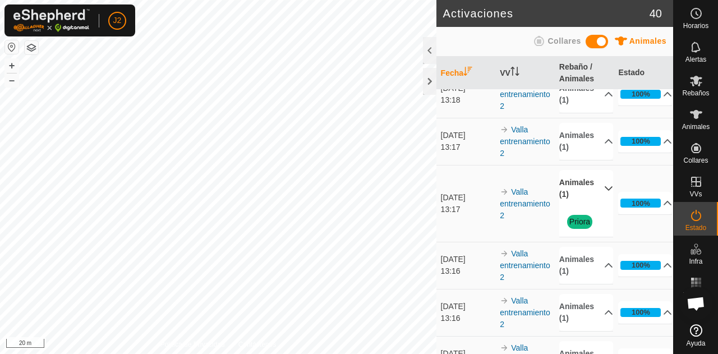
click at [583, 191] on p-accordion-header "Animales (1)" at bounding box center [586, 188] width 54 height 37
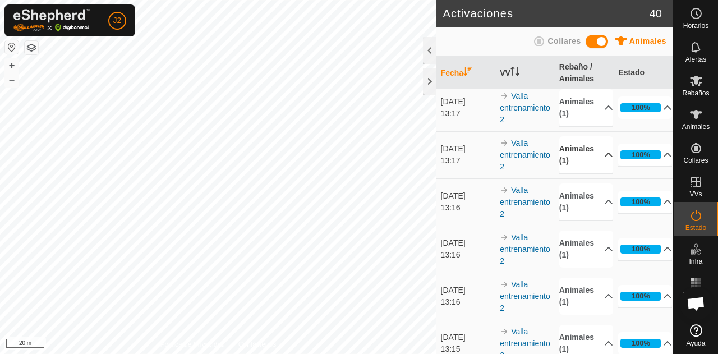
scroll to position [104, 0]
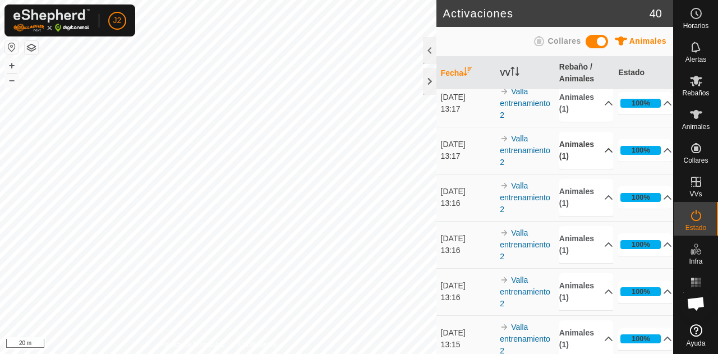
click at [583, 191] on p-accordion-header "Animales (1)" at bounding box center [586, 197] width 54 height 37
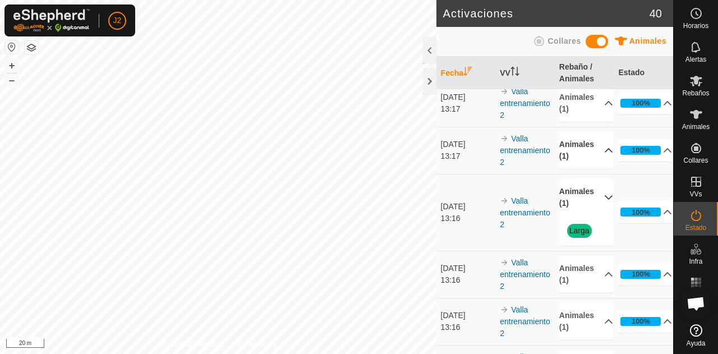
click at [583, 191] on p-accordion-header "Animales (1)" at bounding box center [586, 197] width 54 height 37
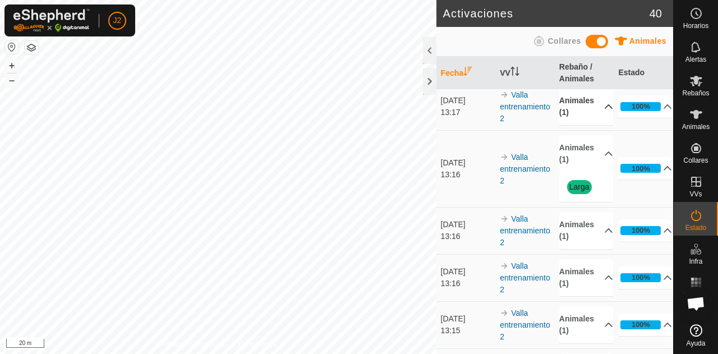
scroll to position [155, 0]
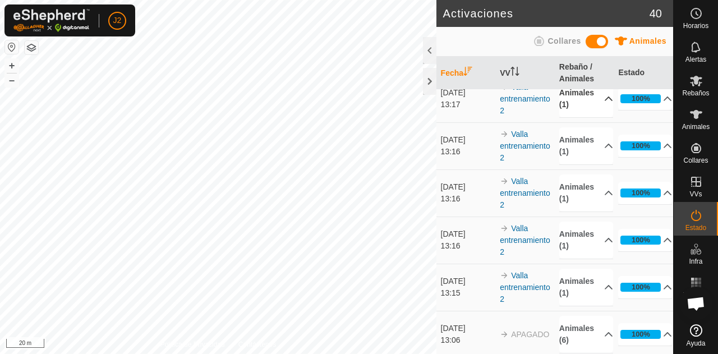
click at [583, 191] on p-accordion-header "Animales (1)" at bounding box center [586, 192] width 54 height 37
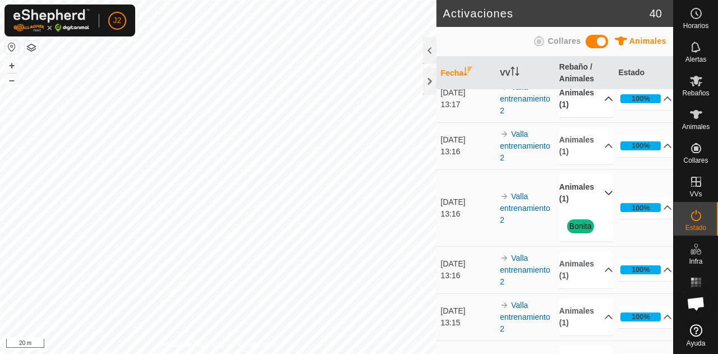
click at [583, 191] on p-accordion-header "Animales (1)" at bounding box center [586, 192] width 54 height 37
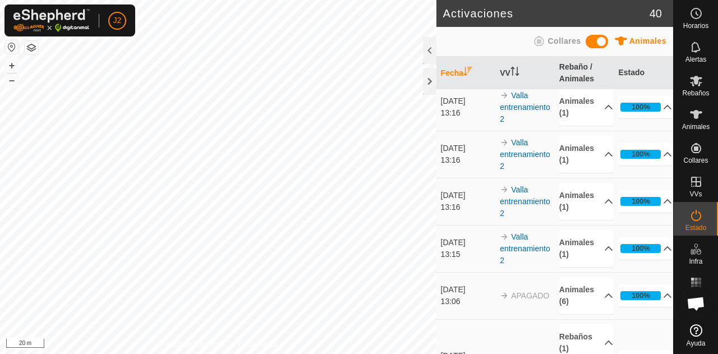
click at [583, 191] on p-accordion-header "Animales (1)" at bounding box center [586, 201] width 54 height 37
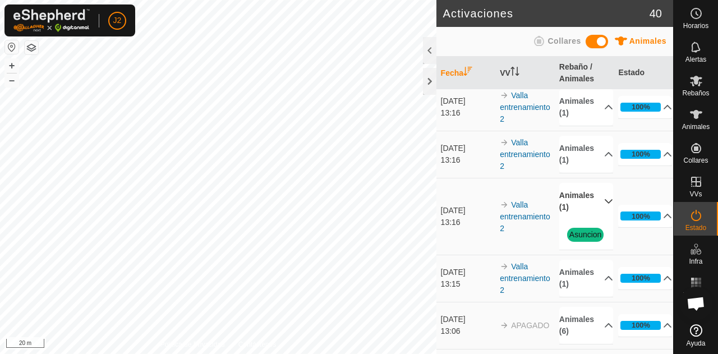
click at [583, 191] on p-accordion-header "Animales (1)" at bounding box center [586, 201] width 54 height 37
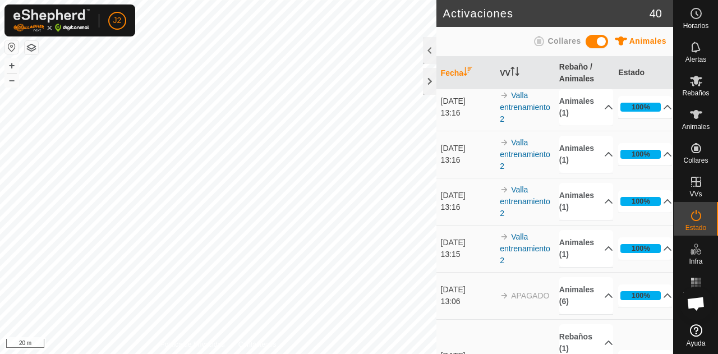
scroll to position [225, 0]
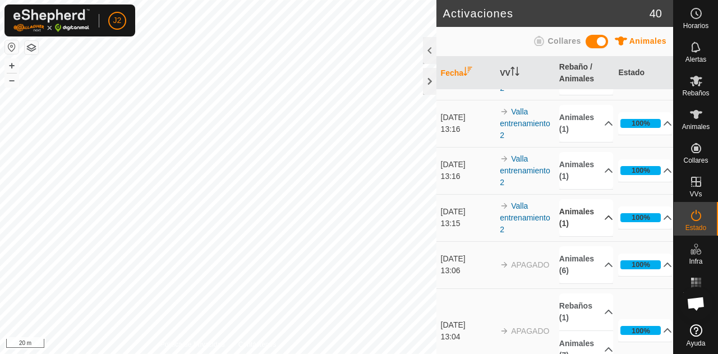
click at [587, 209] on p-accordion-header "Animales (1)" at bounding box center [586, 217] width 54 height 37
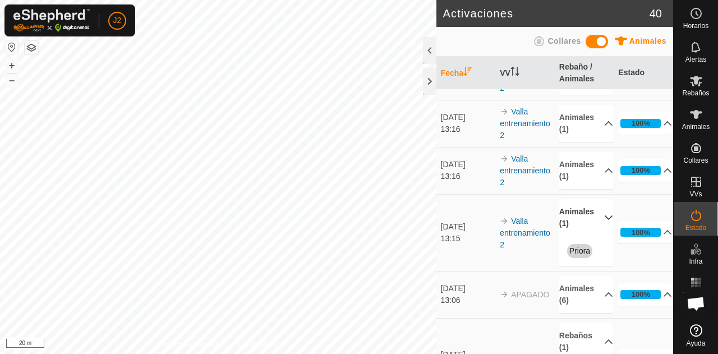
click at [587, 209] on p-accordion-header "Animales (1)" at bounding box center [586, 217] width 54 height 37
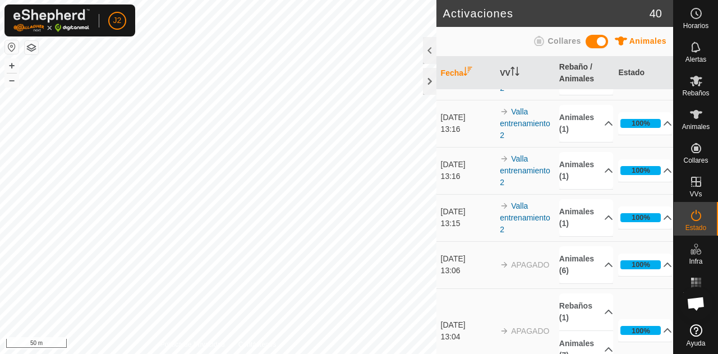
scroll to position [0, 0]
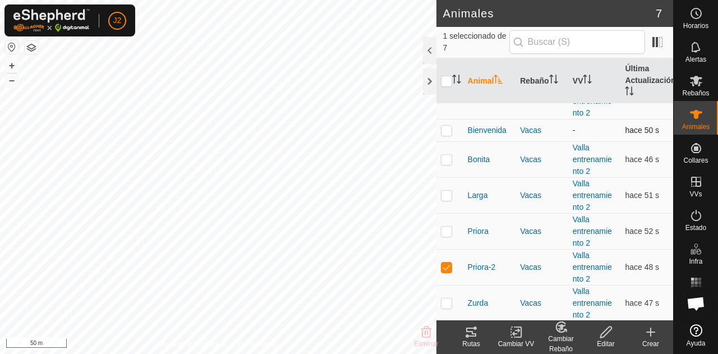
scroll to position [55, 0]
click at [483, 126] on span "Bienvenida" at bounding box center [487, 132] width 39 height 12
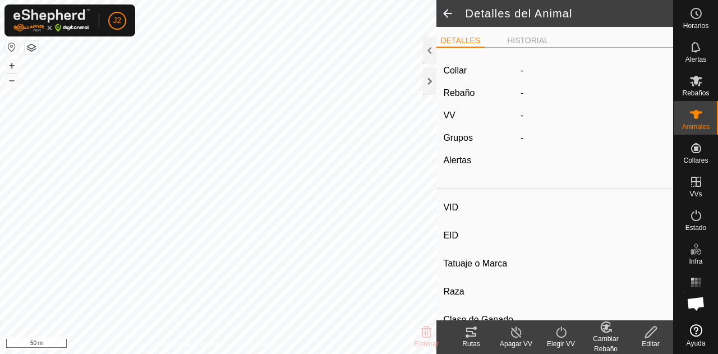
type input "Bienvenida"
type input "-"
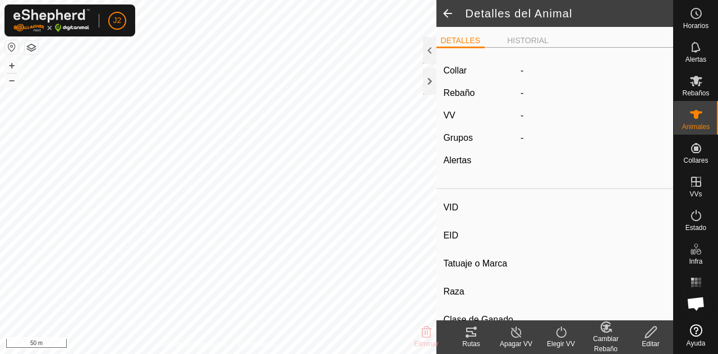
type input "0 kg"
type input "-"
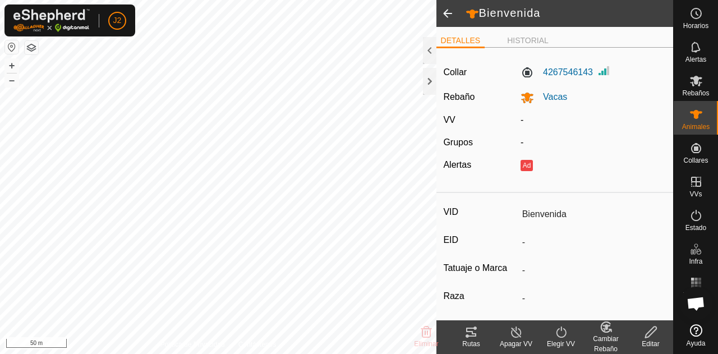
click at [470, 347] on div "Rutas" at bounding box center [471, 344] width 45 height 10
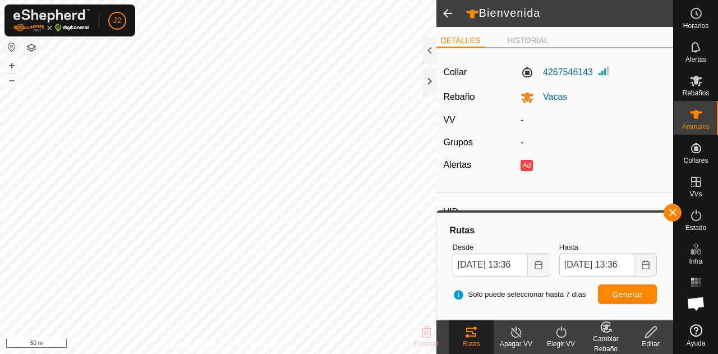
click at [450, 6] on span at bounding box center [447, 13] width 22 height 27
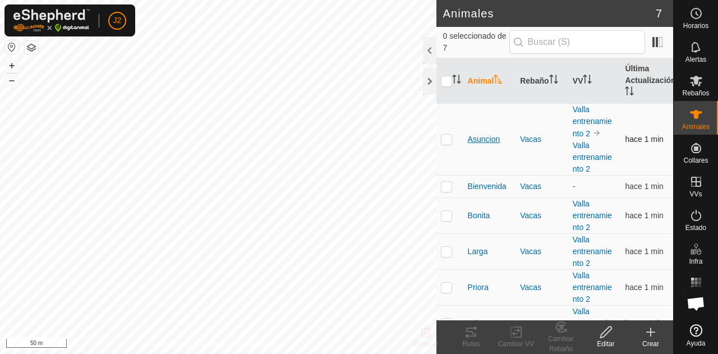
click at [482, 138] on span "Asuncion" at bounding box center [484, 139] width 33 height 12
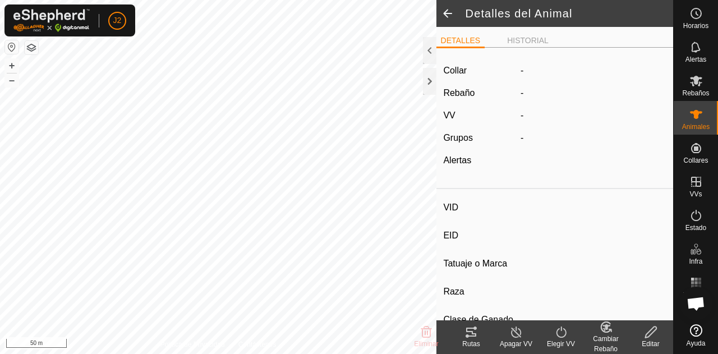
type input "Asuncion"
type input "-"
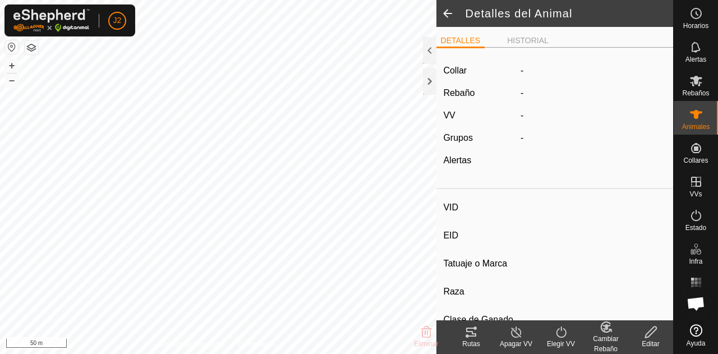
type input "0 kg"
type input "-"
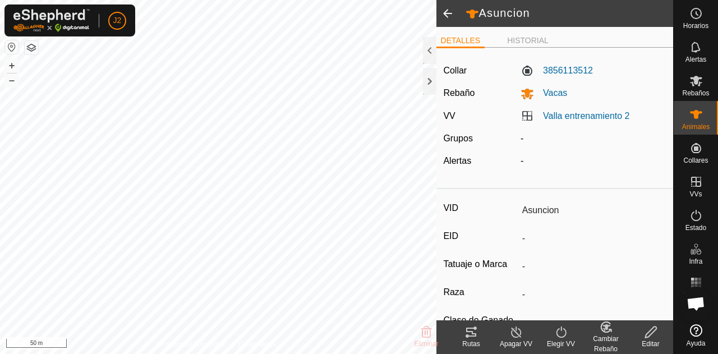
click at [470, 336] on icon at bounding box center [471, 331] width 10 height 9
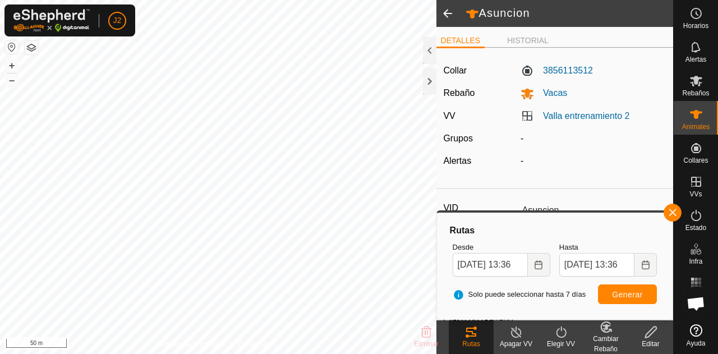
click at [450, 12] on span at bounding box center [447, 13] width 22 height 27
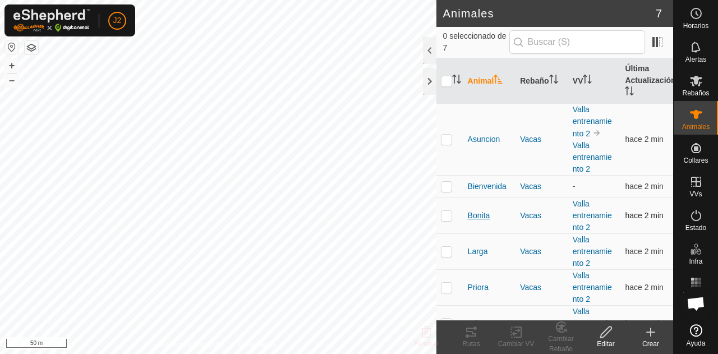
click at [486, 219] on span "Bonita" at bounding box center [479, 216] width 22 height 12
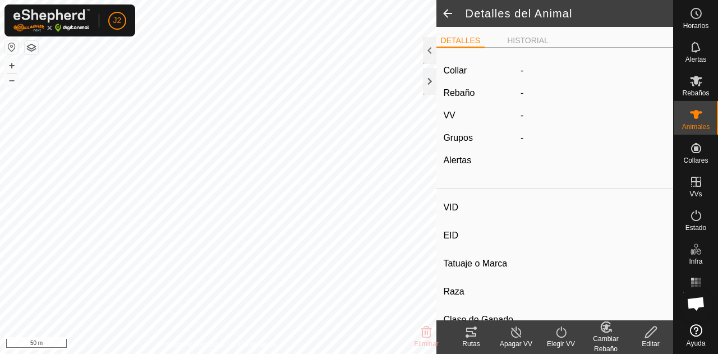
type input "Bonita"
type input "-"
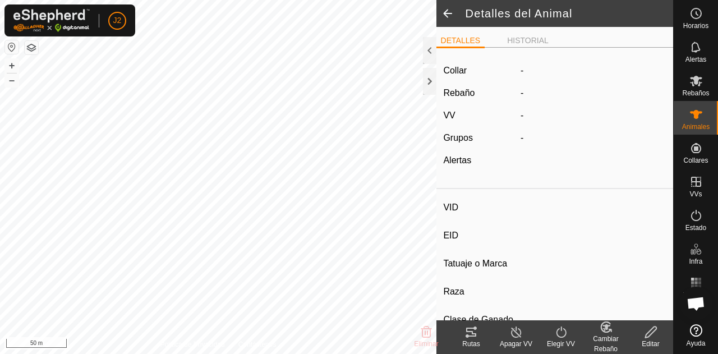
type input "0 kg"
type input "-"
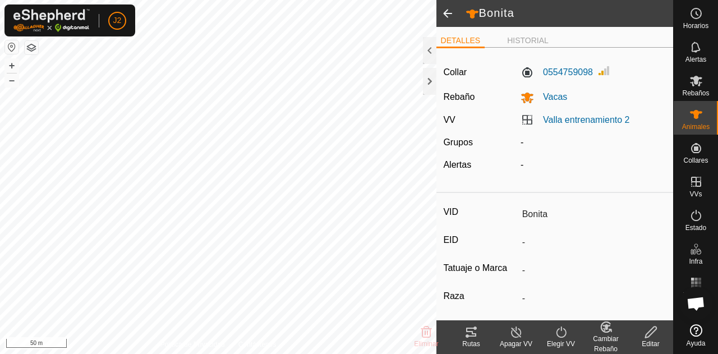
click at [464, 338] on icon at bounding box center [470, 331] width 13 height 13
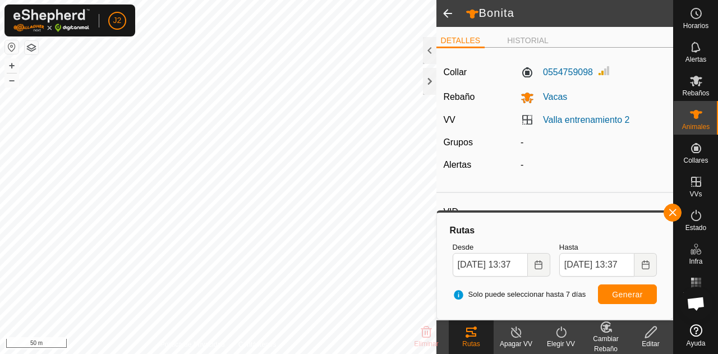
click at [454, 15] on span at bounding box center [447, 13] width 22 height 27
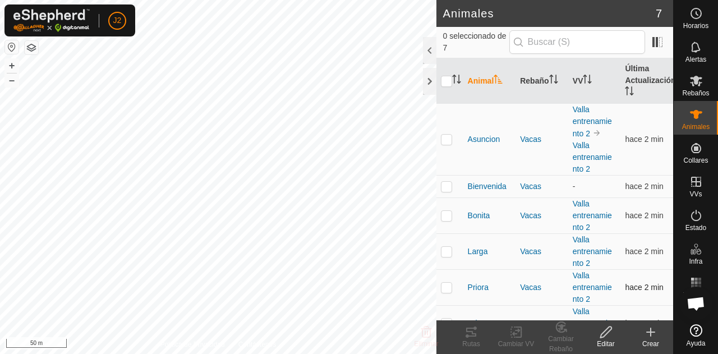
scroll to position [55, 0]
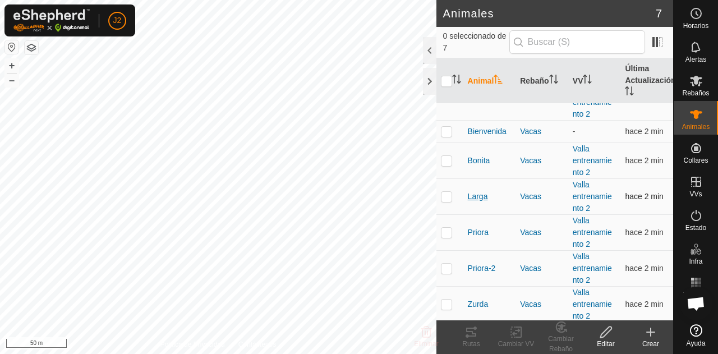
click at [478, 198] on span "Larga" at bounding box center [478, 197] width 20 height 12
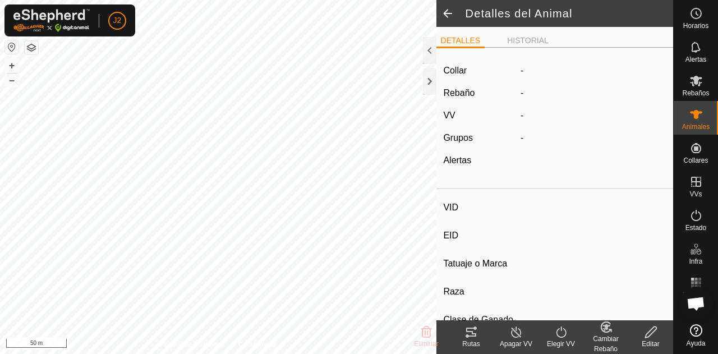
type input "Larga"
type input "-"
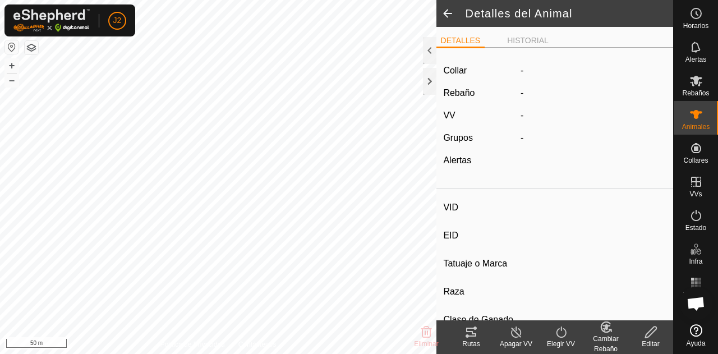
type input "0 kg"
type input "-"
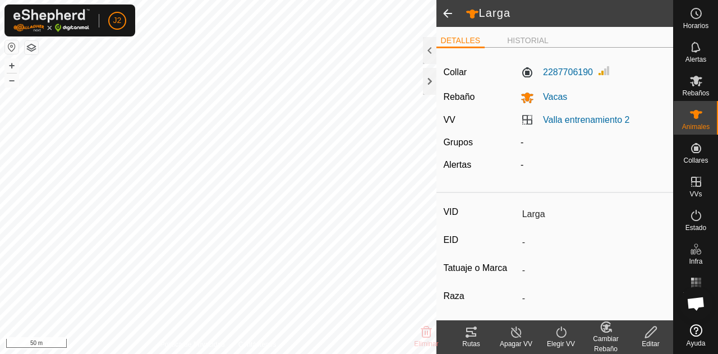
click at [470, 326] on icon at bounding box center [470, 331] width 13 height 13
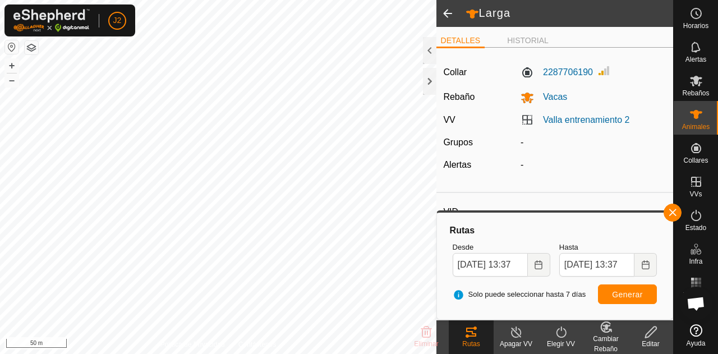
click at [444, 16] on span at bounding box center [447, 13] width 22 height 27
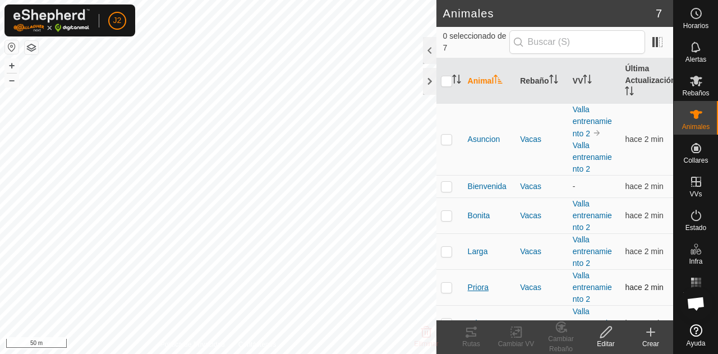
click at [482, 291] on span "Priora" at bounding box center [478, 287] width 21 height 12
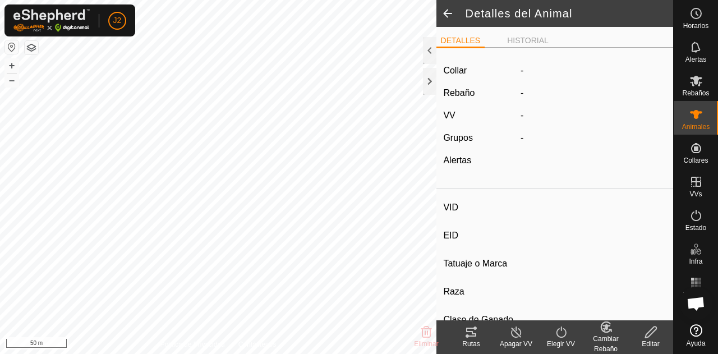
type input "Priora"
type input "-"
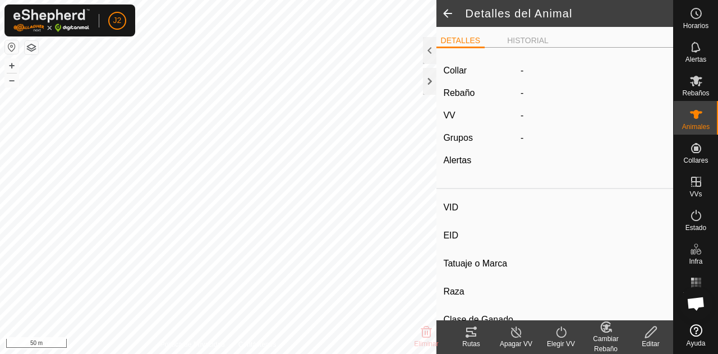
type input "0 kg"
type input "-"
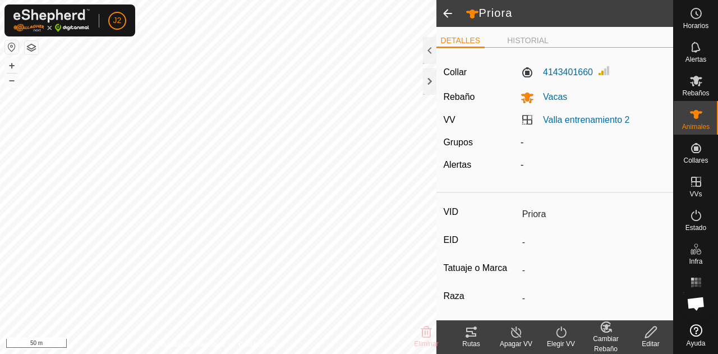
click at [471, 343] on div "Rutas" at bounding box center [471, 344] width 45 height 10
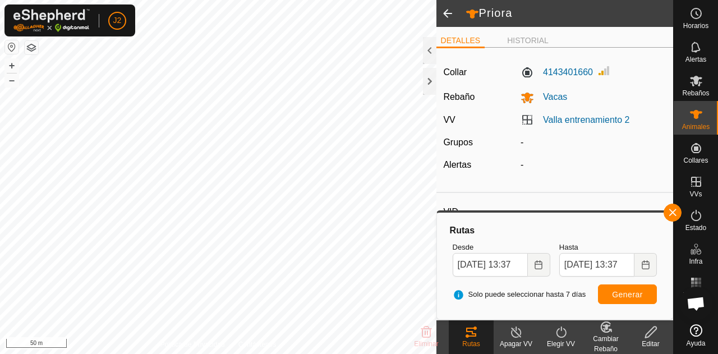
click at [447, 12] on span at bounding box center [447, 13] width 22 height 27
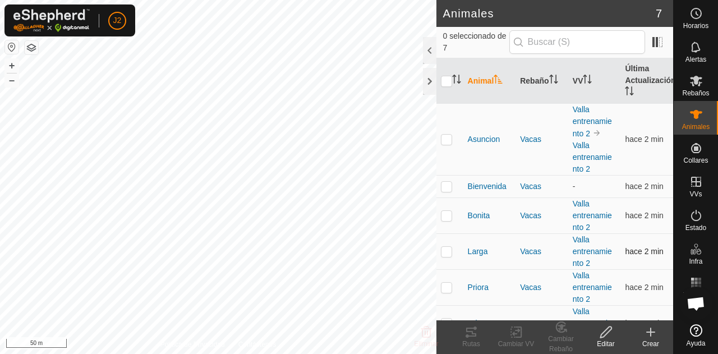
scroll to position [55, 0]
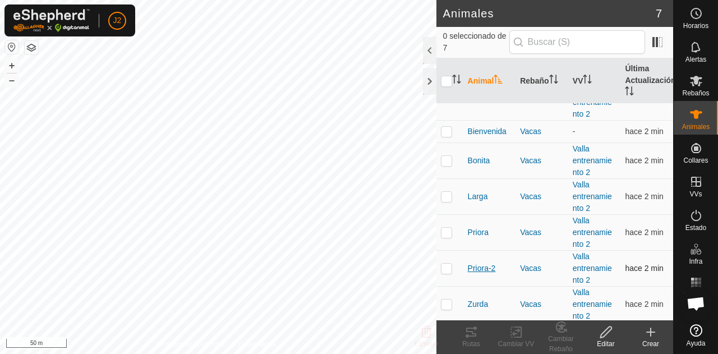
click at [483, 272] on span "Priora-2" at bounding box center [482, 268] width 28 height 12
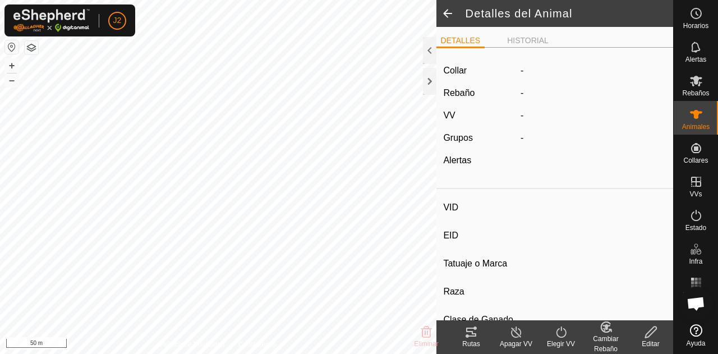
type input "Priora-2"
type input "-"
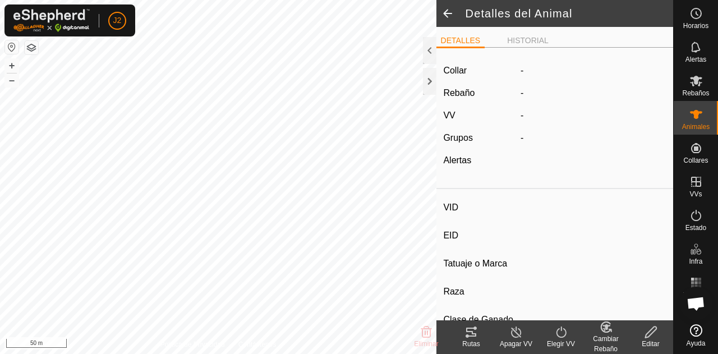
type input "0 kg"
type input "-"
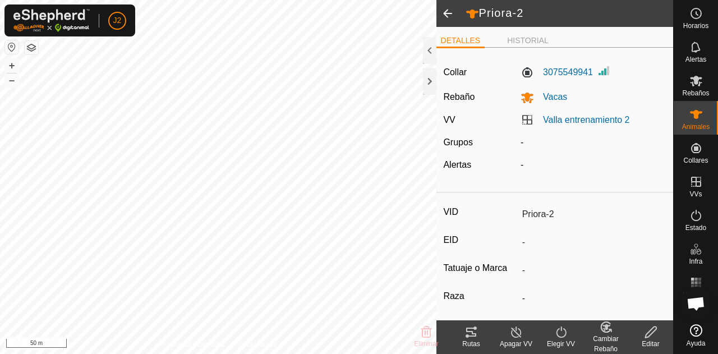
click at [468, 337] on icon at bounding box center [466, 335] width 3 height 3
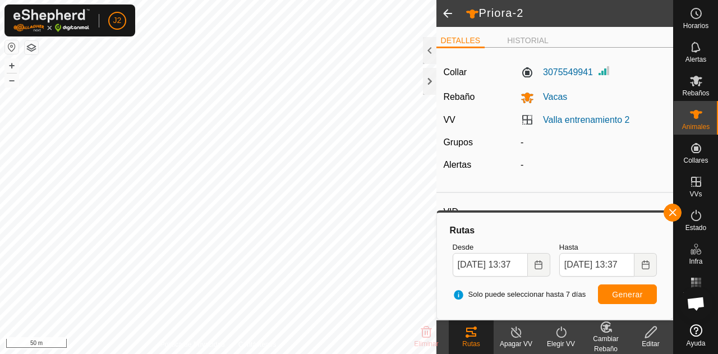
click at [446, 17] on span at bounding box center [447, 13] width 22 height 27
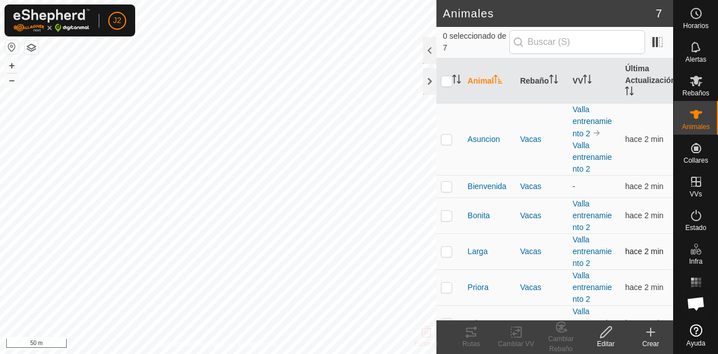
scroll to position [55, 0]
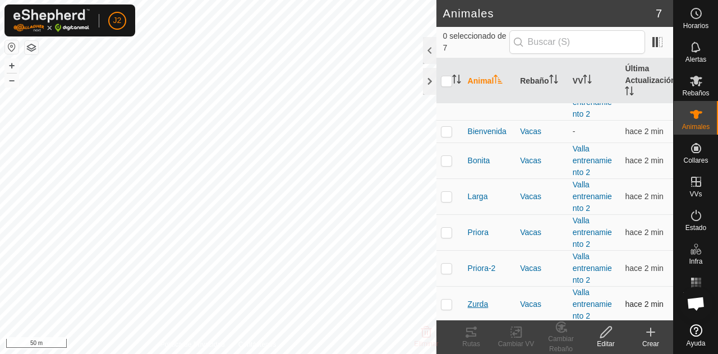
click at [482, 304] on span "Zurda" at bounding box center [478, 304] width 21 height 12
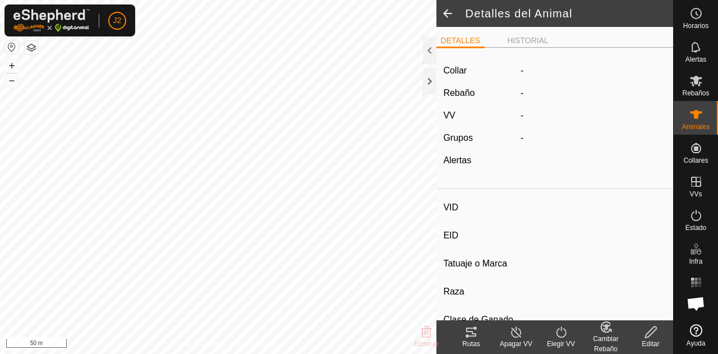
type input "Zurda"
type input "-"
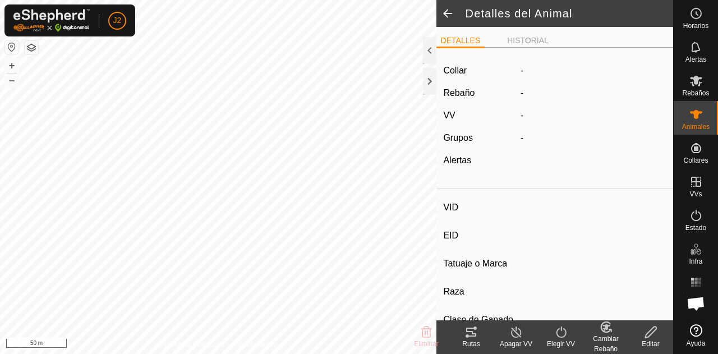
type input "0 kg"
type input "-"
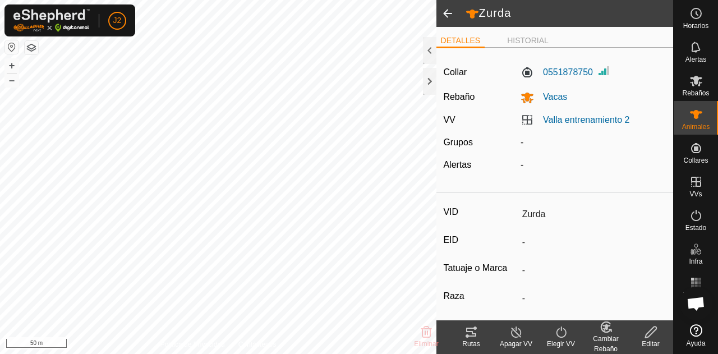
click at [467, 327] on icon at bounding box center [470, 331] width 13 height 13
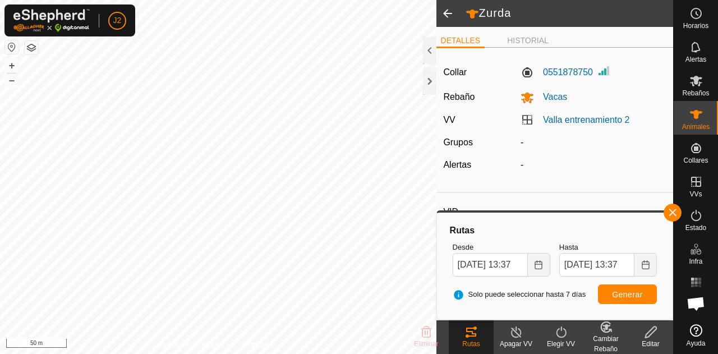
click at [449, 11] on span at bounding box center [447, 13] width 22 height 27
